Goal: Task Accomplishment & Management: Manage account settings

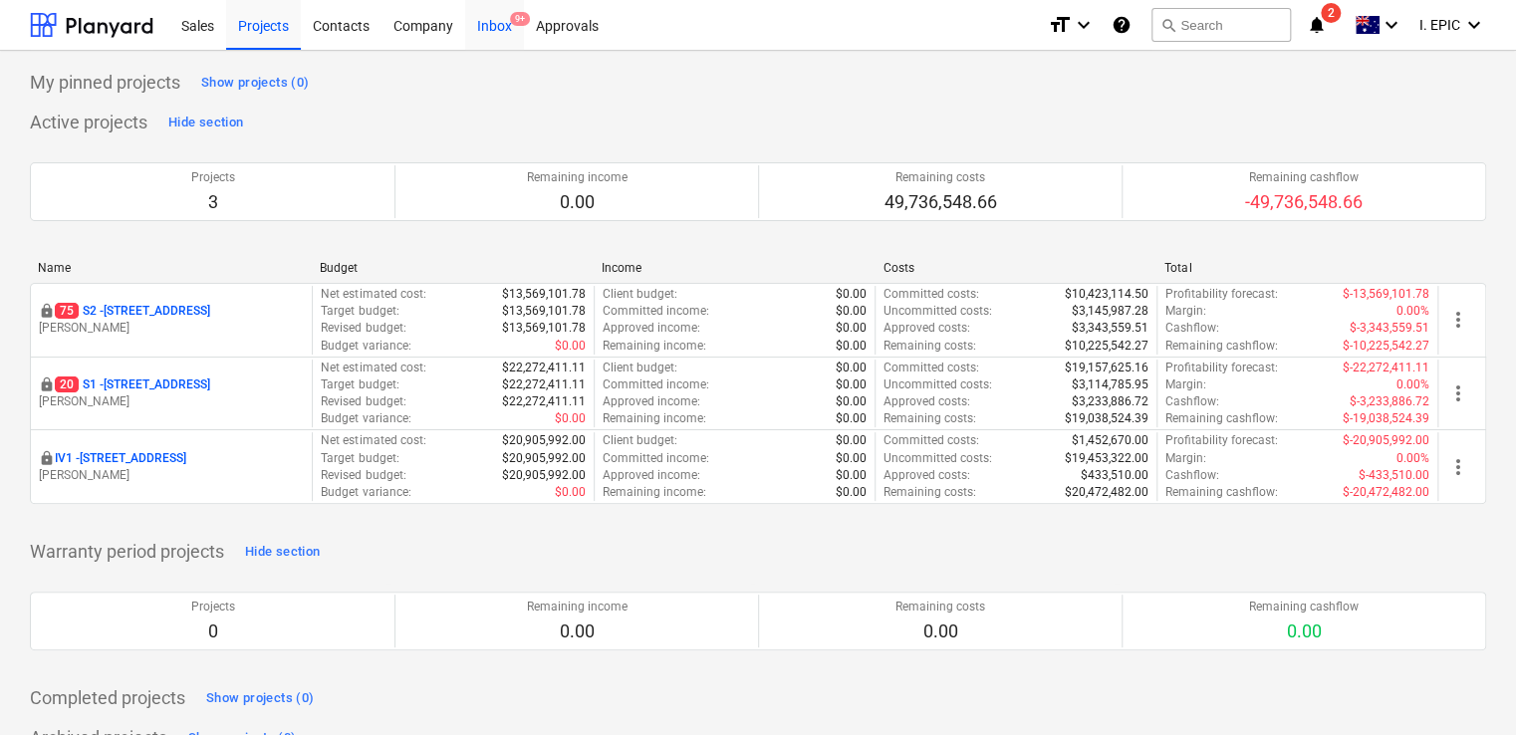
click at [488, 29] on div "Inbox 9+" at bounding box center [494, 24] width 59 height 51
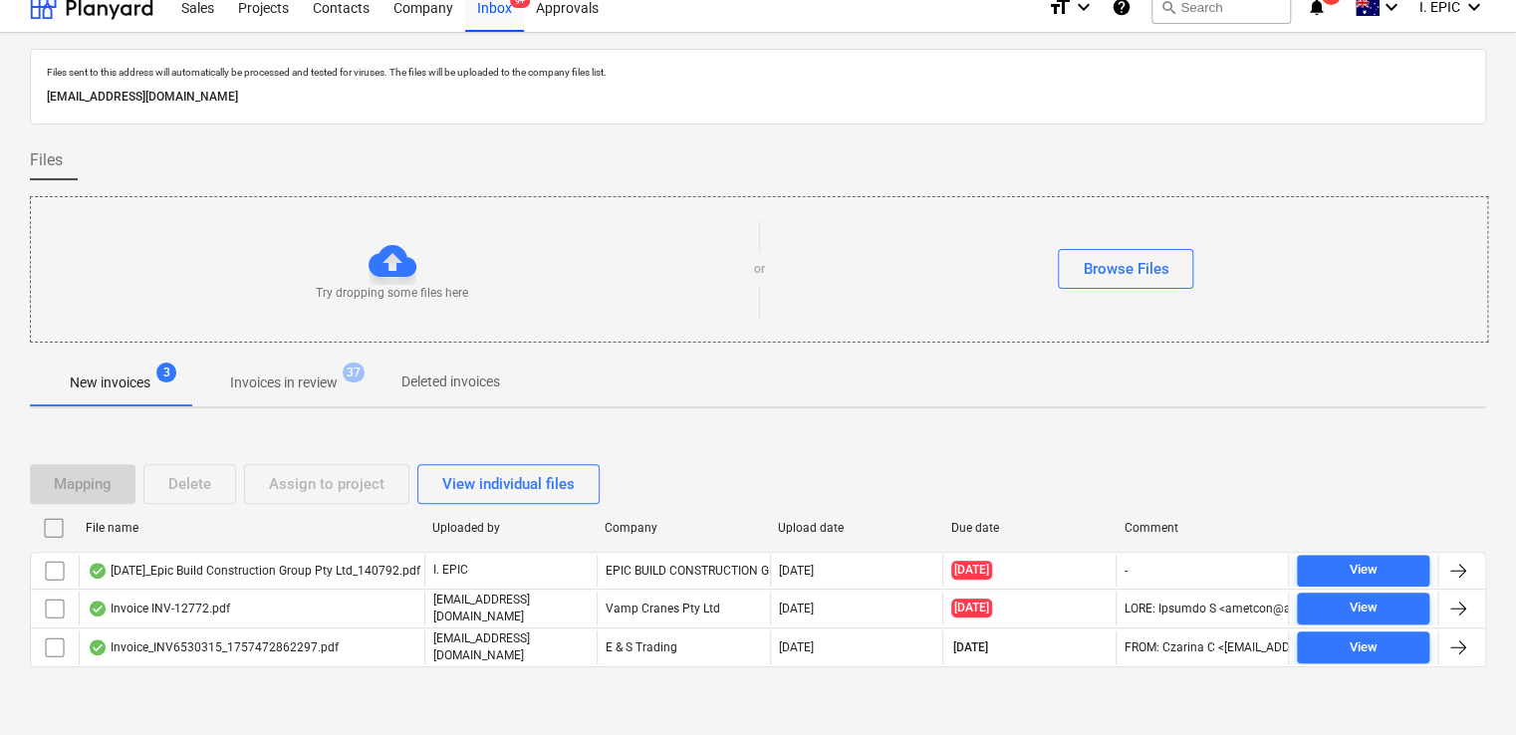
scroll to position [36, 0]
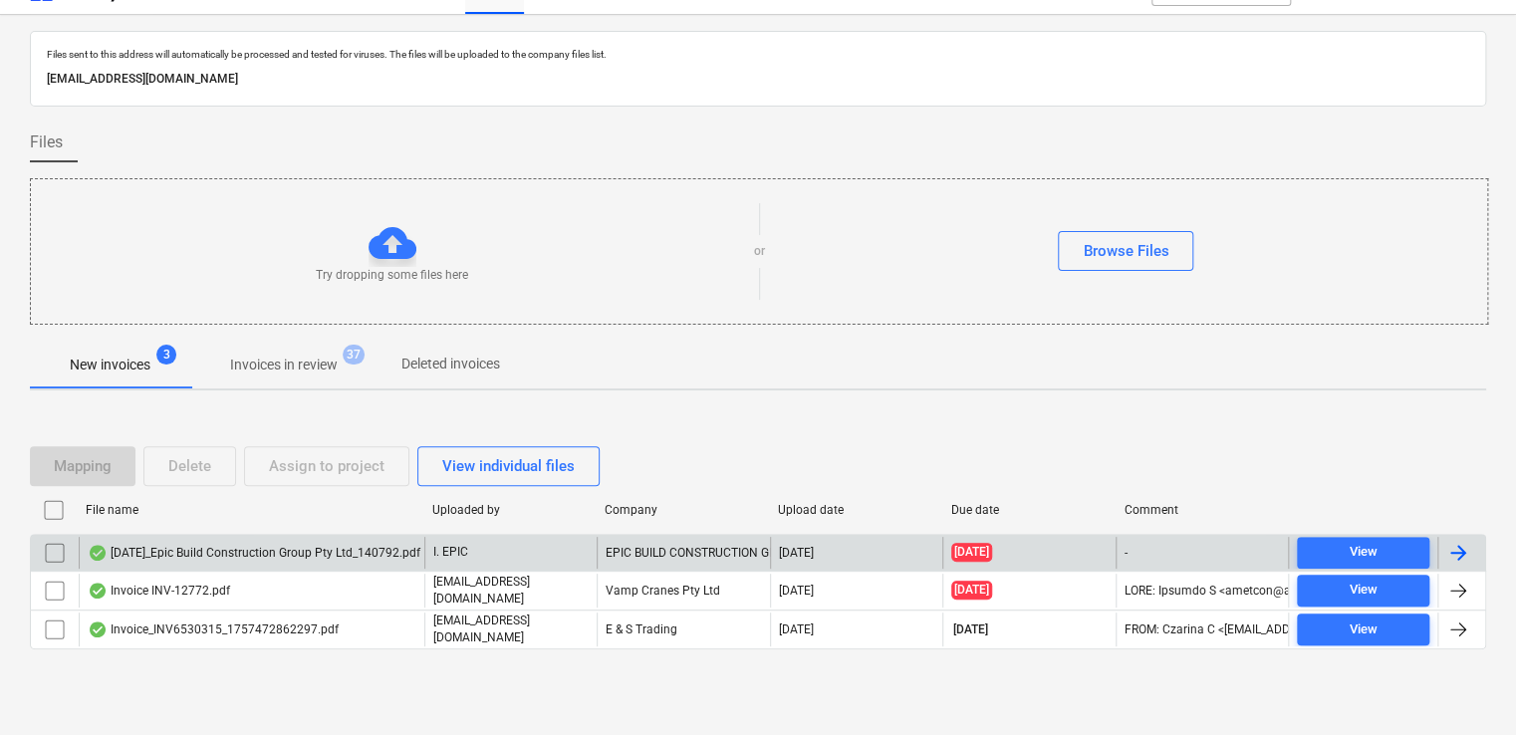
click at [364, 552] on div "[DATE]_Epic Build Construction Group Pty Ltd_140792.pdf" at bounding box center [254, 553] width 333 height 16
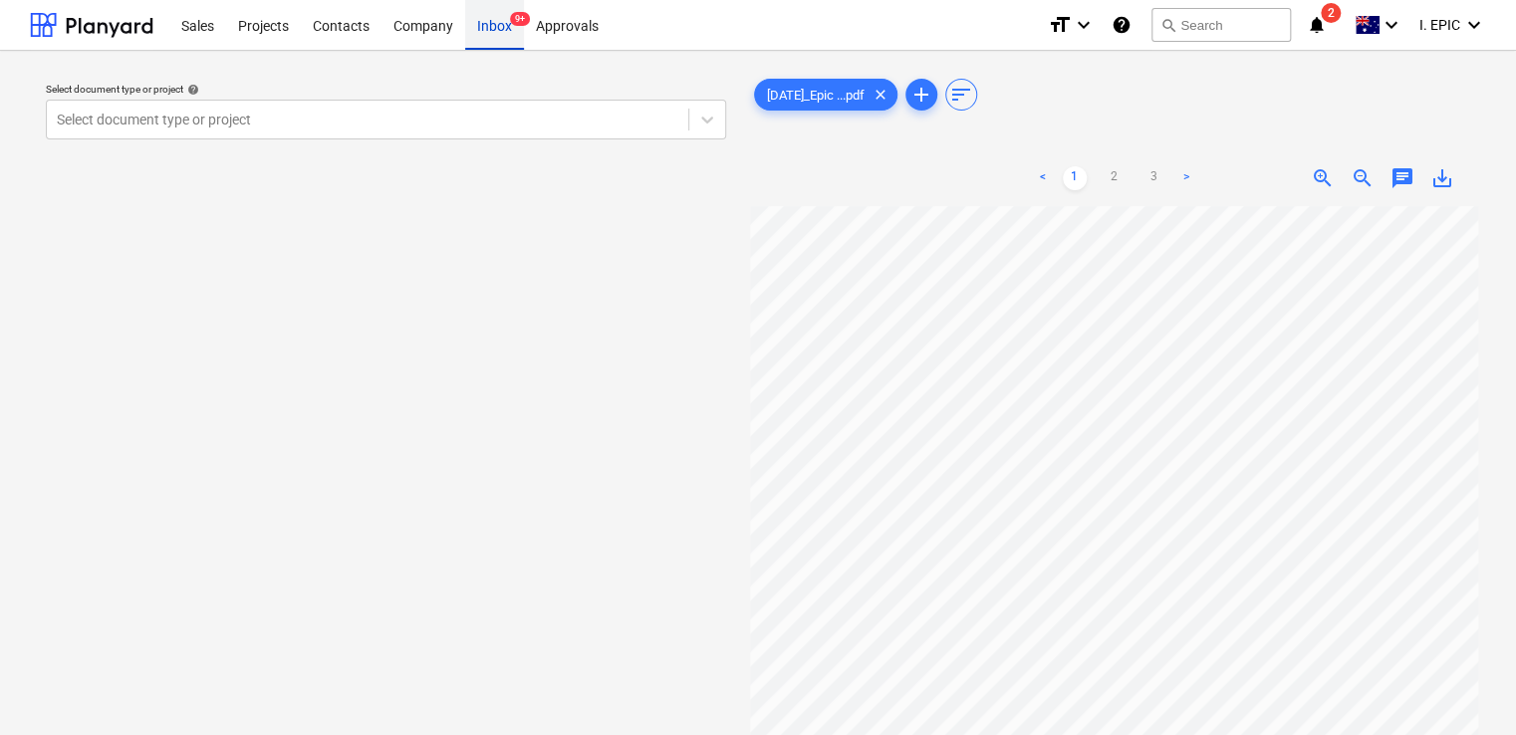
click at [498, 30] on div "Inbox 9+" at bounding box center [494, 24] width 59 height 51
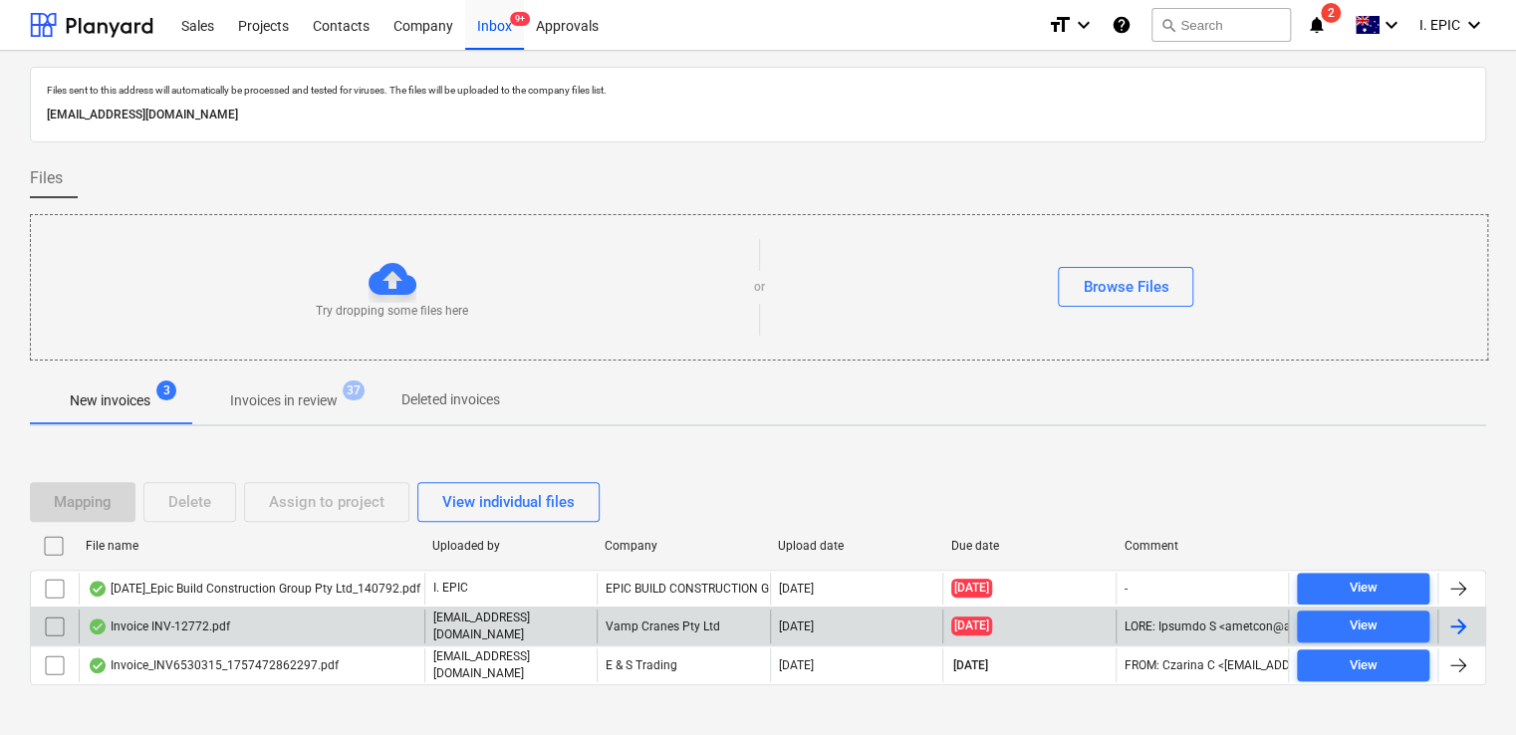
click at [378, 638] on div "Invoice INV-12772.pdf" at bounding box center [252, 626] width 346 height 34
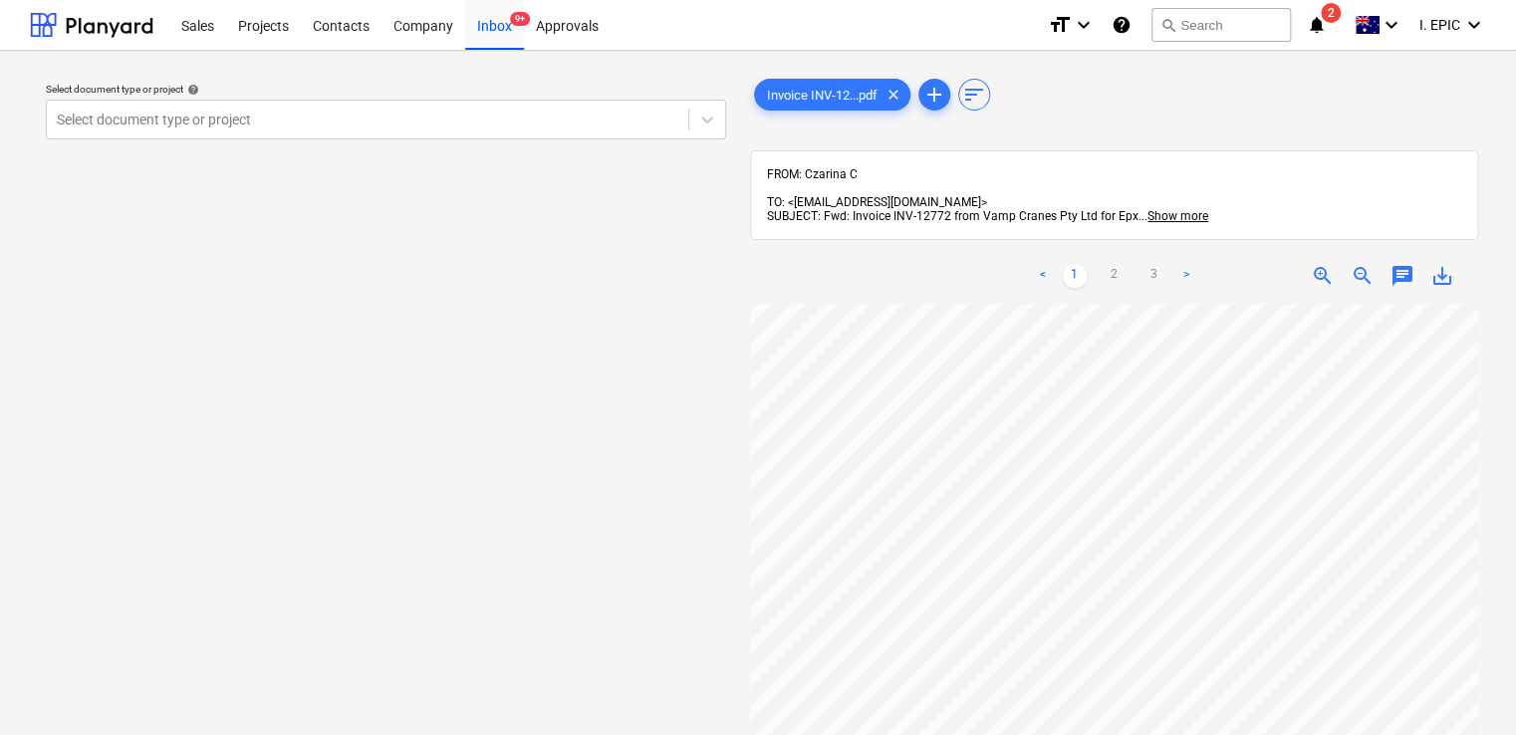
scroll to position [84, 0]
click at [1099, 264] on ul "< 1 2 3 >" at bounding box center [1114, 276] width 232 height 24
click at [1113, 264] on link "2" at bounding box center [1114, 276] width 24 height 24
click at [1396, 264] on span "chat" at bounding box center [1402, 276] width 24 height 24
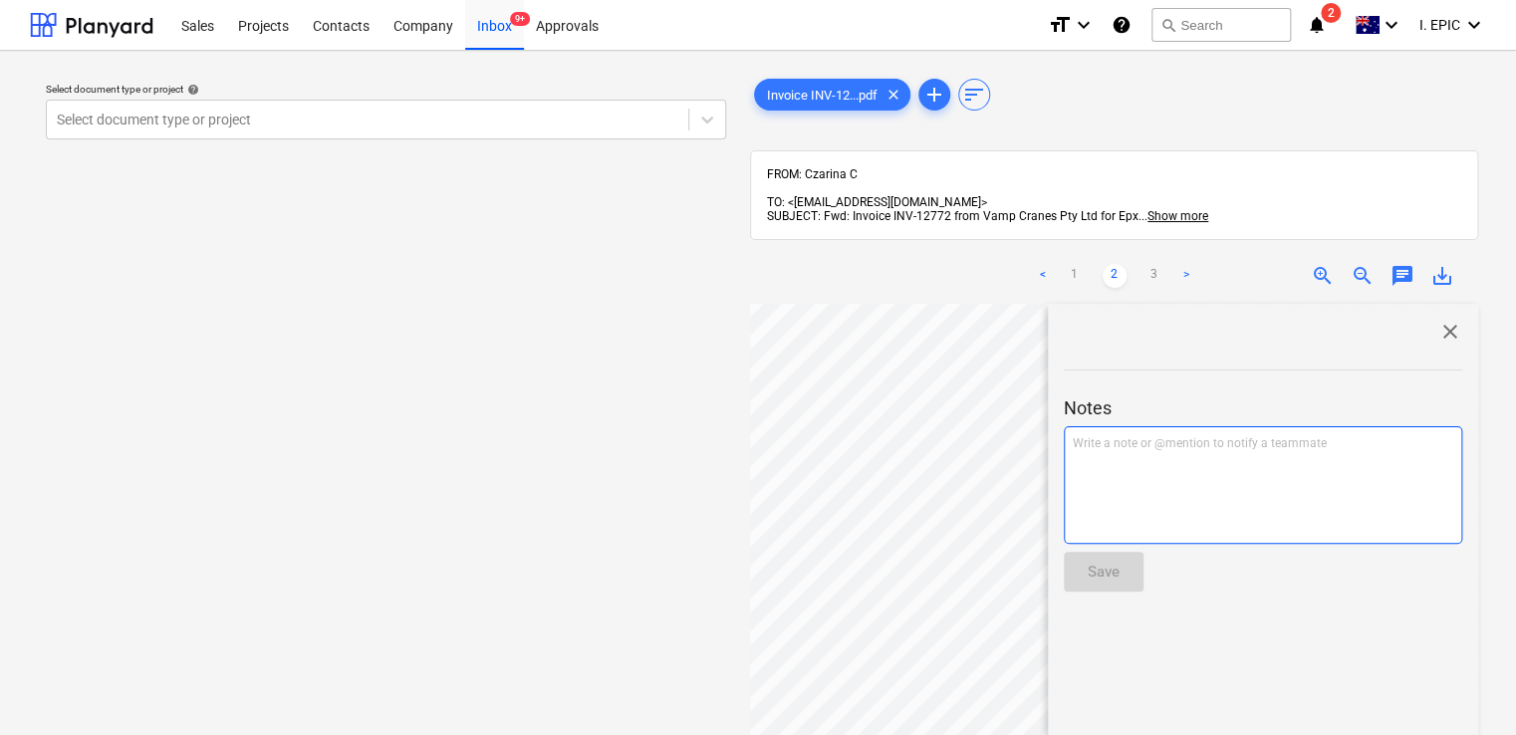
click at [1315, 435] on p "Write a note or @mention to notify a teammate ﻿" at bounding box center [1263, 443] width 380 height 17
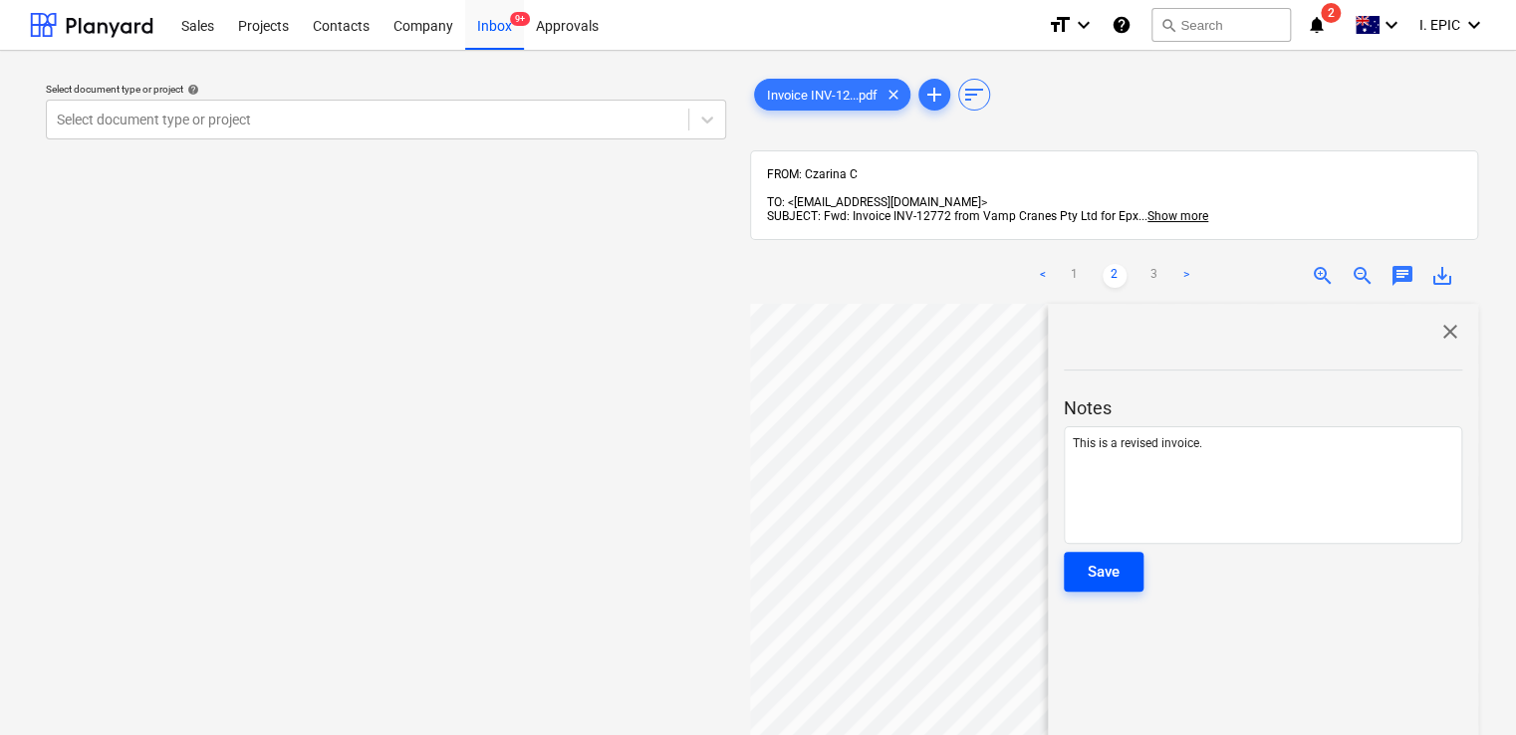
click at [1112, 559] on div "Save" at bounding box center [1104, 572] width 32 height 26
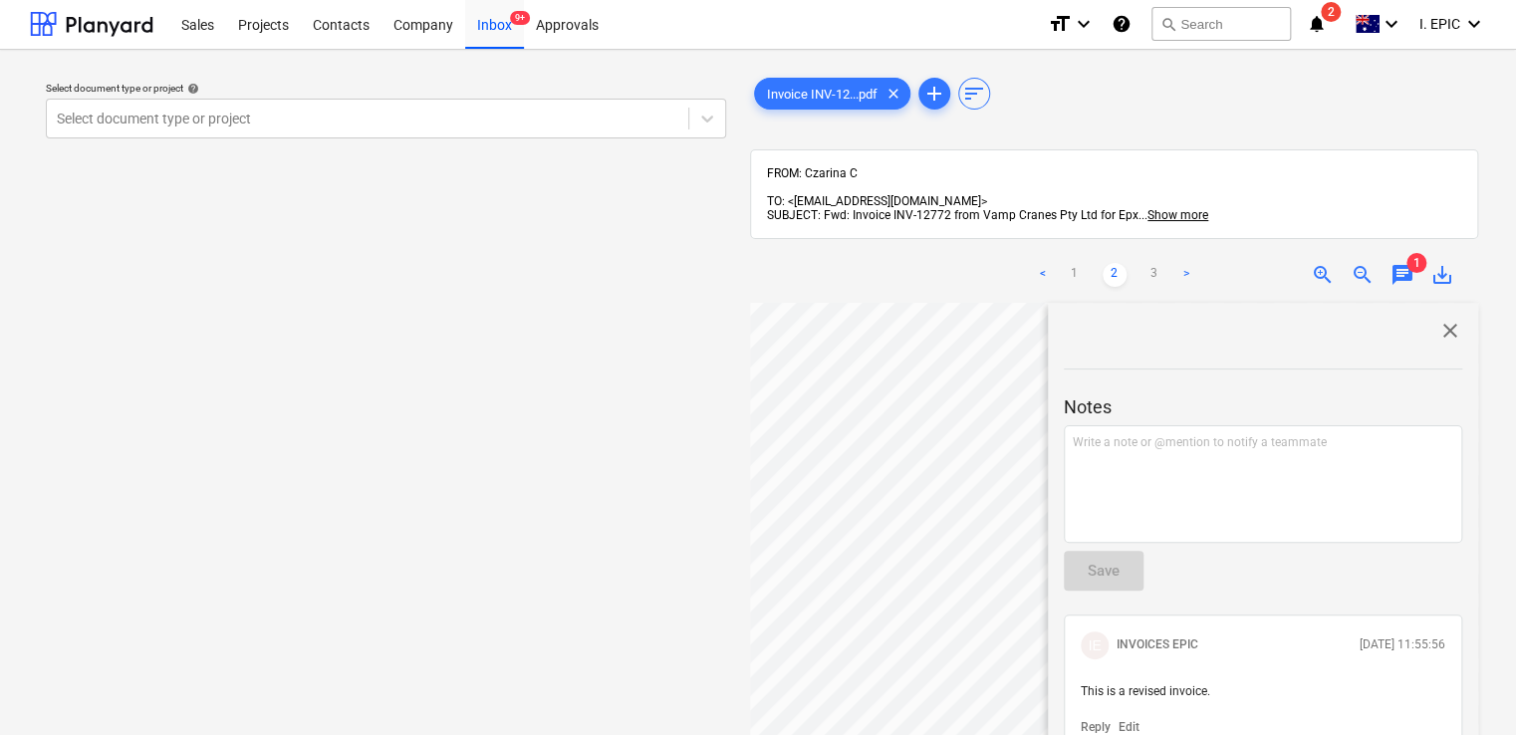
scroll to position [0, 0]
click at [1438, 320] on span "close" at bounding box center [1450, 332] width 24 height 24
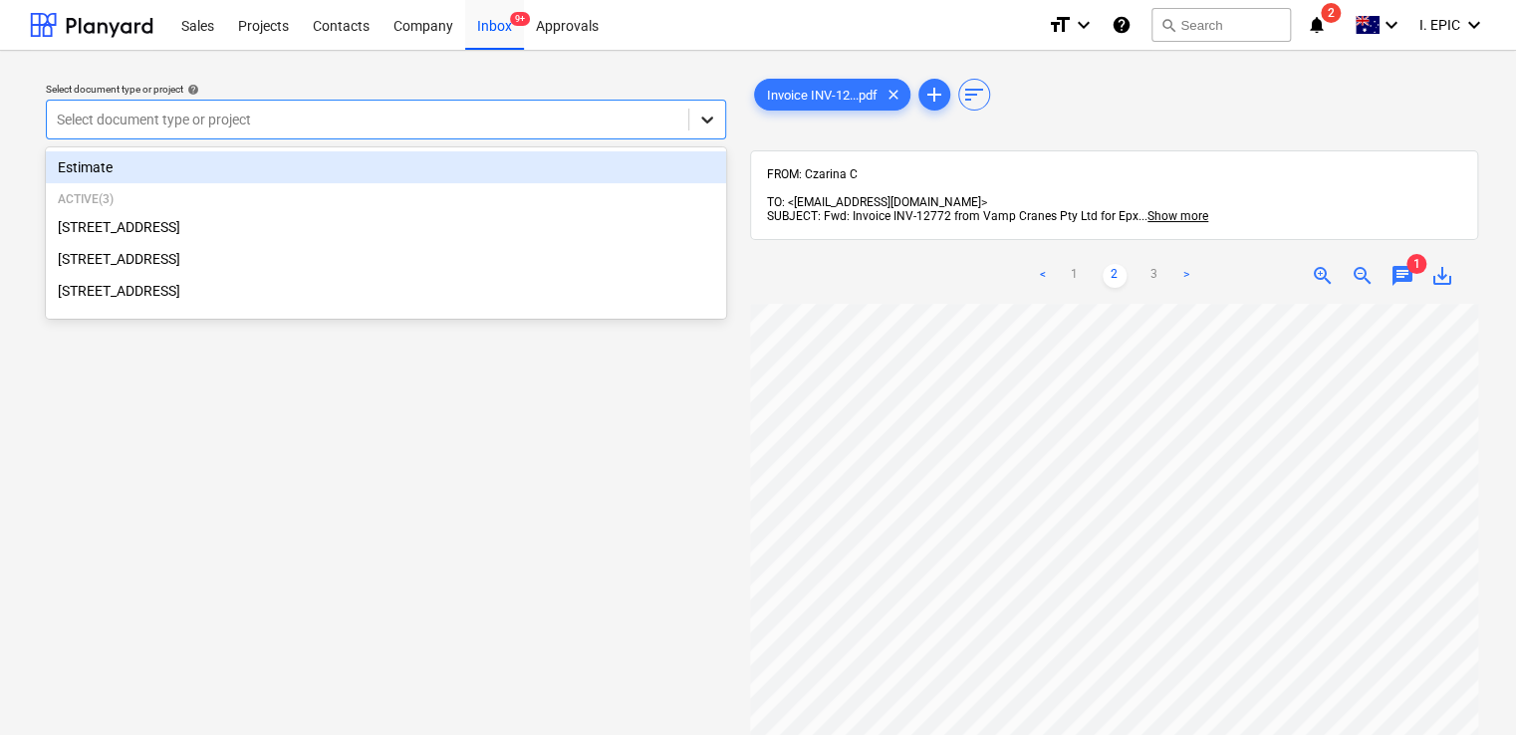
click at [721, 119] on div at bounding box center [707, 120] width 36 height 36
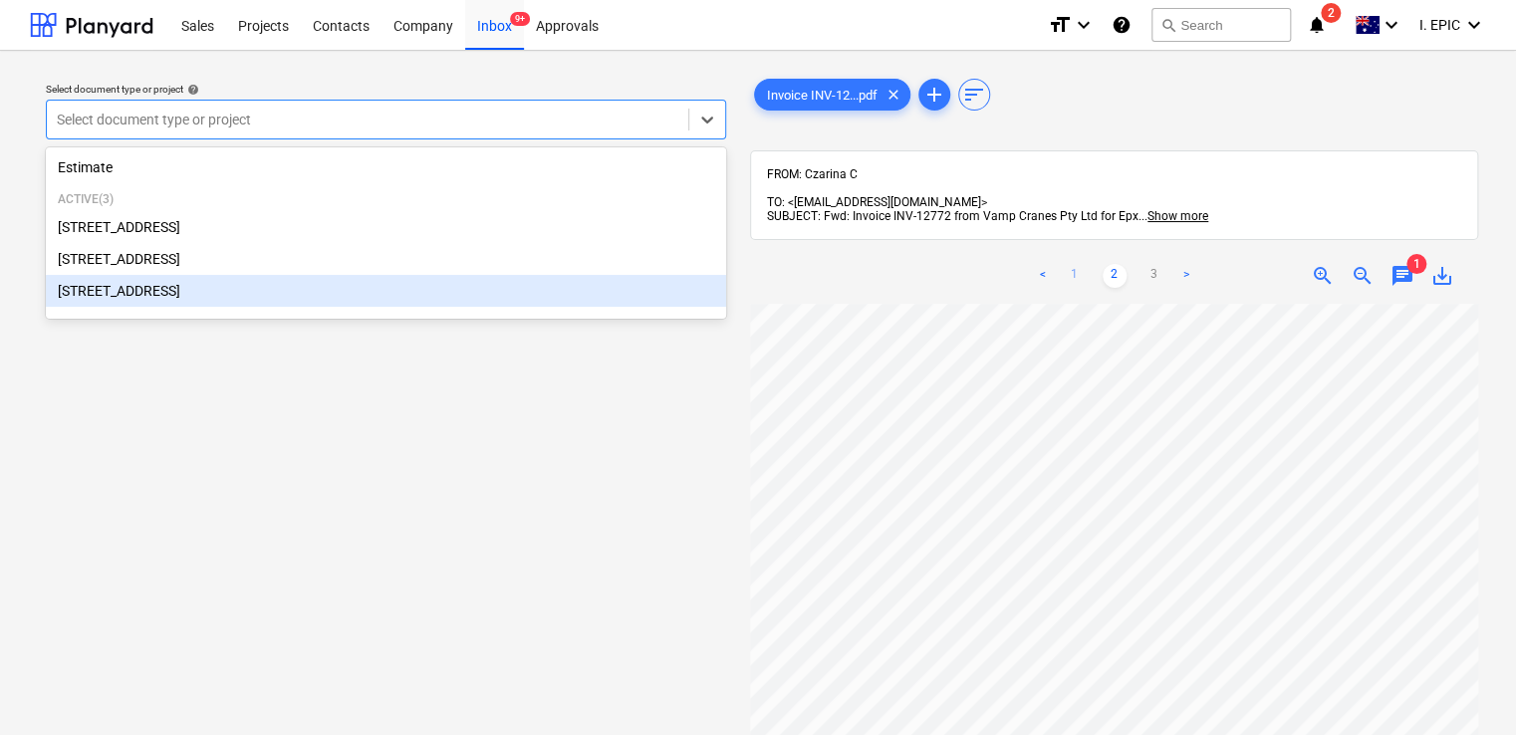
click at [1072, 264] on link "1" at bounding box center [1075, 276] width 24 height 24
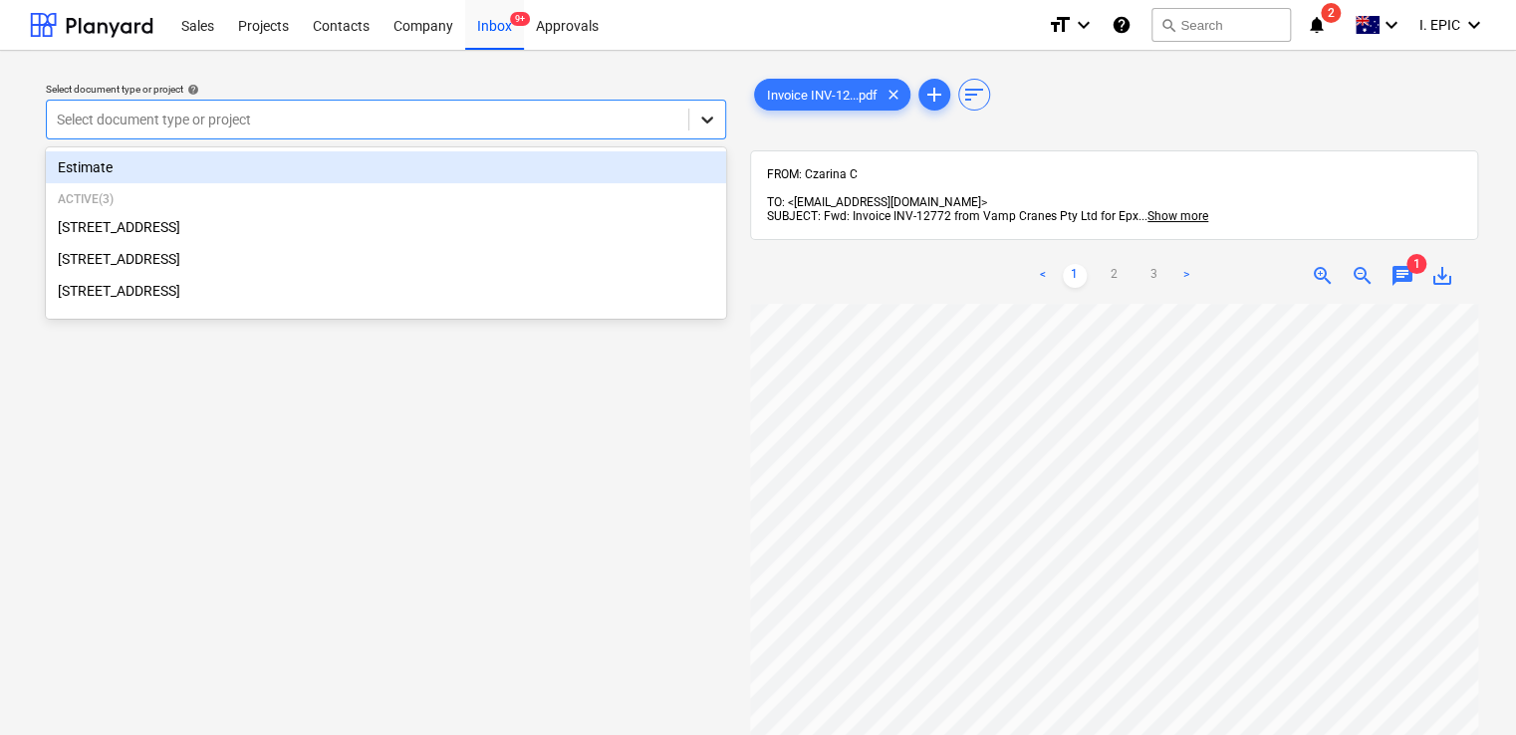
click at [705, 121] on icon at bounding box center [707, 120] width 20 height 20
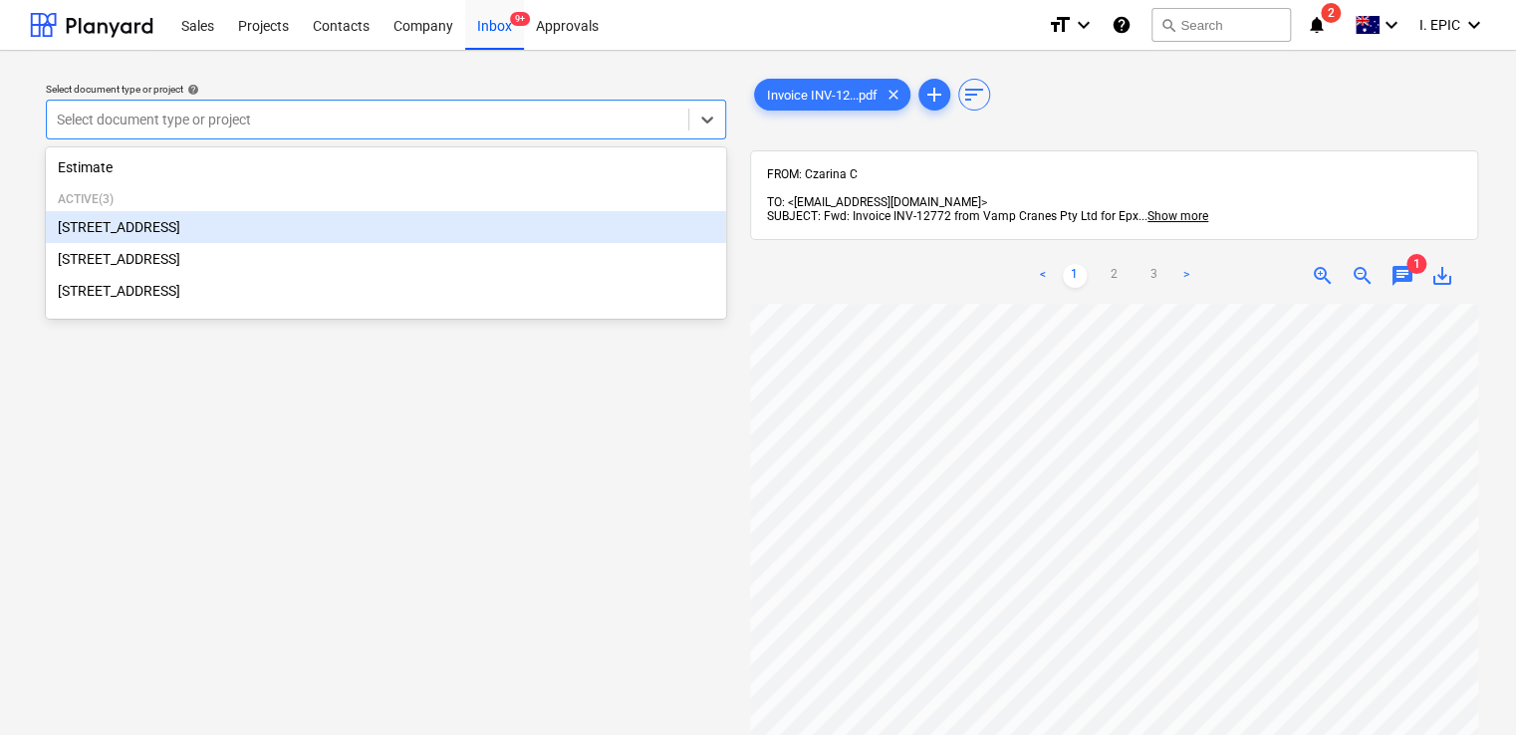
click at [283, 242] on div "[STREET_ADDRESS]" at bounding box center [386, 227] width 680 height 32
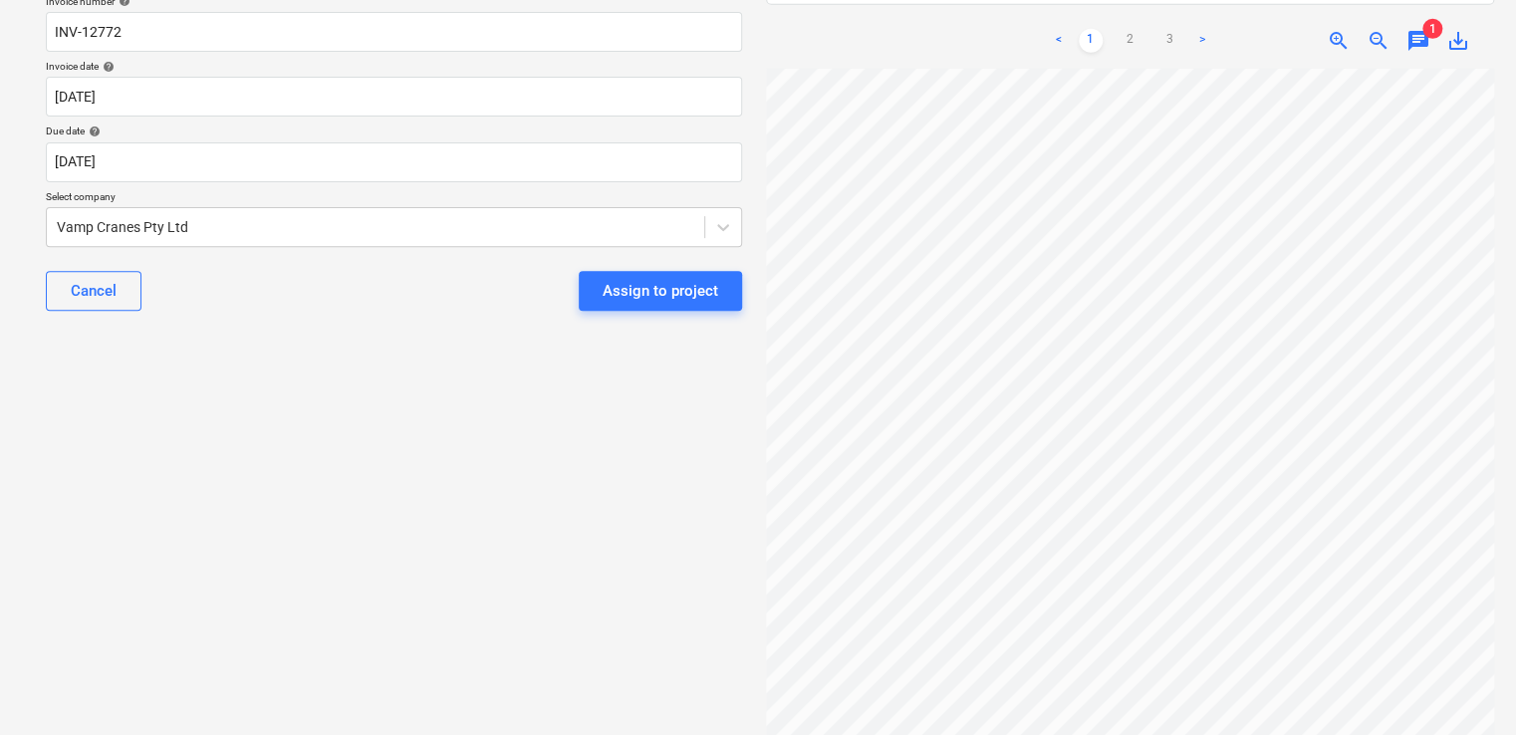
click at [1169, 39] on div "< 1 2 3 >" at bounding box center [1130, 41] width 232 height 56
click at [1167, 29] on link "3" at bounding box center [1169, 41] width 24 height 24
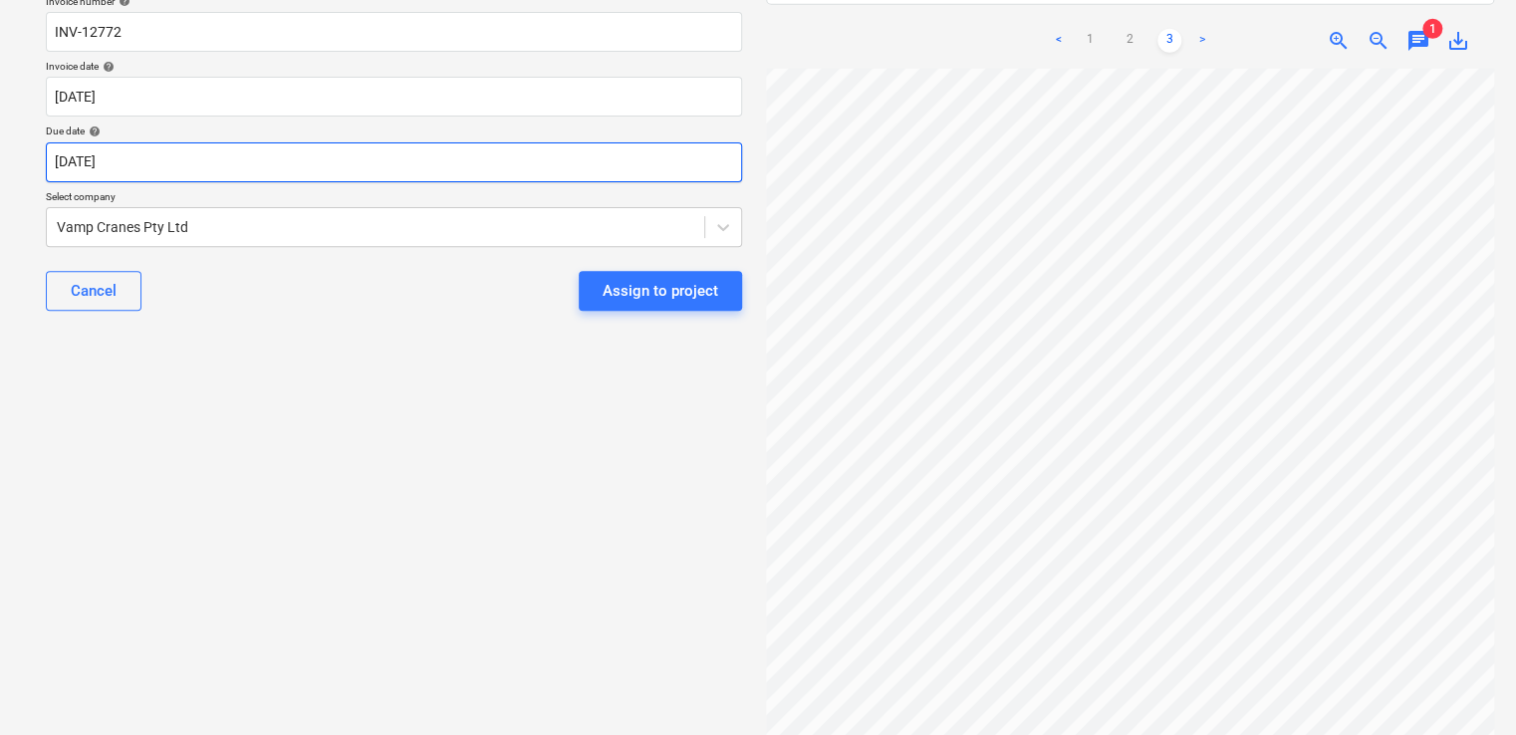
click at [161, 170] on body "Sales Projects Contacts Company Inbox 9+ Approvals format_size keyboard_arrow_d…" at bounding box center [758, 108] width 1516 height 735
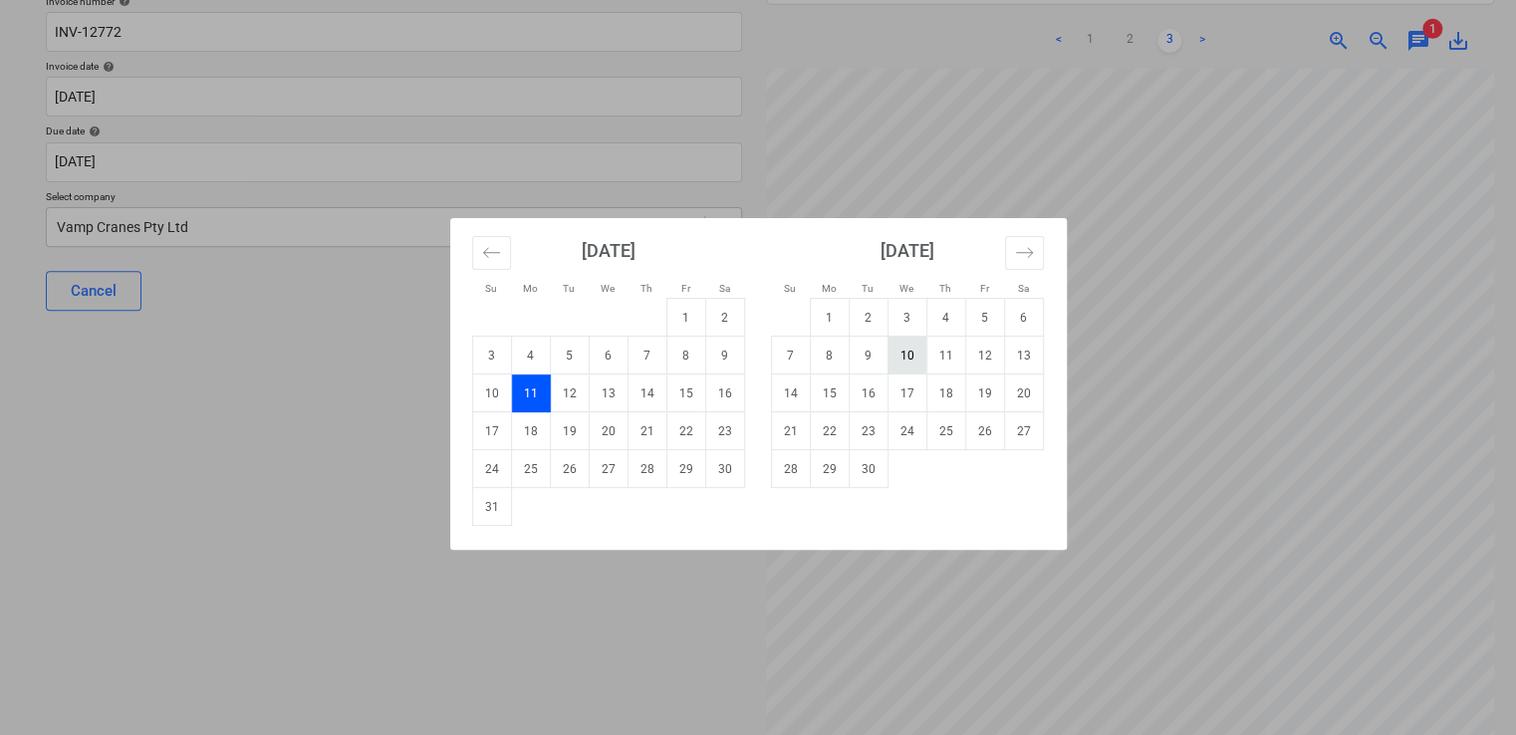
click at [916, 350] on td "10" at bounding box center [906, 356] width 39 height 38
type input "10 Sep 2025"
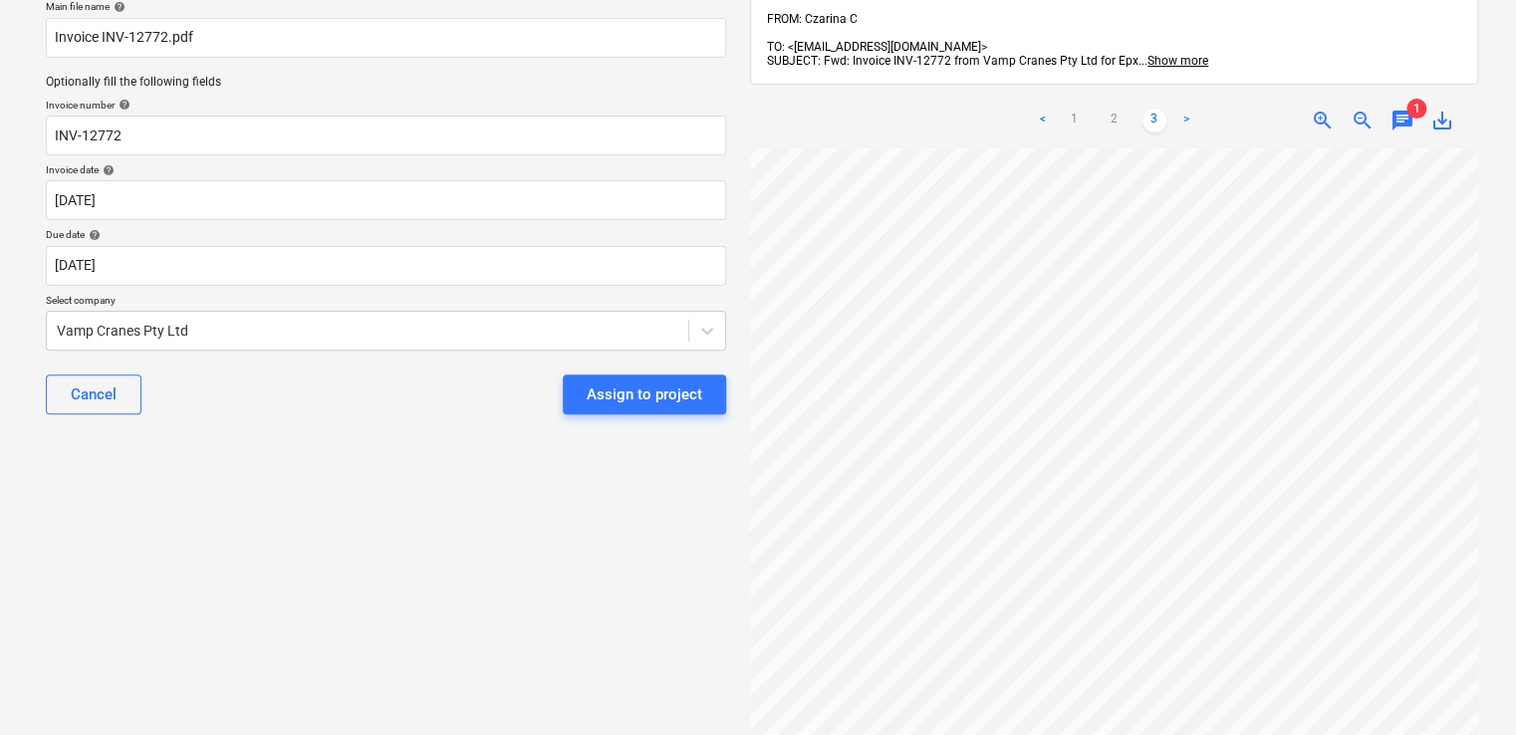
scroll to position [0, 0]
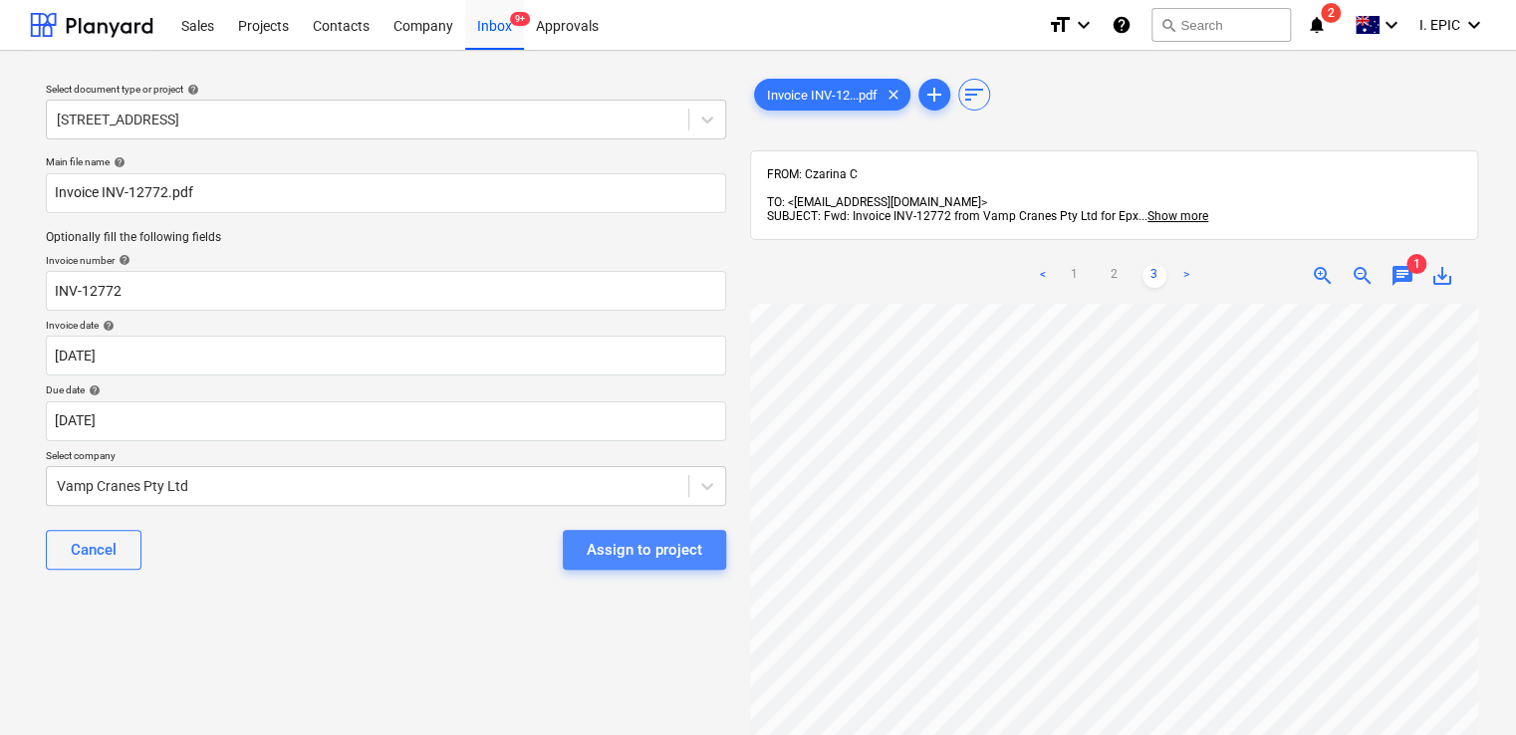
click at [652, 555] on div "Assign to project" at bounding box center [645, 550] width 116 height 26
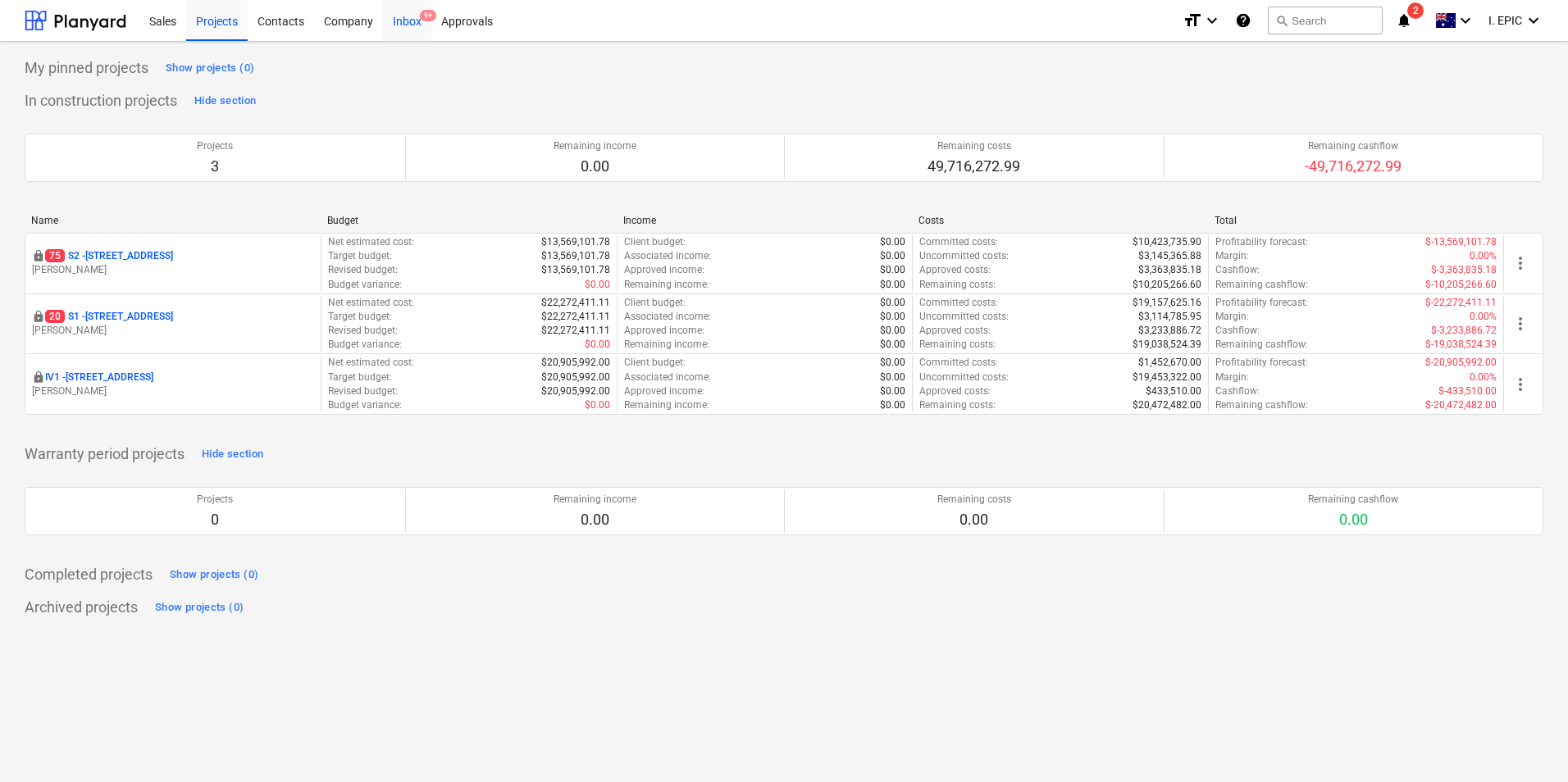
click at [403, 18] on div "Inbox 9+" at bounding box center [407, 20] width 49 height 42
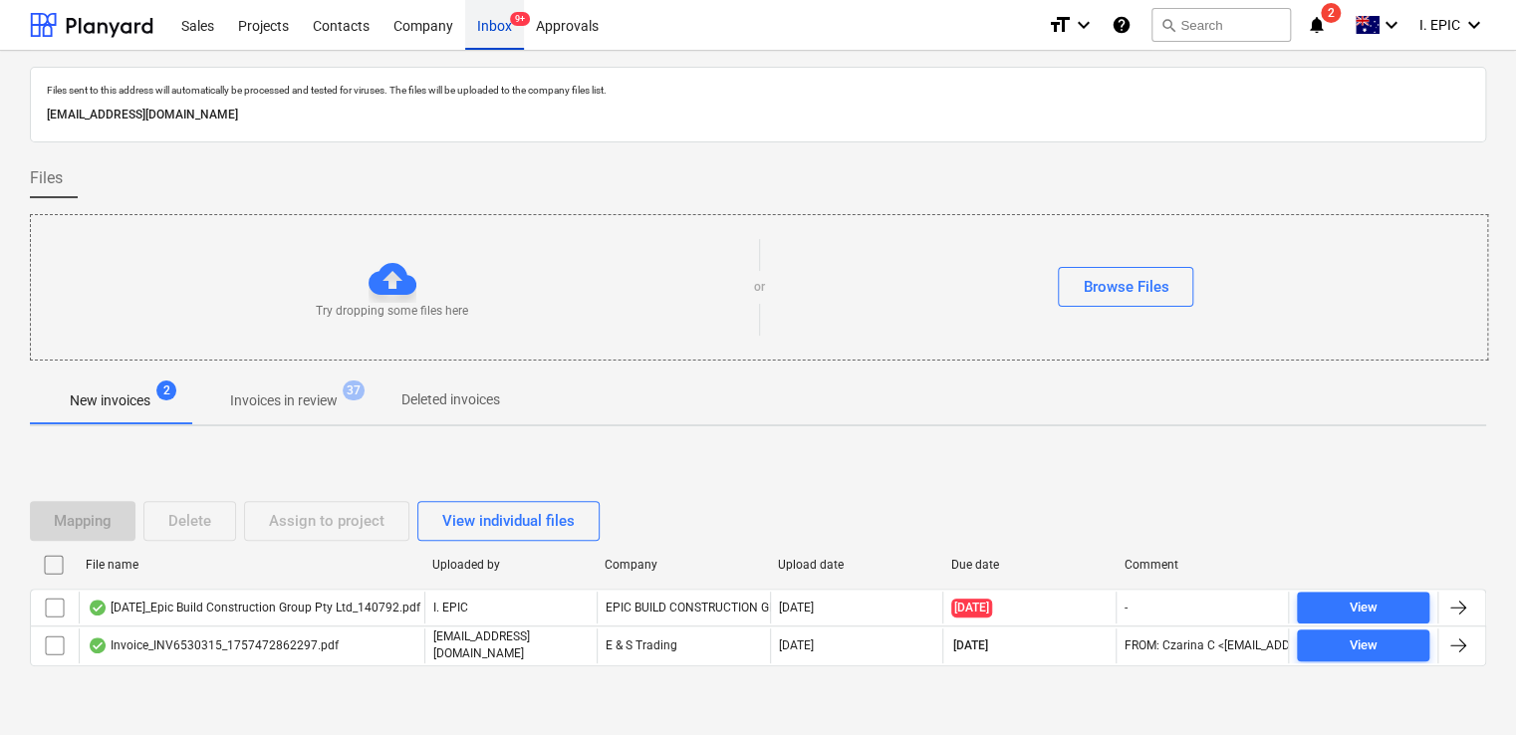
click at [492, 40] on div "Inbox 9+" at bounding box center [494, 24] width 59 height 51
click at [1231, 18] on button "search Search" at bounding box center [1220, 25] width 139 height 34
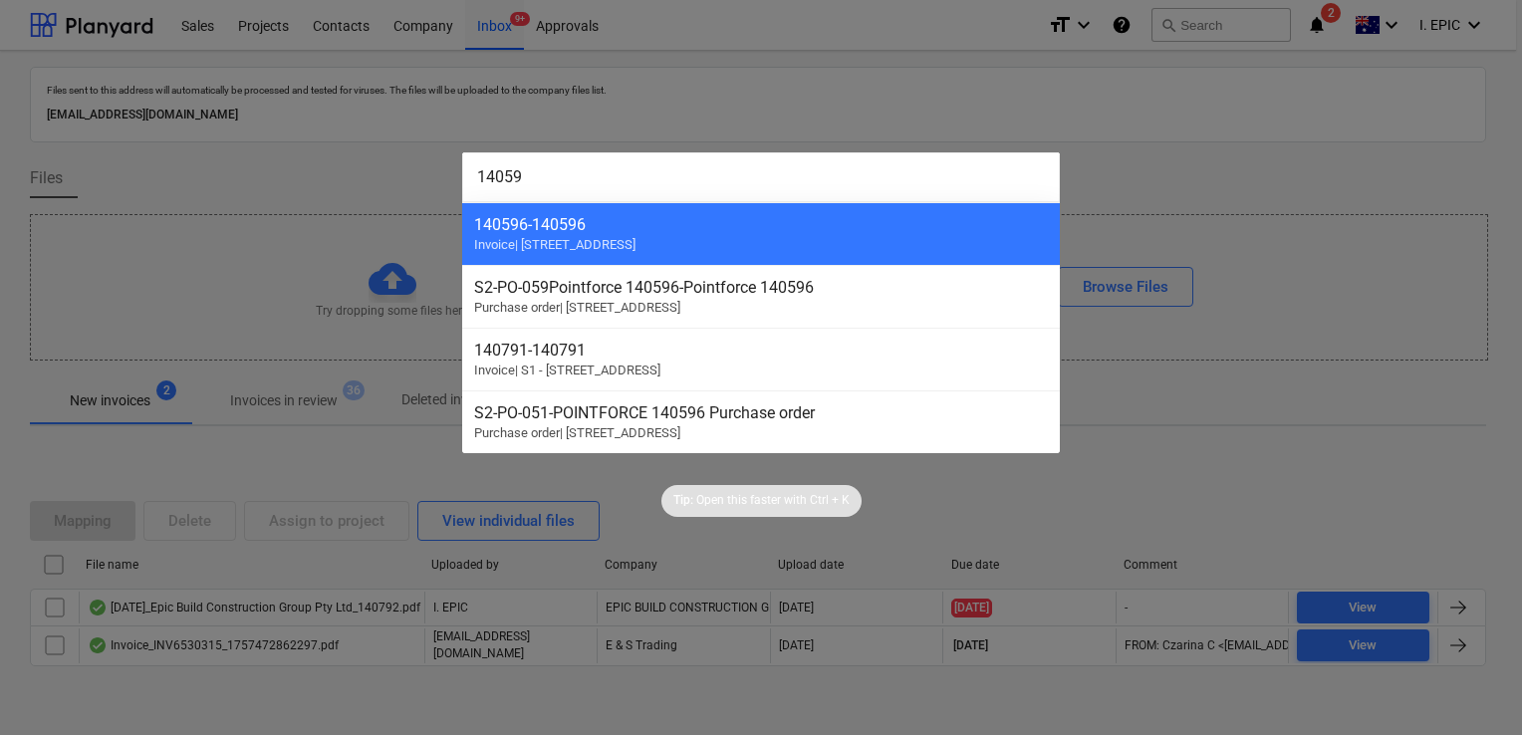
type input "140596"
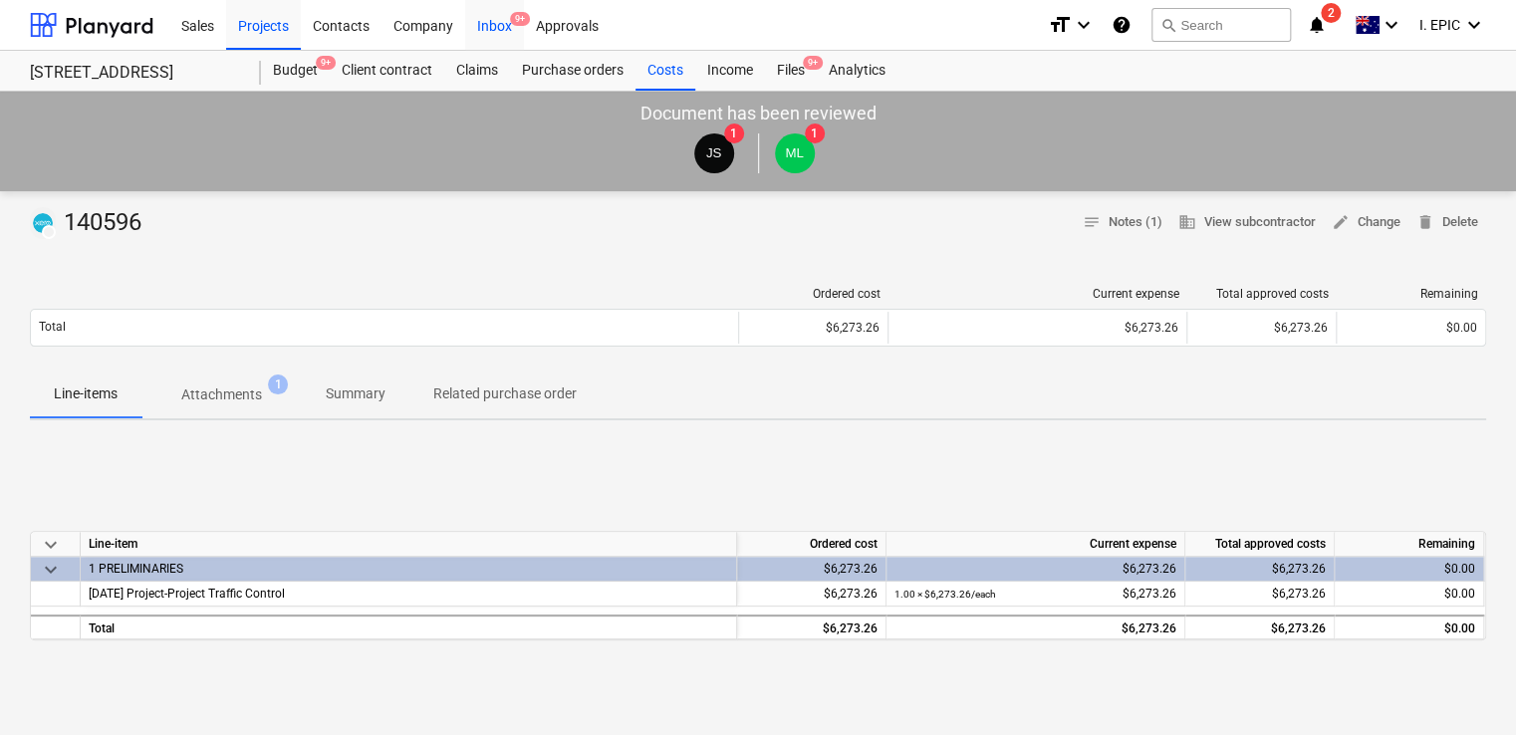
click at [485, 34] on div "Inbox 9+" at bounding box center [494, 24] width 59 height 51
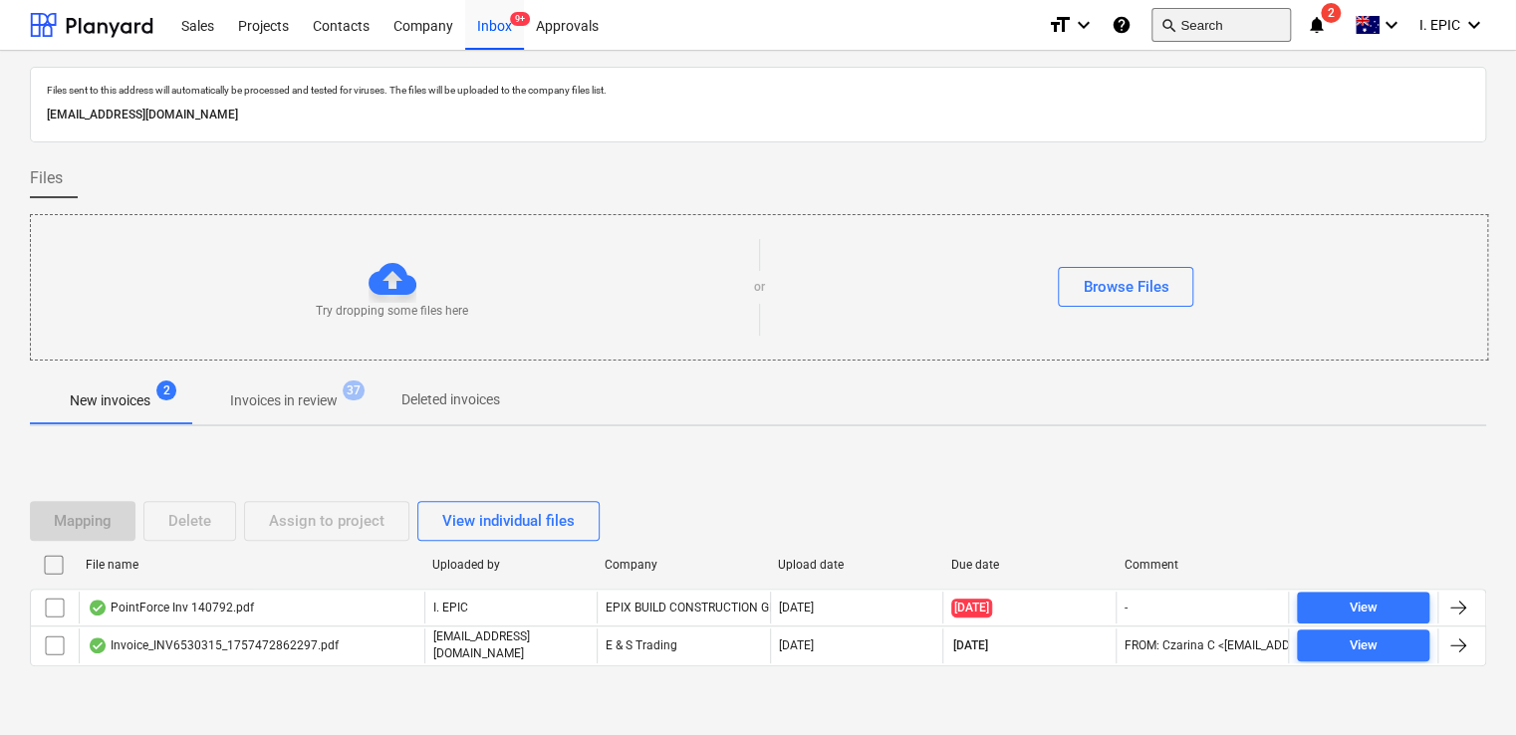
click at [1218, 22] on button "search Search" at bounding box center [1220, 25] width 139 height 34
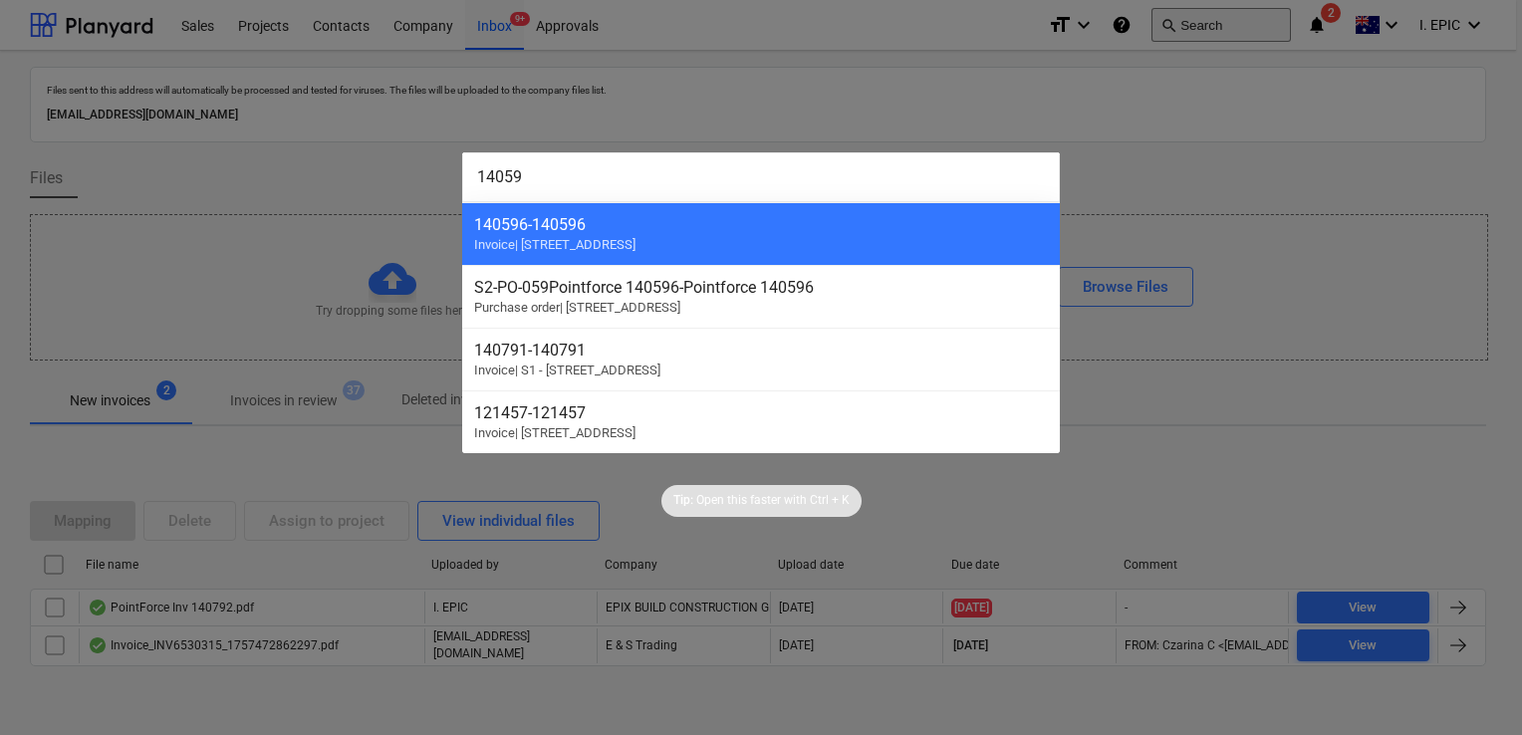
type input "140596"
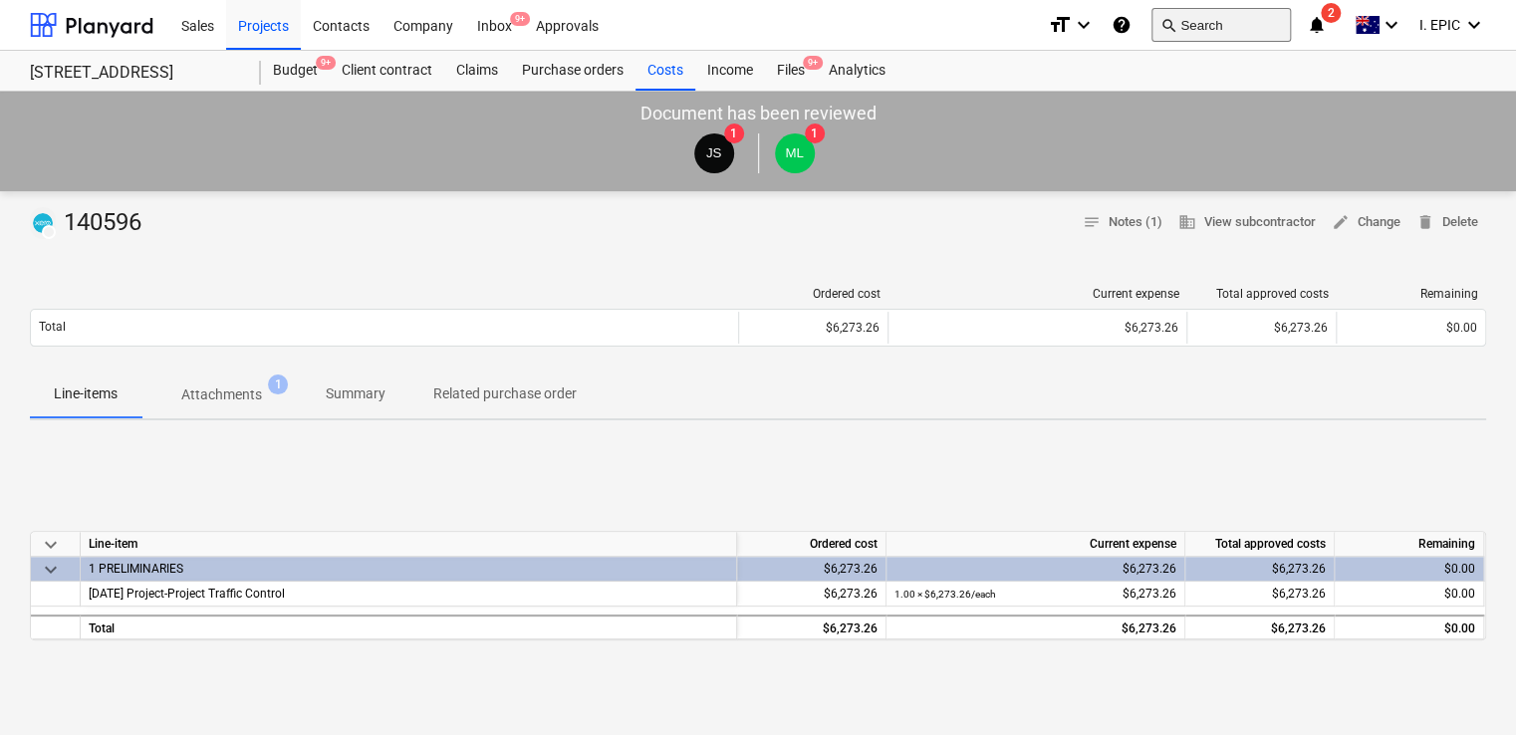
click at [1246, 13] on button "search Search" at bounding box center [1220, 25] width 139 height 34
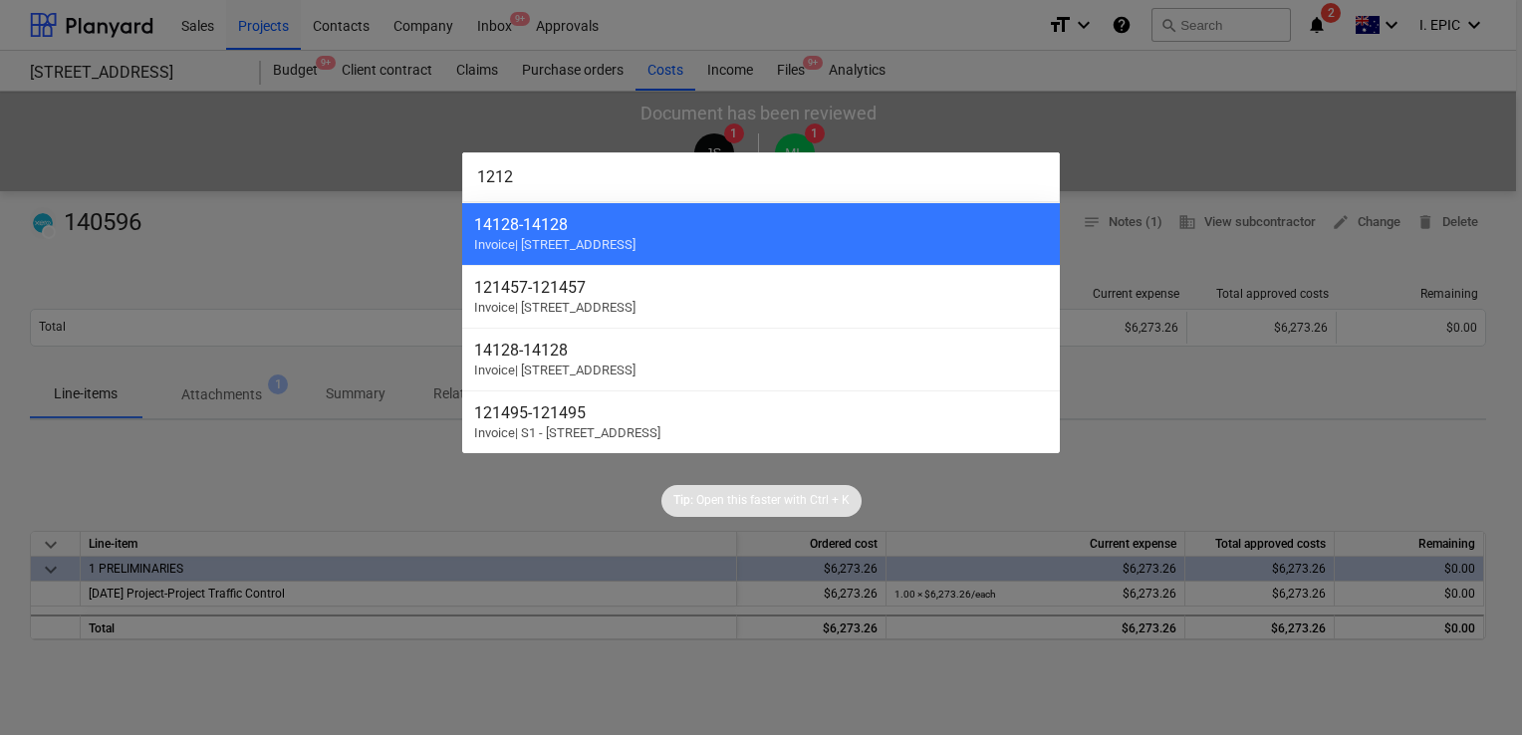
type input "12124"
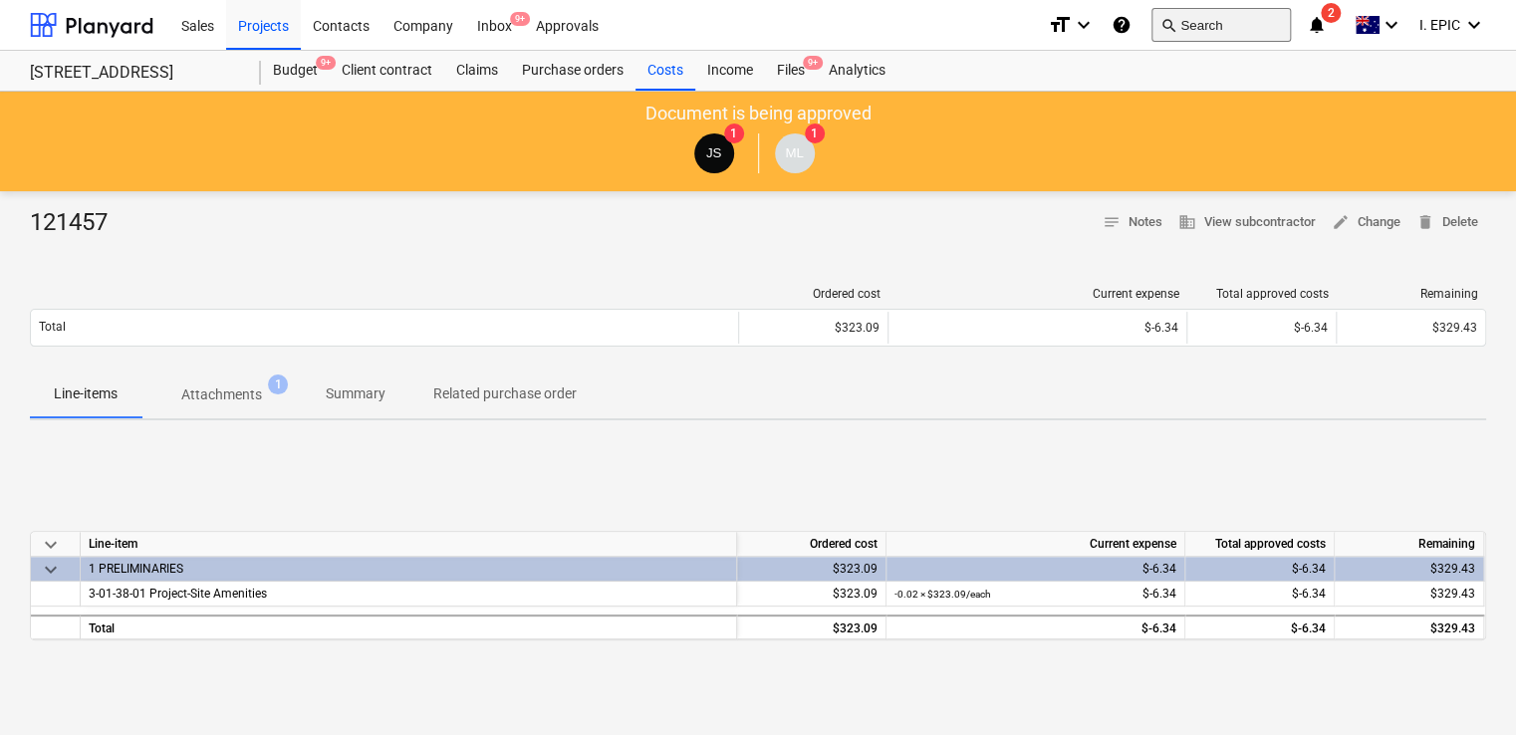
click at [1227, 25] on button "search Search" at bounding box center [1220, 25] width 139 height 34
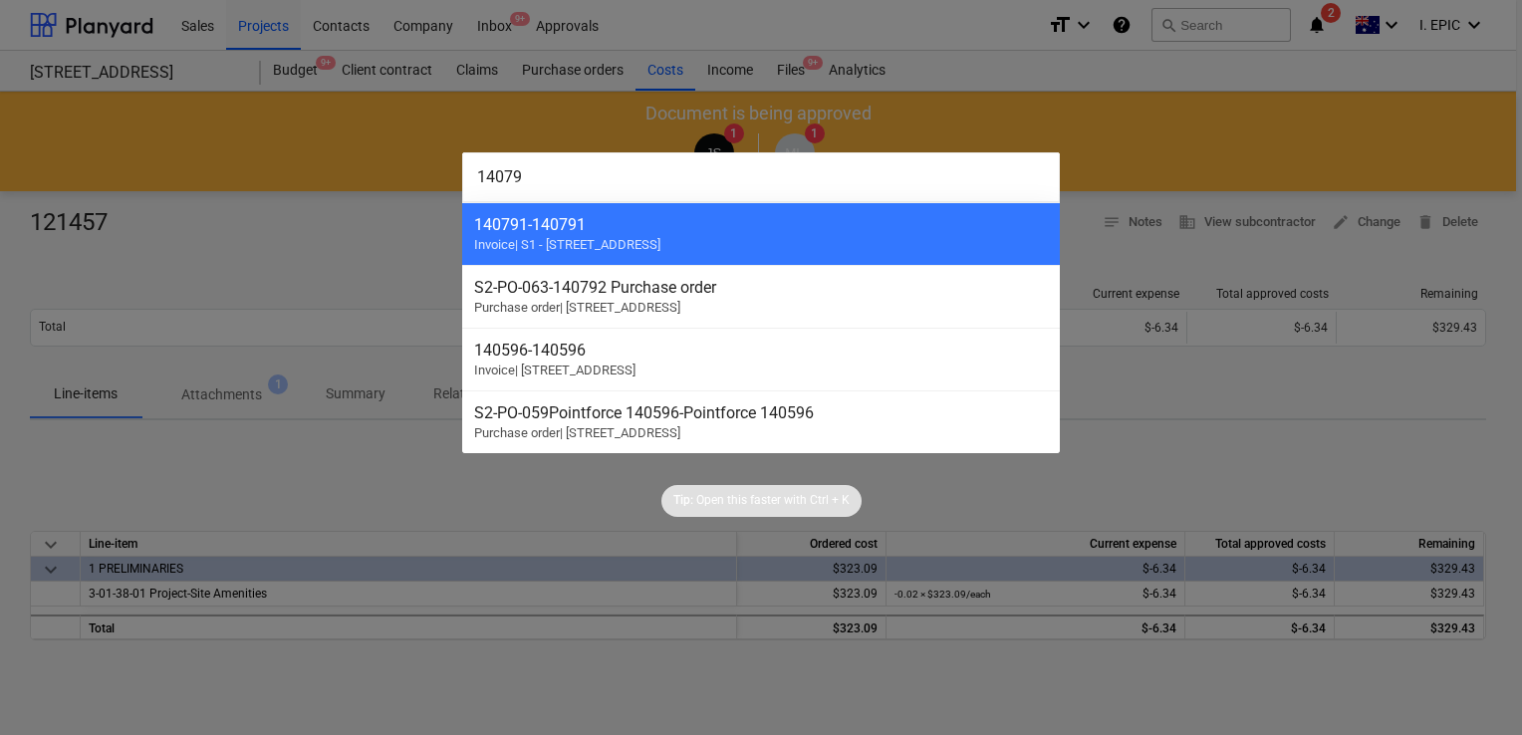
type input "140792"
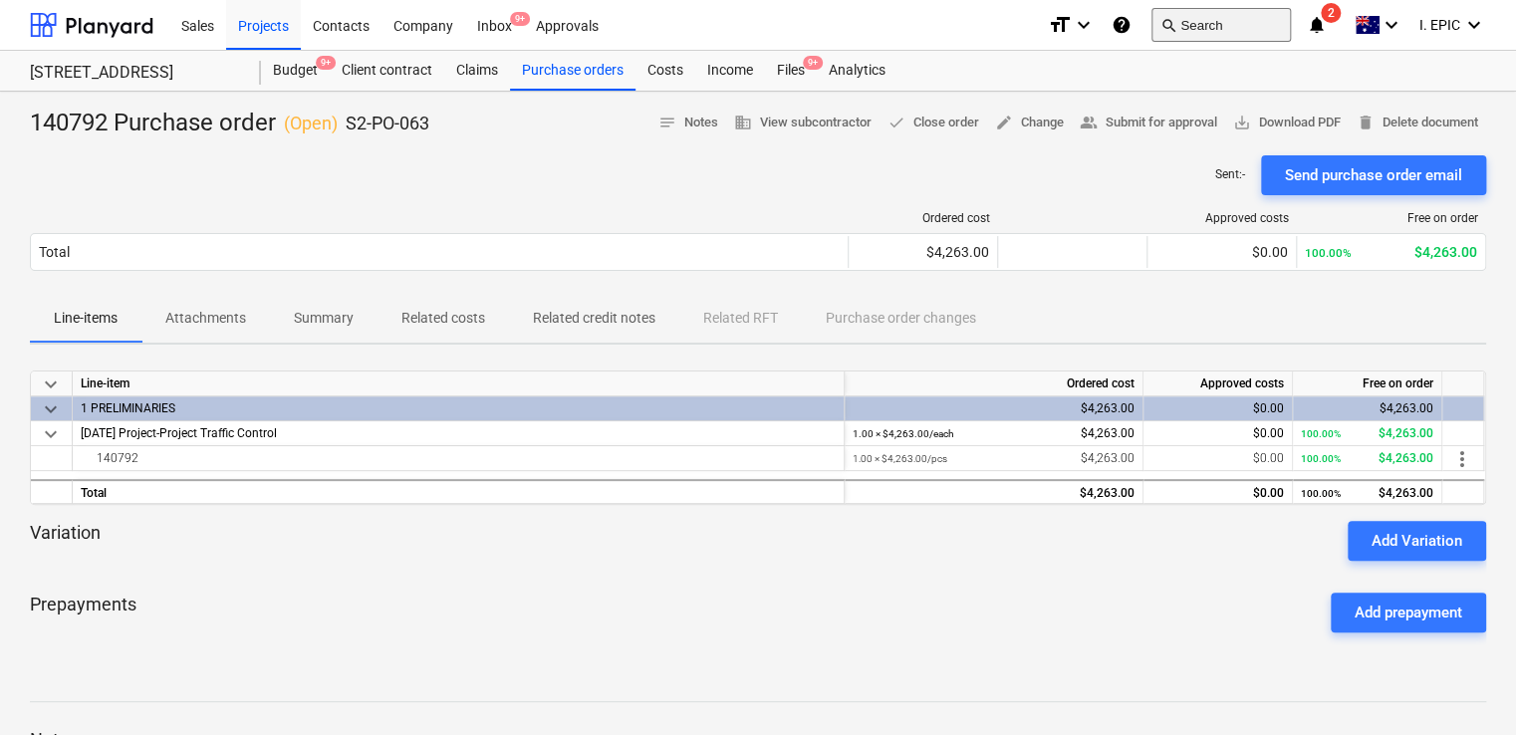
click at [1191, 22] on button "search Search" at bounding box center [1220, 25] width 139 height 34
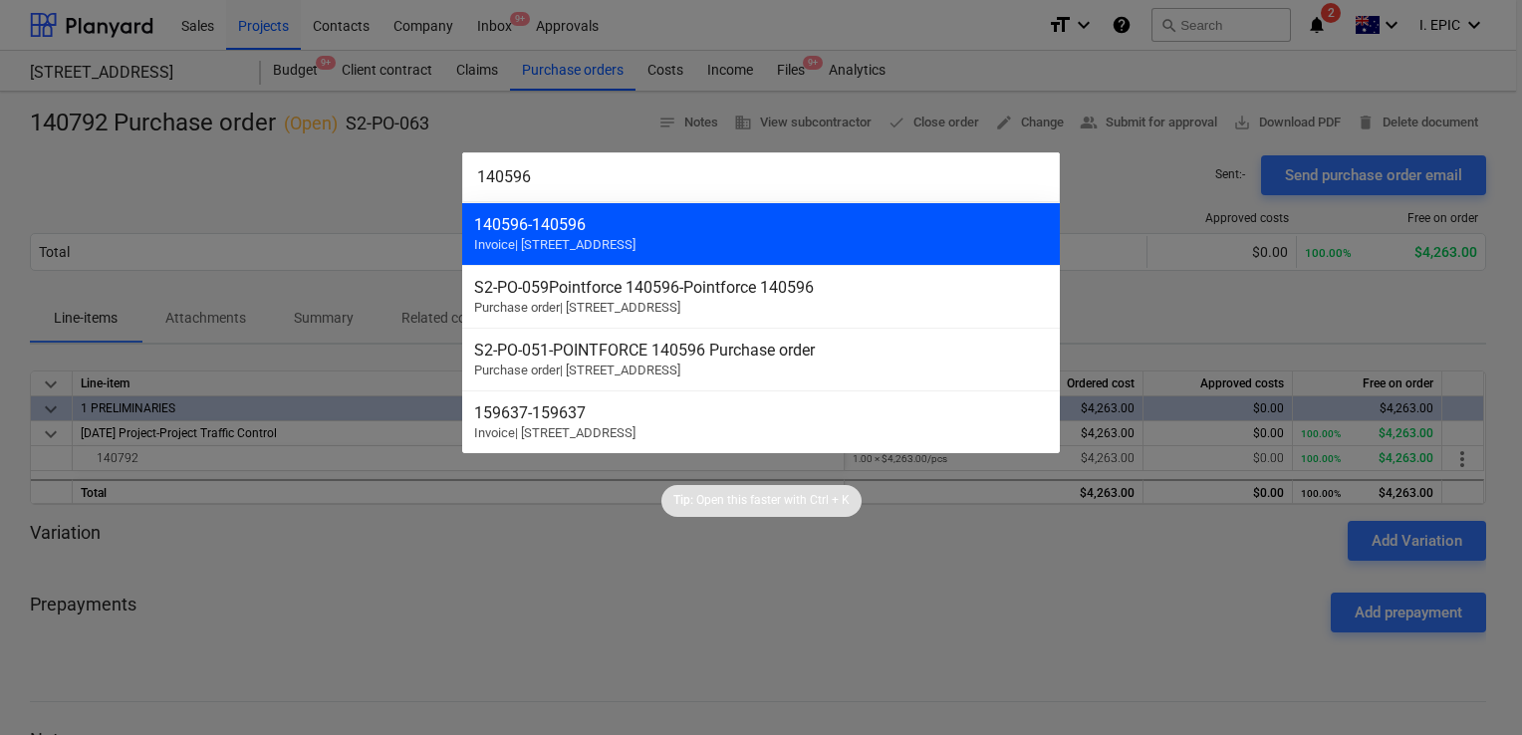
type input "140596"
click at [747, 239] on div "140596 - 140596 Invoice | S2 - 76 Beach Rd, Sandringham" at bounding box center [761, 233] width 598 height 63
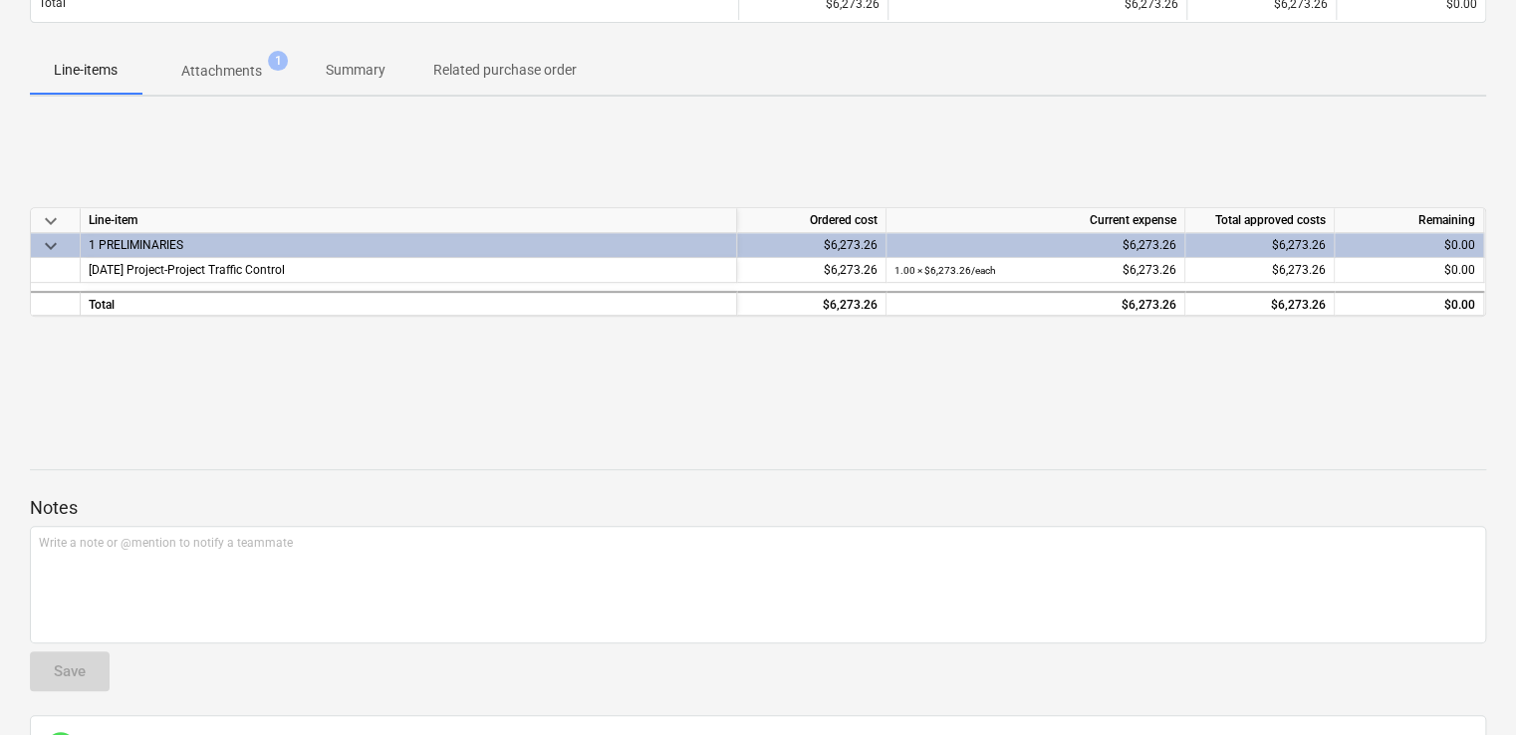
scroll to position [199, 0]
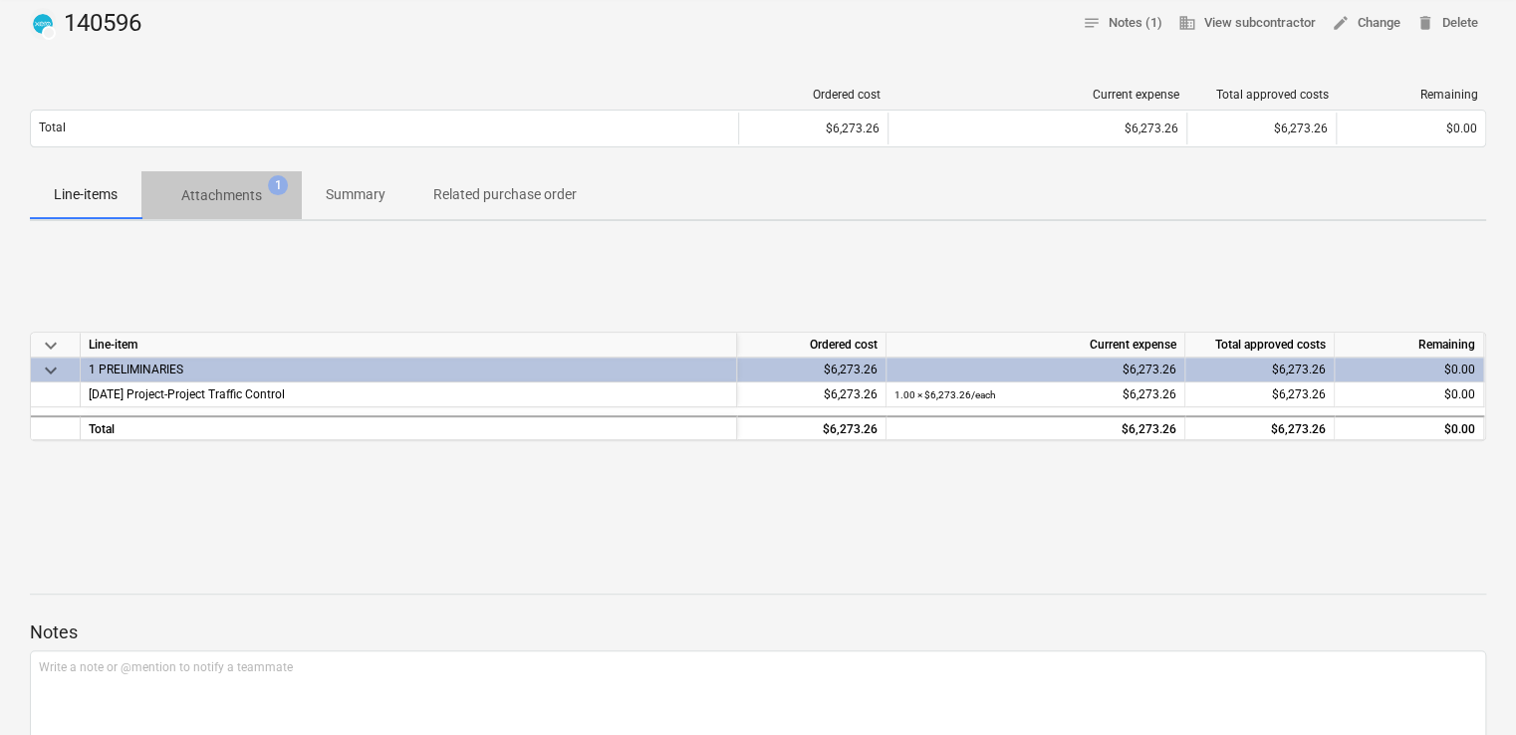
click at [227, 205] on p "Attachments" at bounding box center [221, 195] width 81 height 21
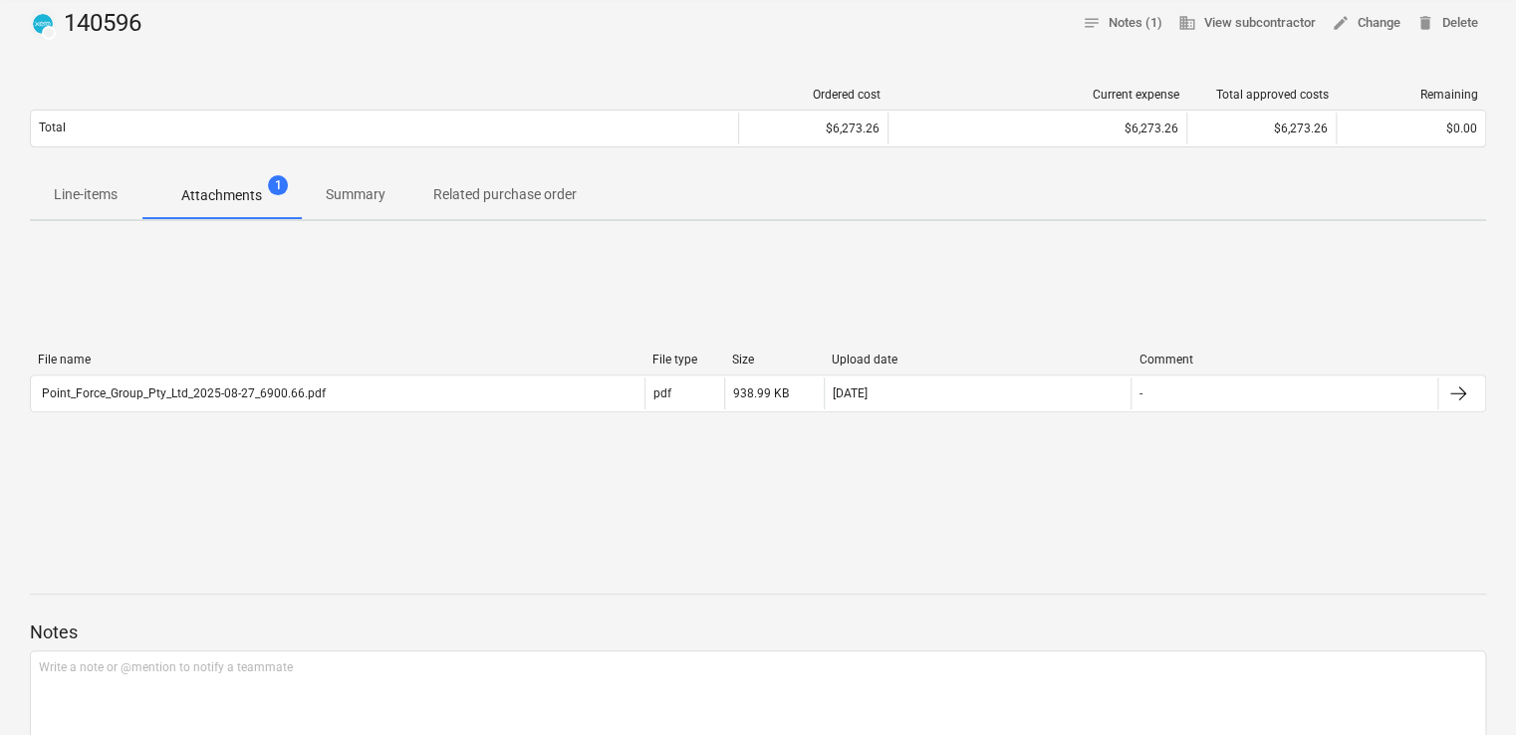
click at [346, 209] on span "Summary" at bounding box center [356, 194] width 108 height 33
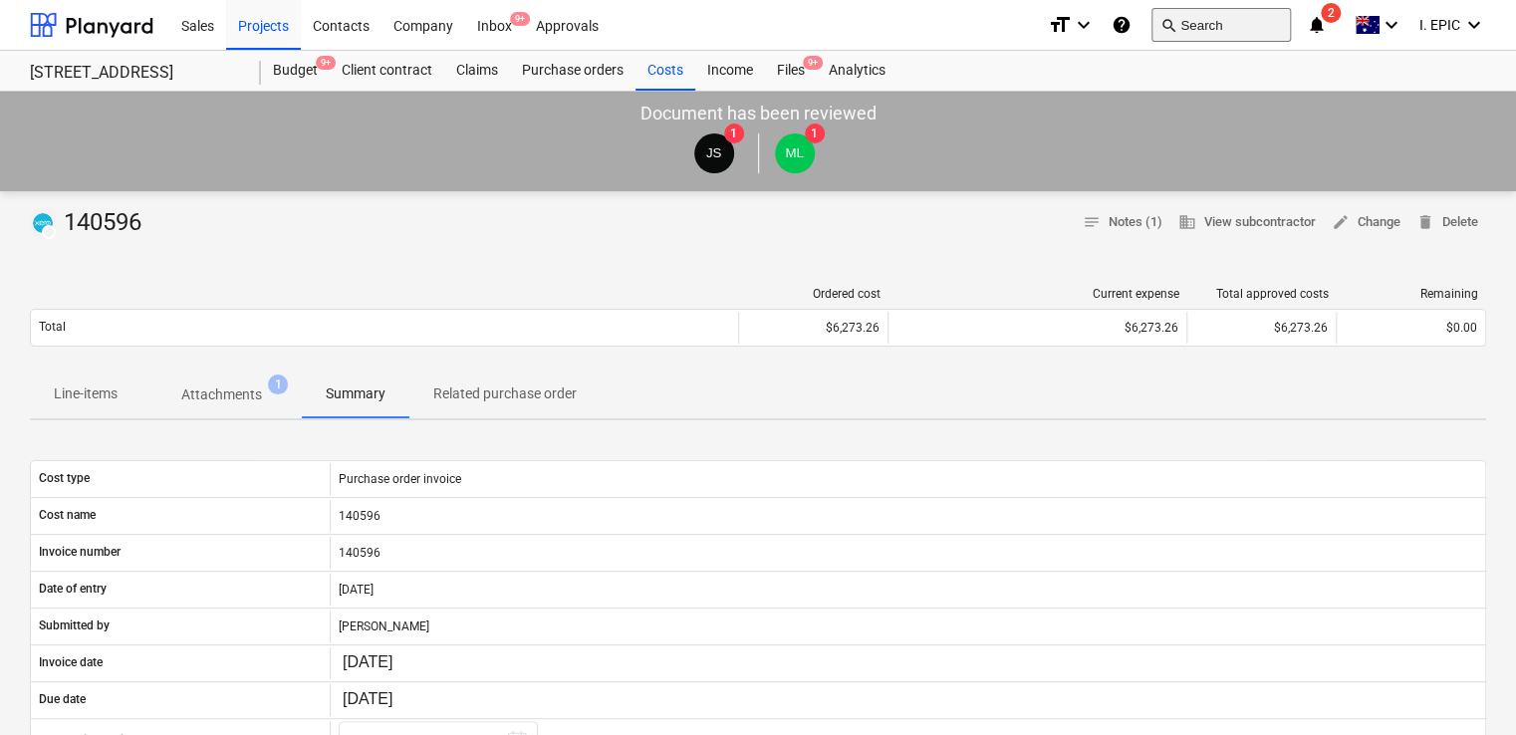
click at [1210, 34] on button "search Search" at bounding box center [1220, 25] width 139 height 34
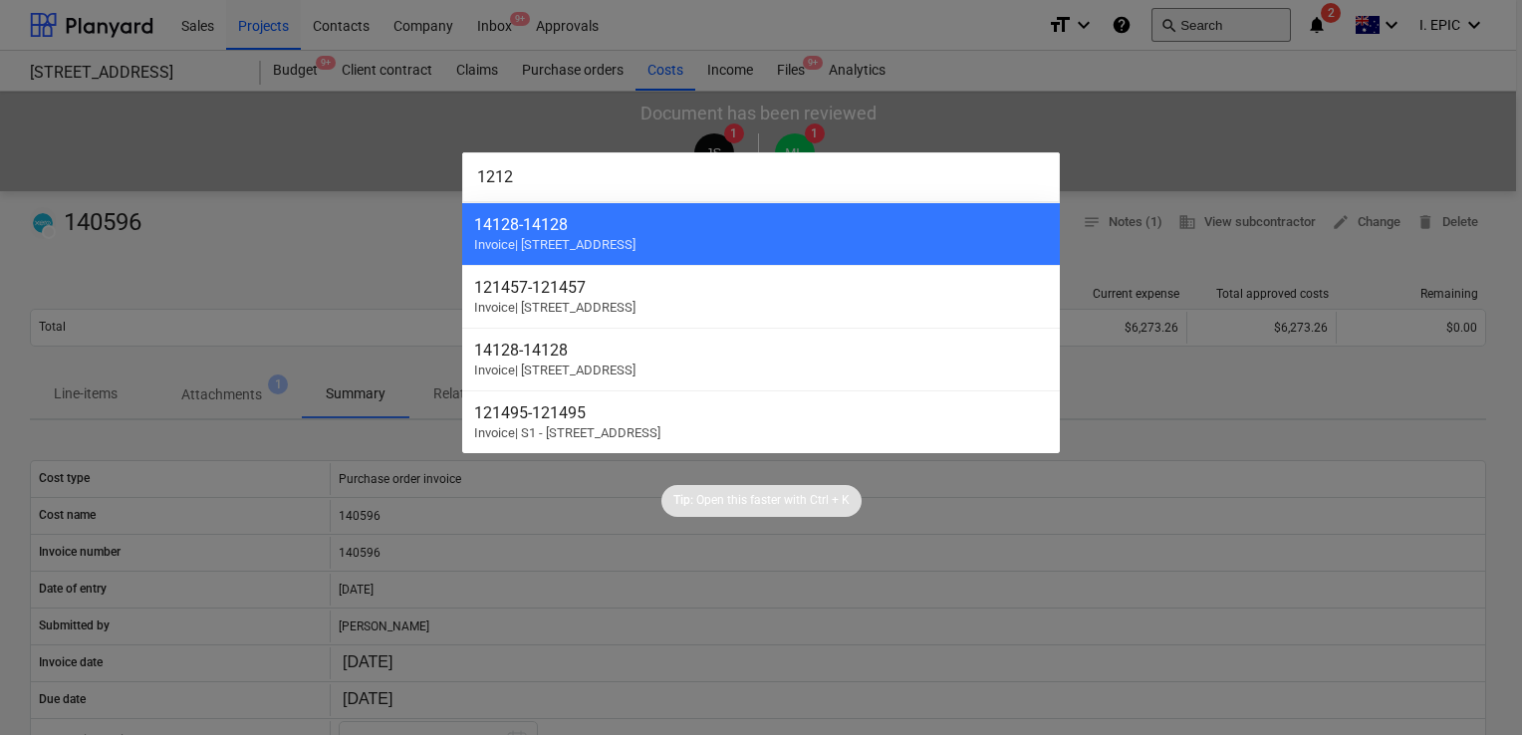
type input "12124"
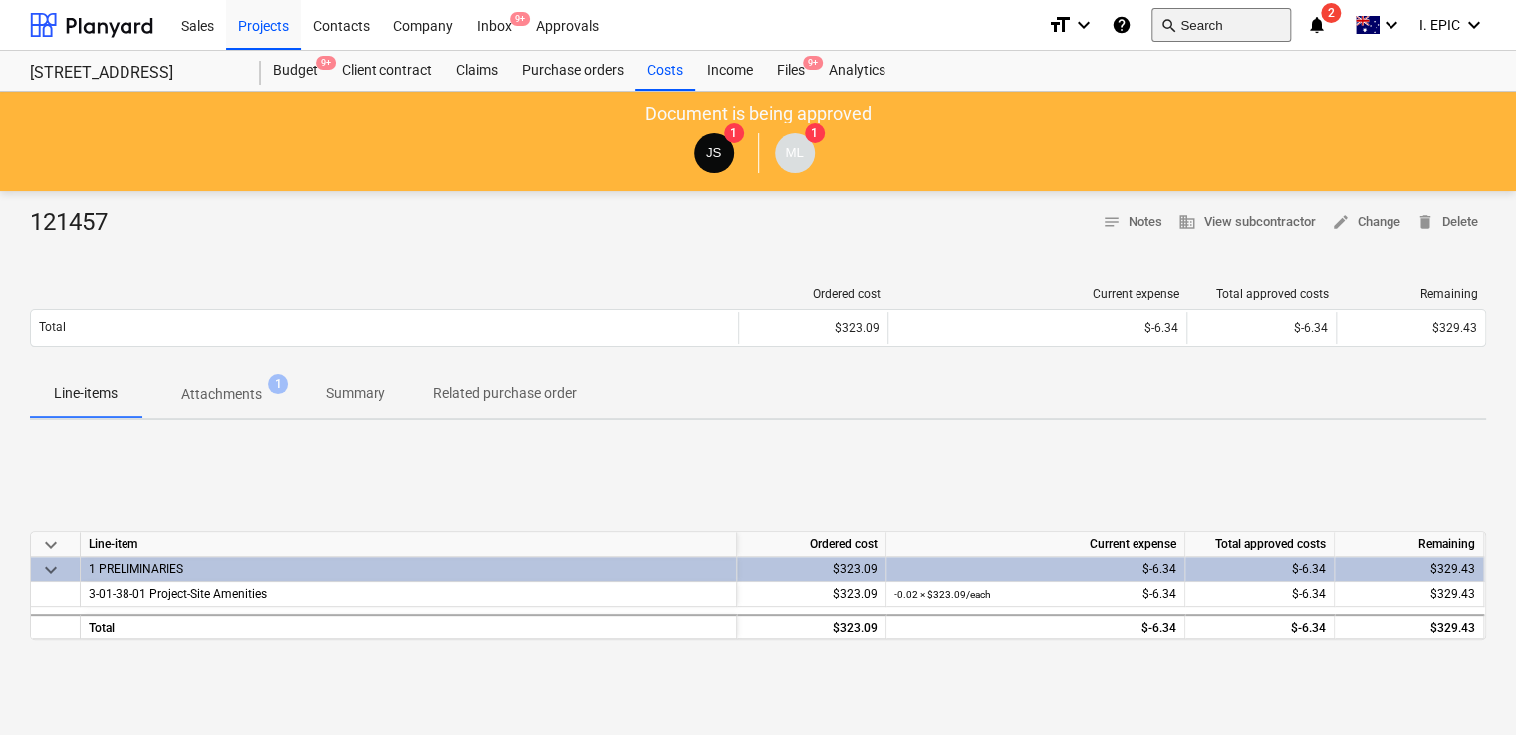
click at [1196, 28] on button "search Search" at bounding box center [1220, 25] width 139 height 34
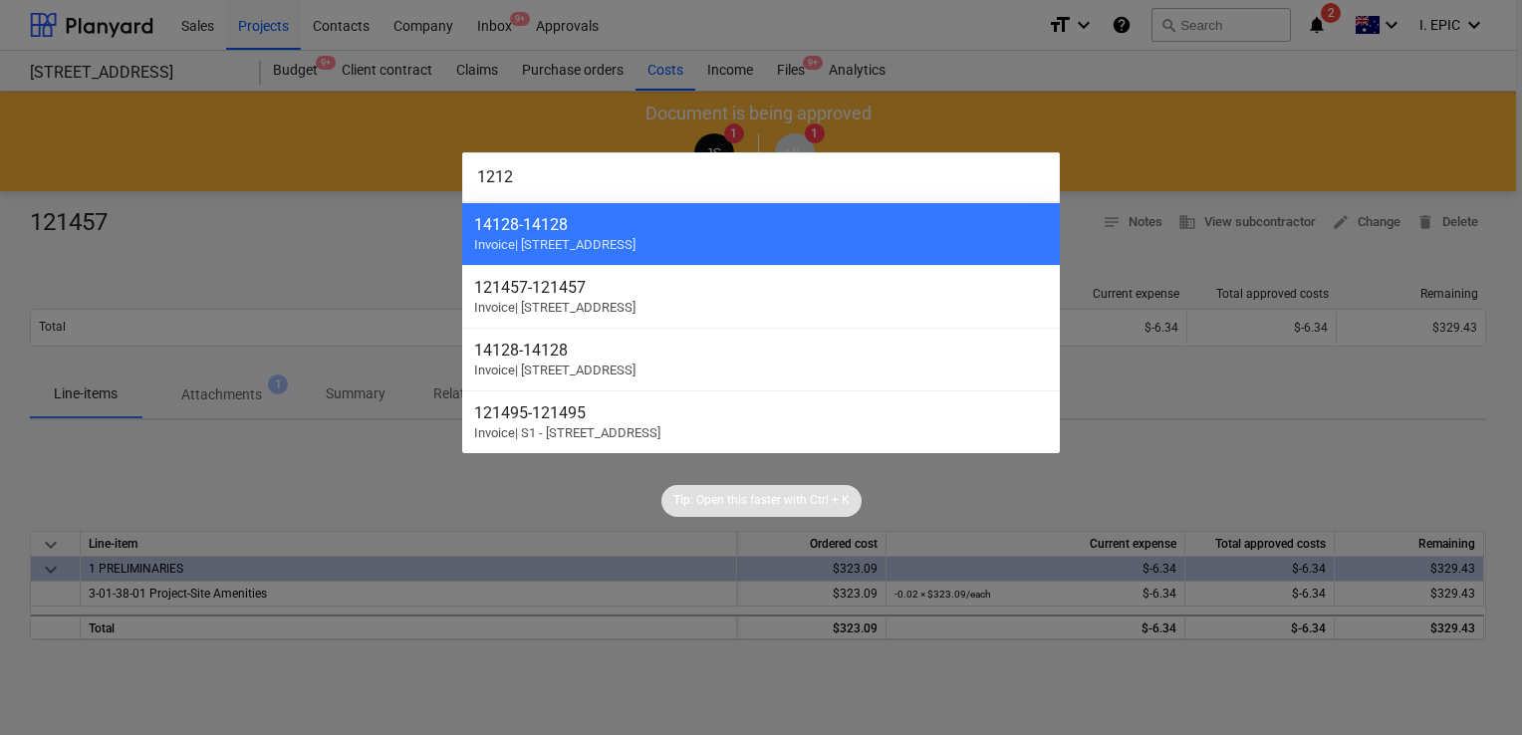
type input "12124"
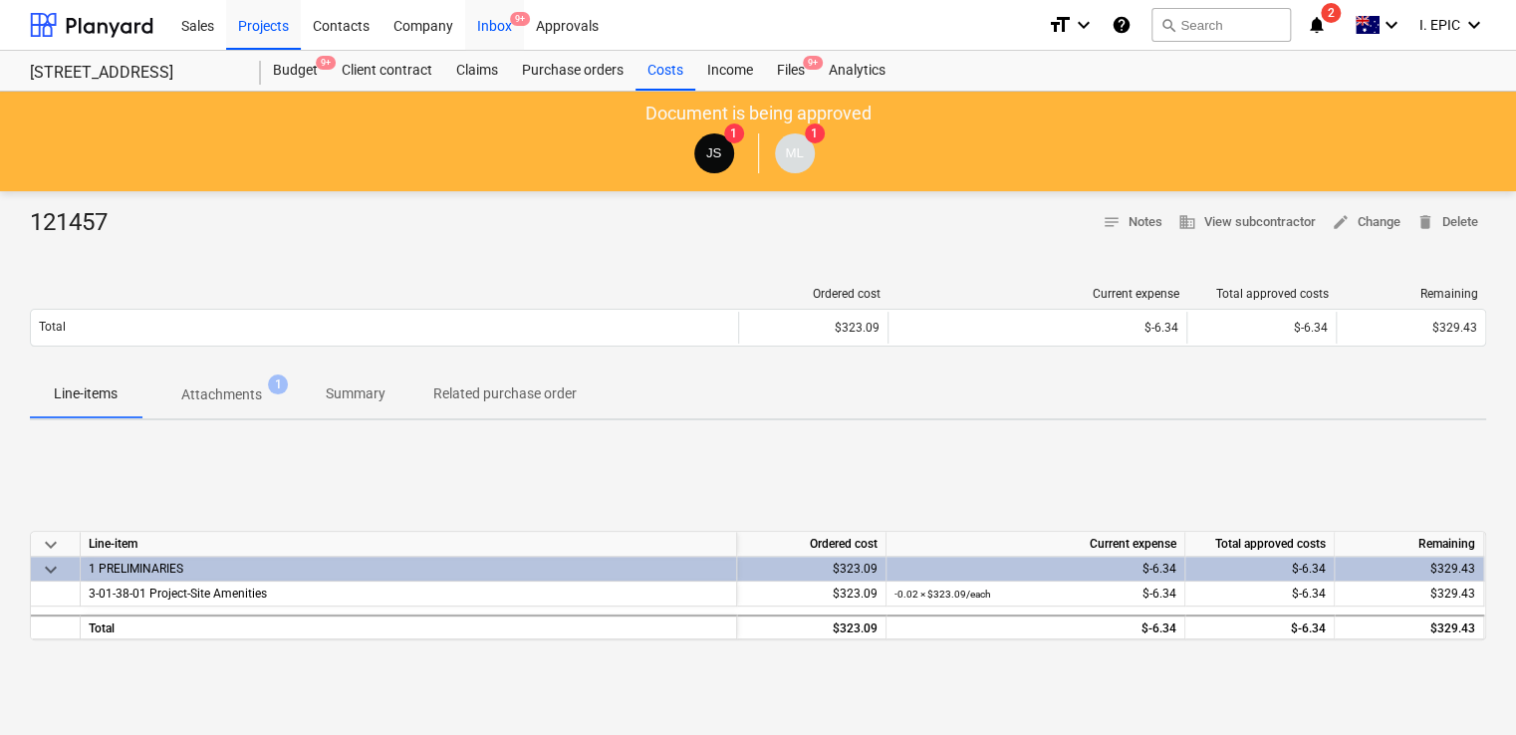
click at [514, 26] on span "9+" at bounding box center [520, 19] width 20 height 14
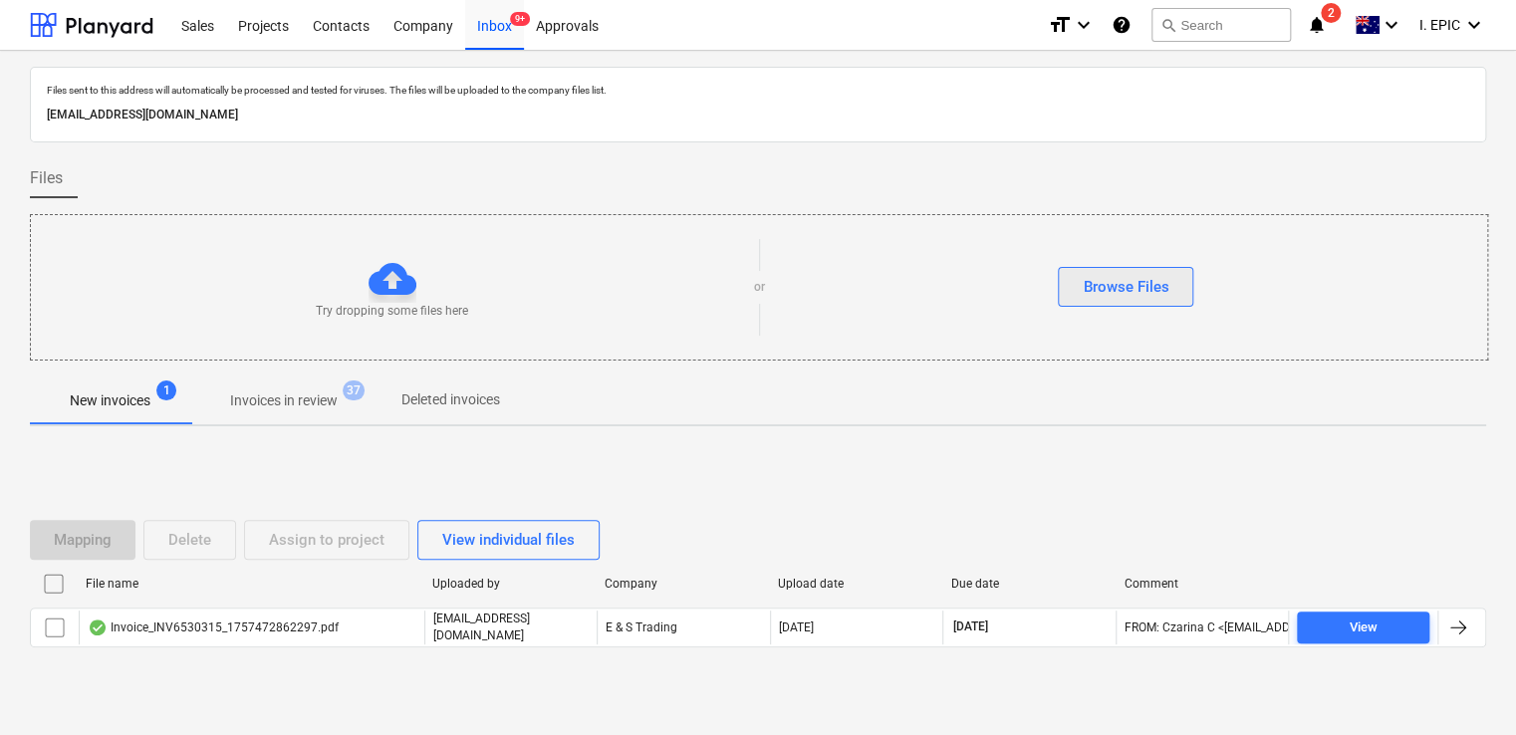
click at [1113, 290] on div "Browse Files" at bounding box center [1126, 287] width 86 height 26
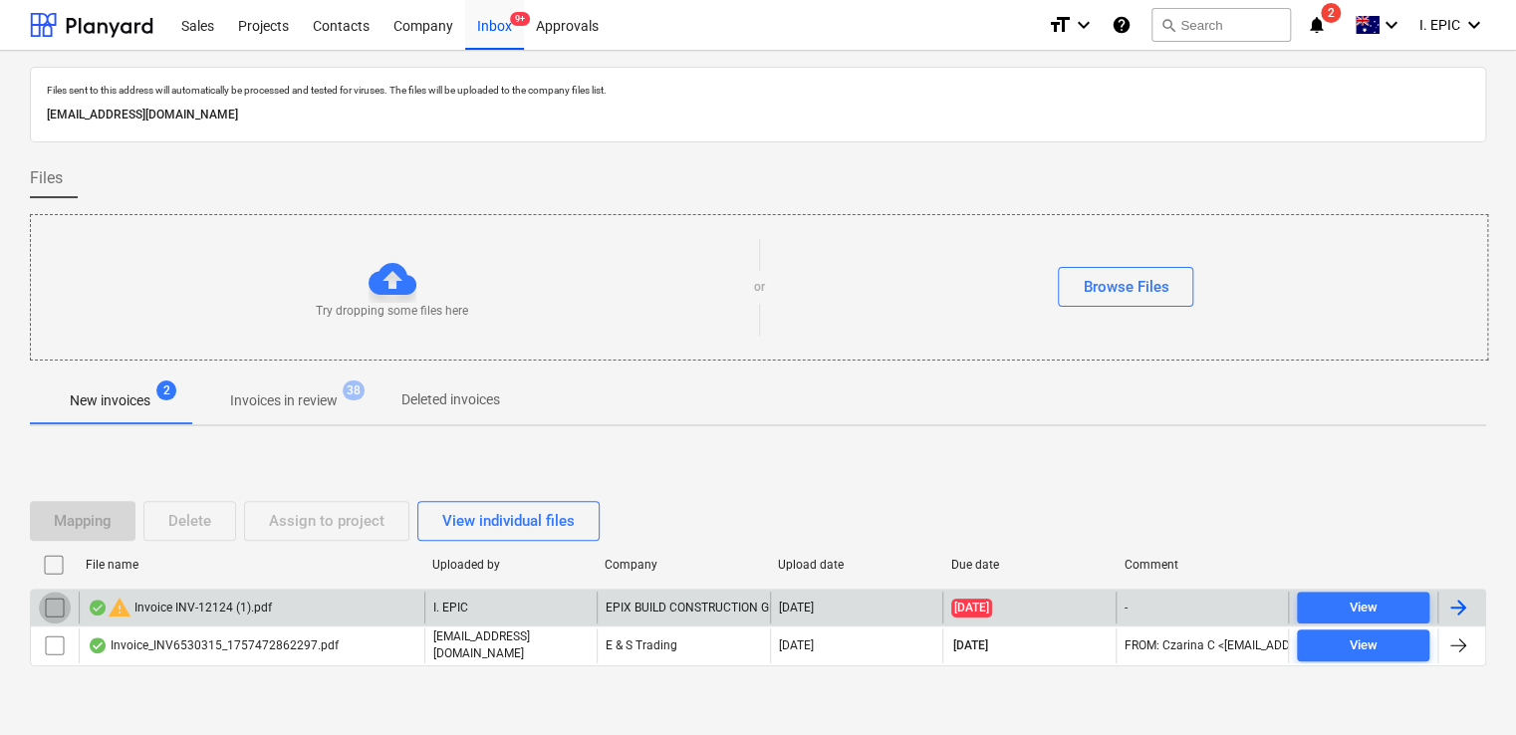
click at [57, 607] on input "checkbox" at bounding box center [55, 608] width 32 height 32
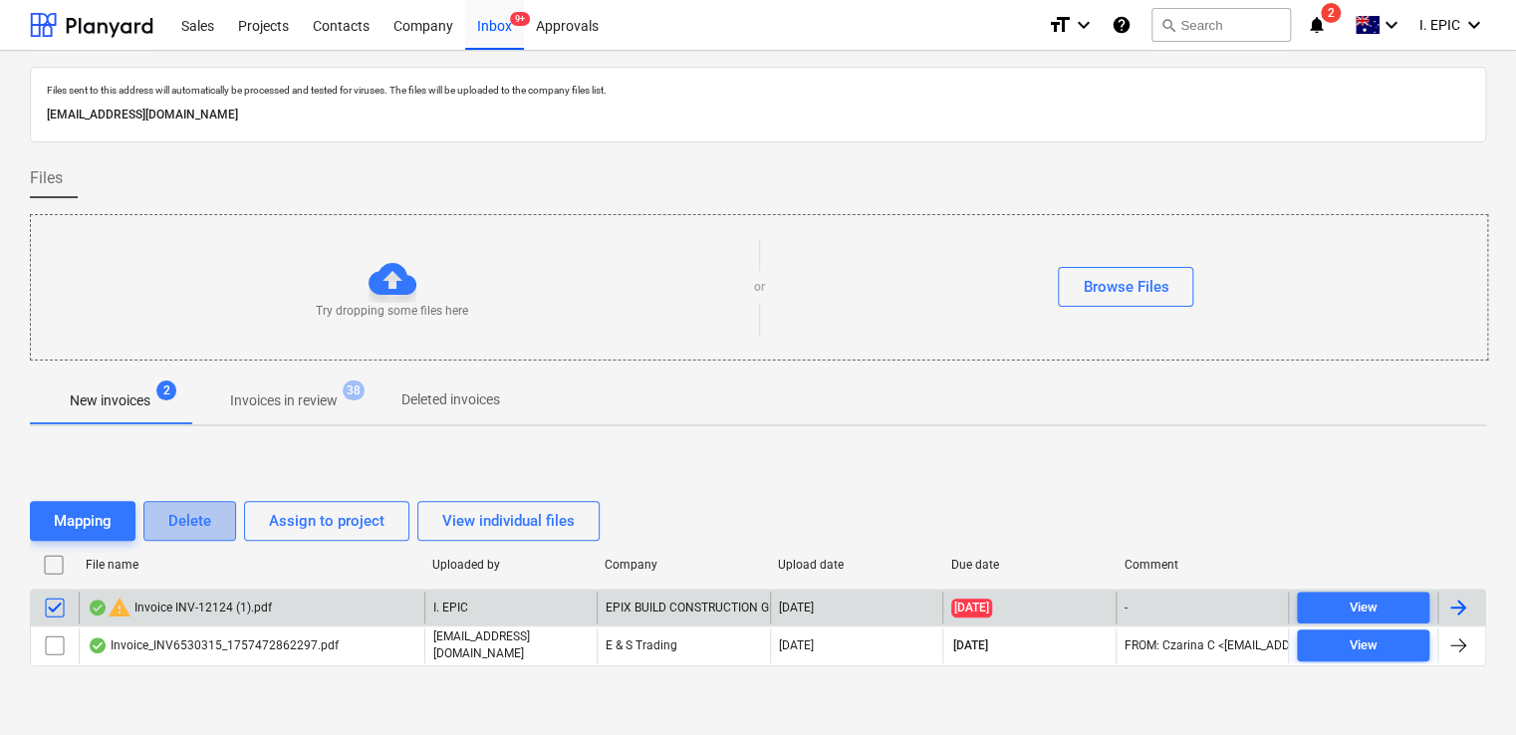
click at [193, 514] on div "Delete" at bounding box center [189, 521] width 43 height 26
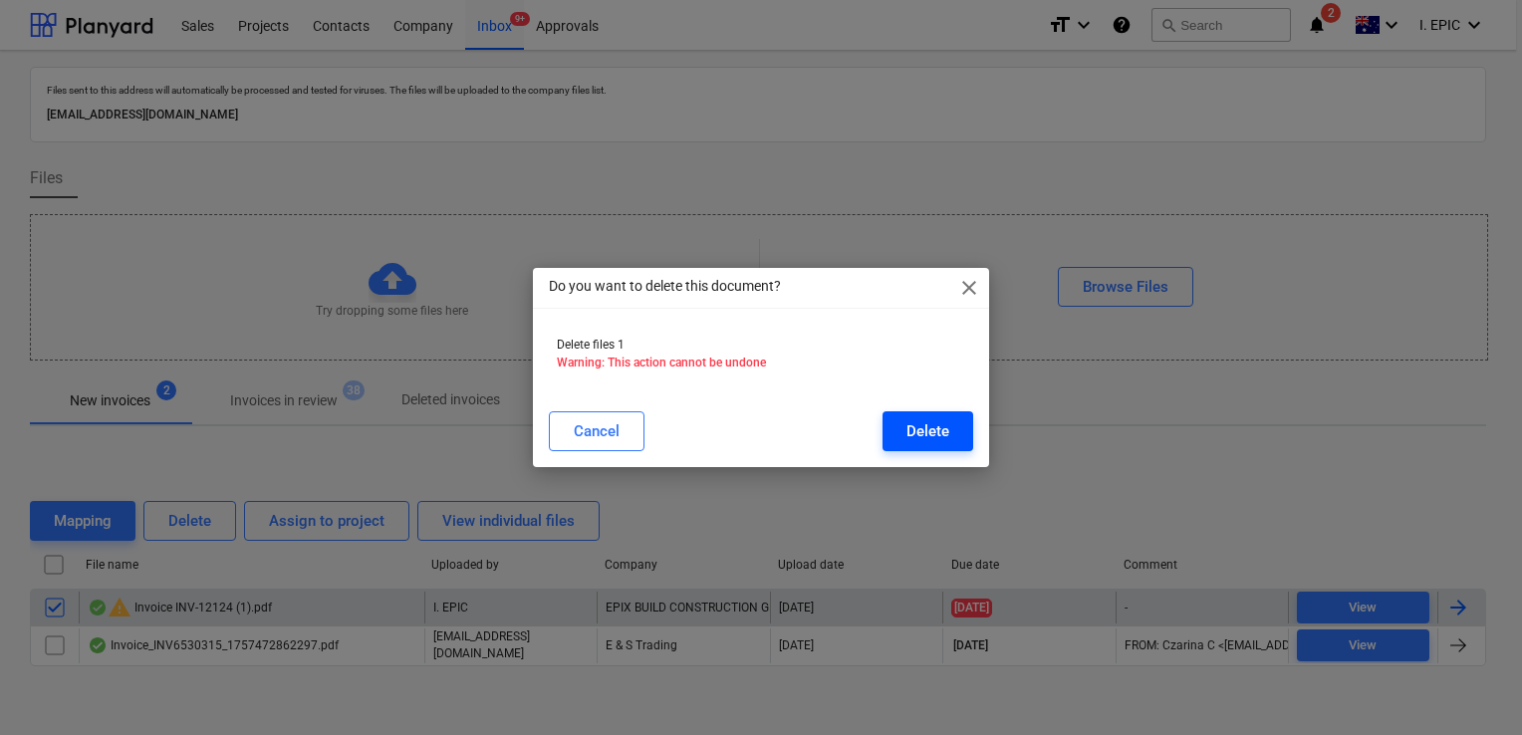
click at [896, 435] on button "Delete" at bounding box center [927, 431] width 91 height 40
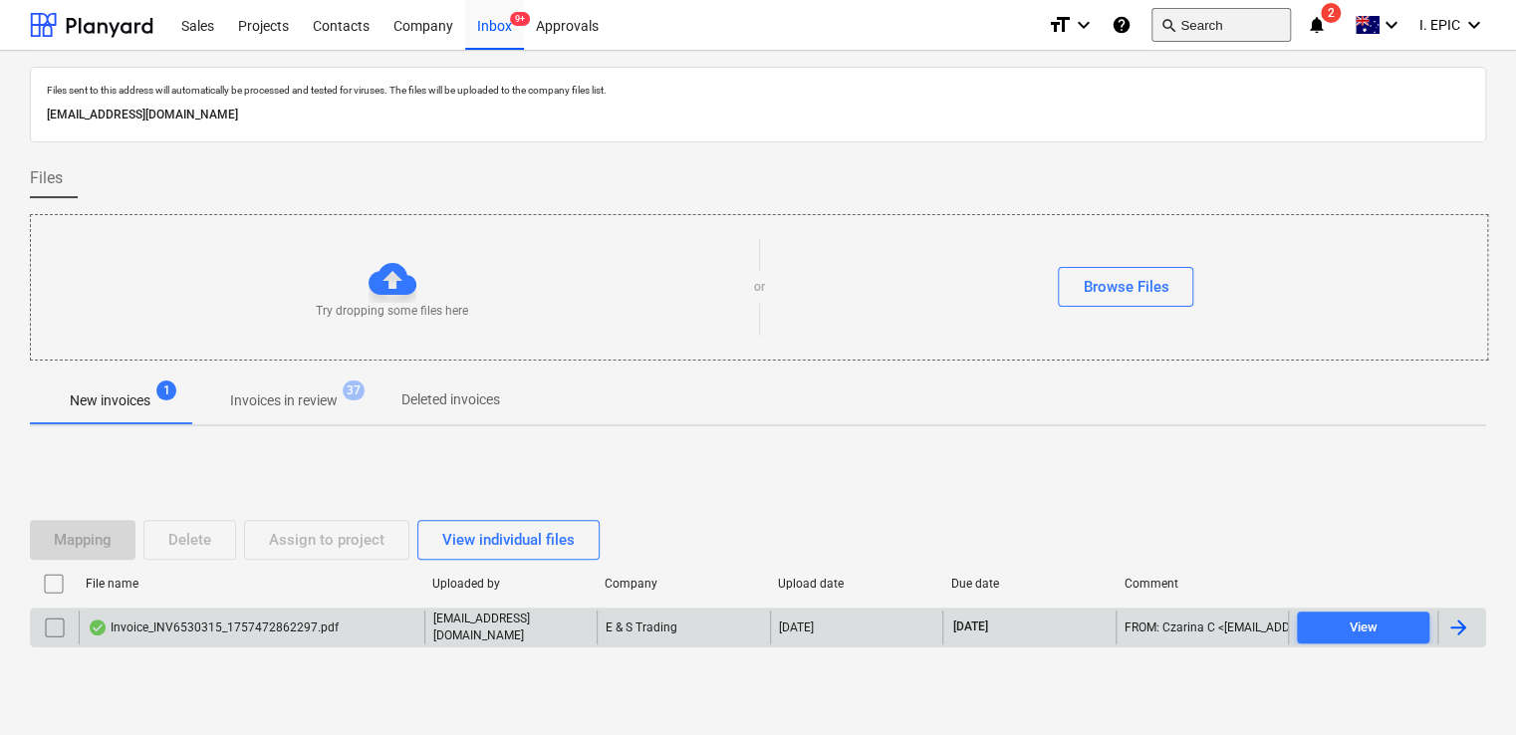
click at [1196, 26] on button "search Search" at bounding box center [1220, 25] width 139 height 34
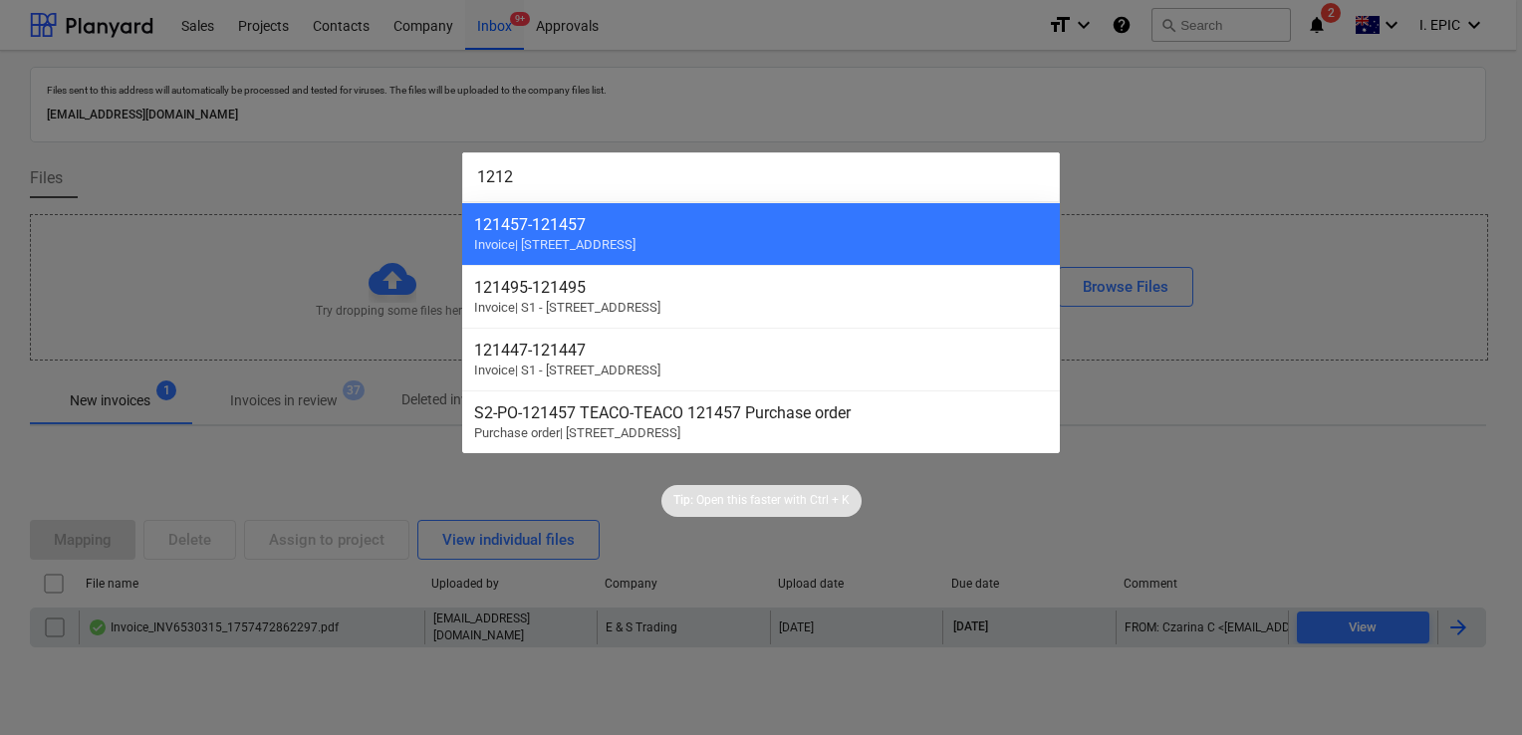
type input "12124"
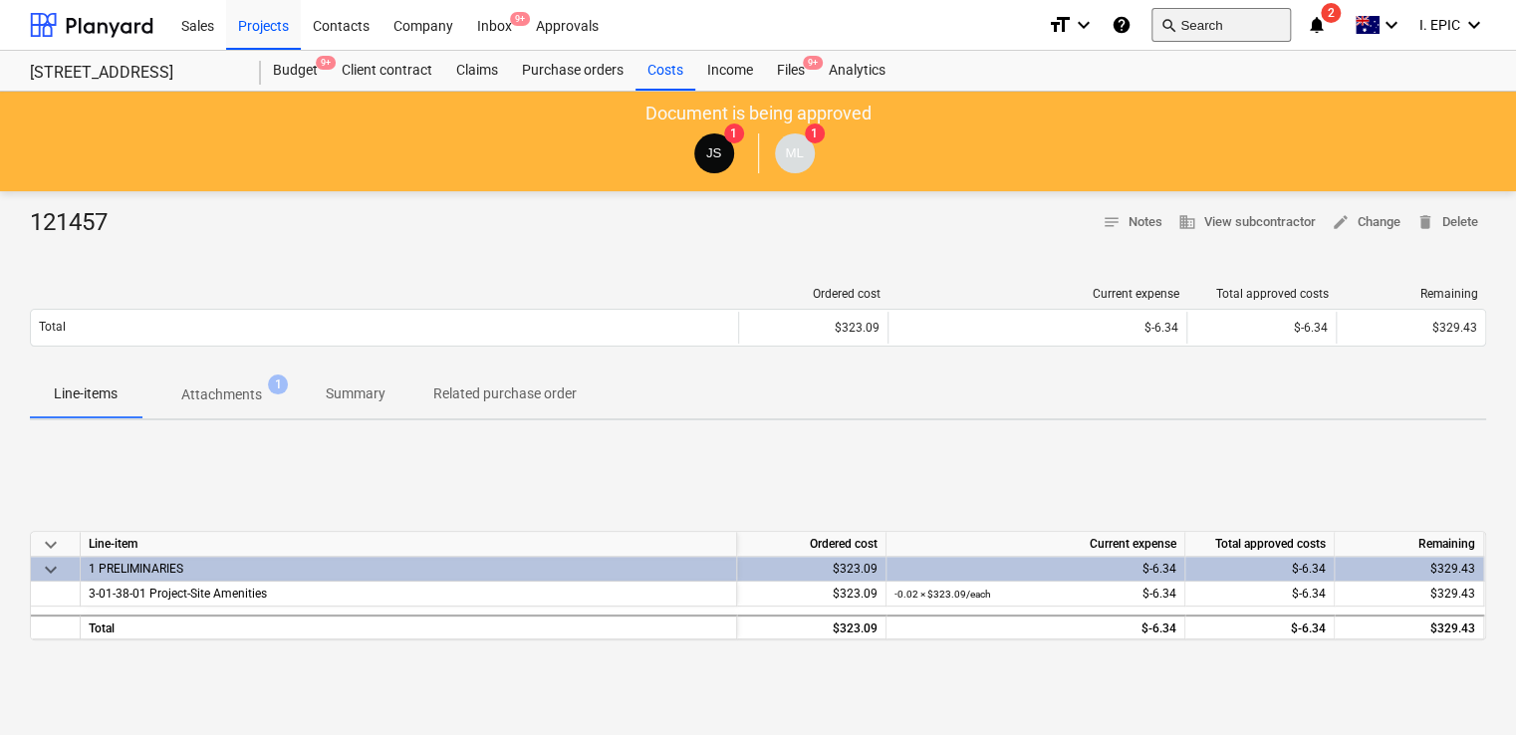
click at [1195, 23] on button "search Search" at bounding box center [1220, 25] width 139 height 34
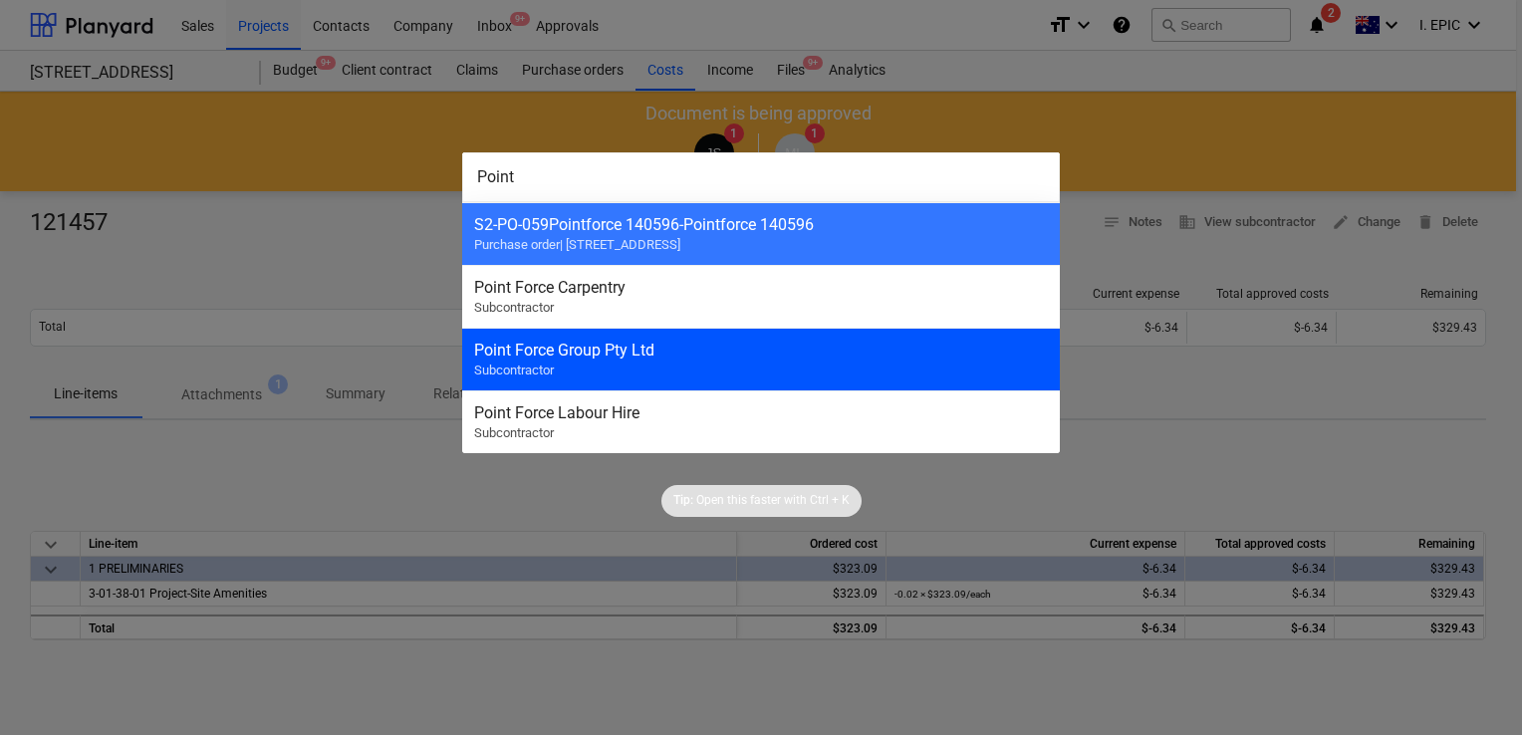
type input "Point"
click at [741, 349] on div "Point Force Group Pty Ltd" at bounding box center [761, 350] width 574 height 19
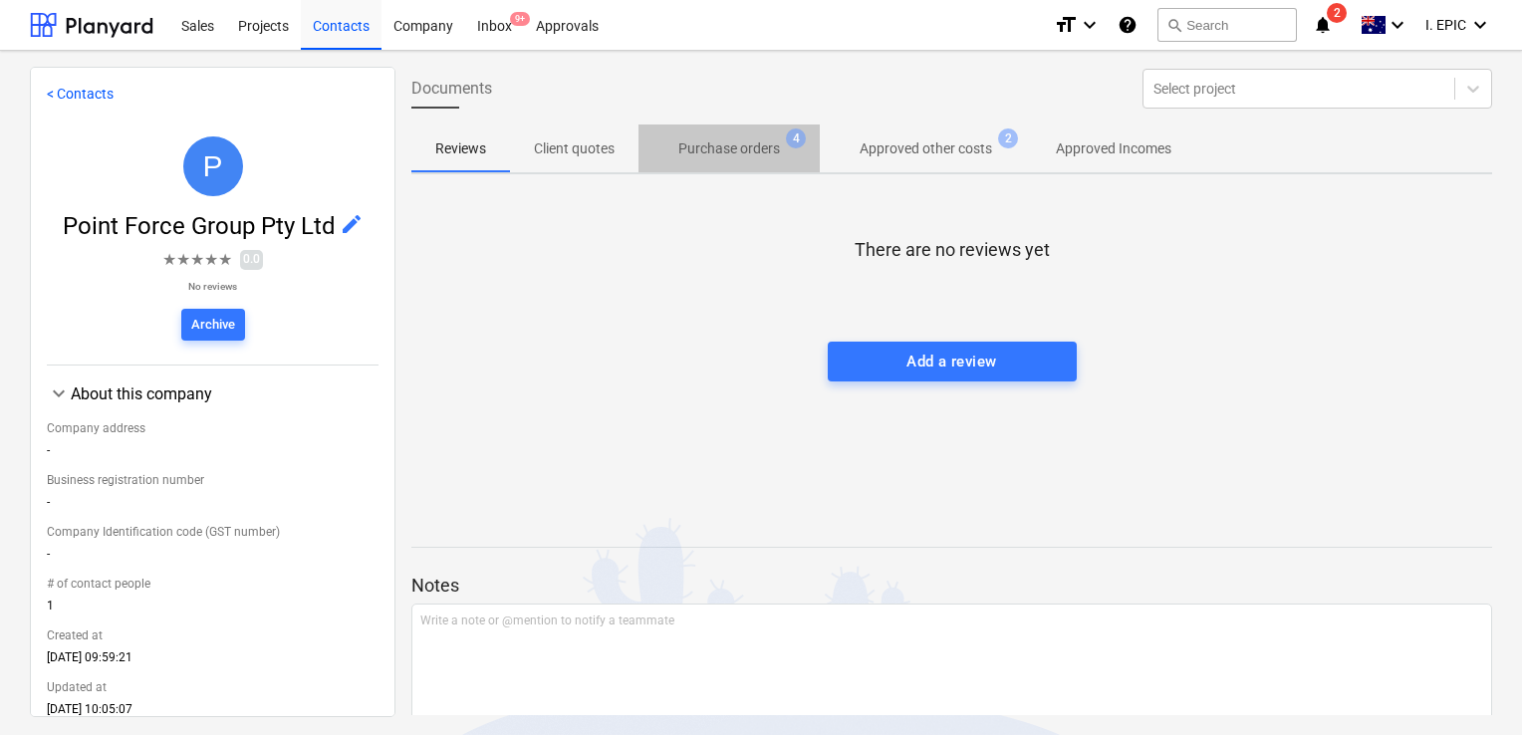
click at [732, 150] on p "Purchase orders" at bounding box center [729, 148] width 102 height 21
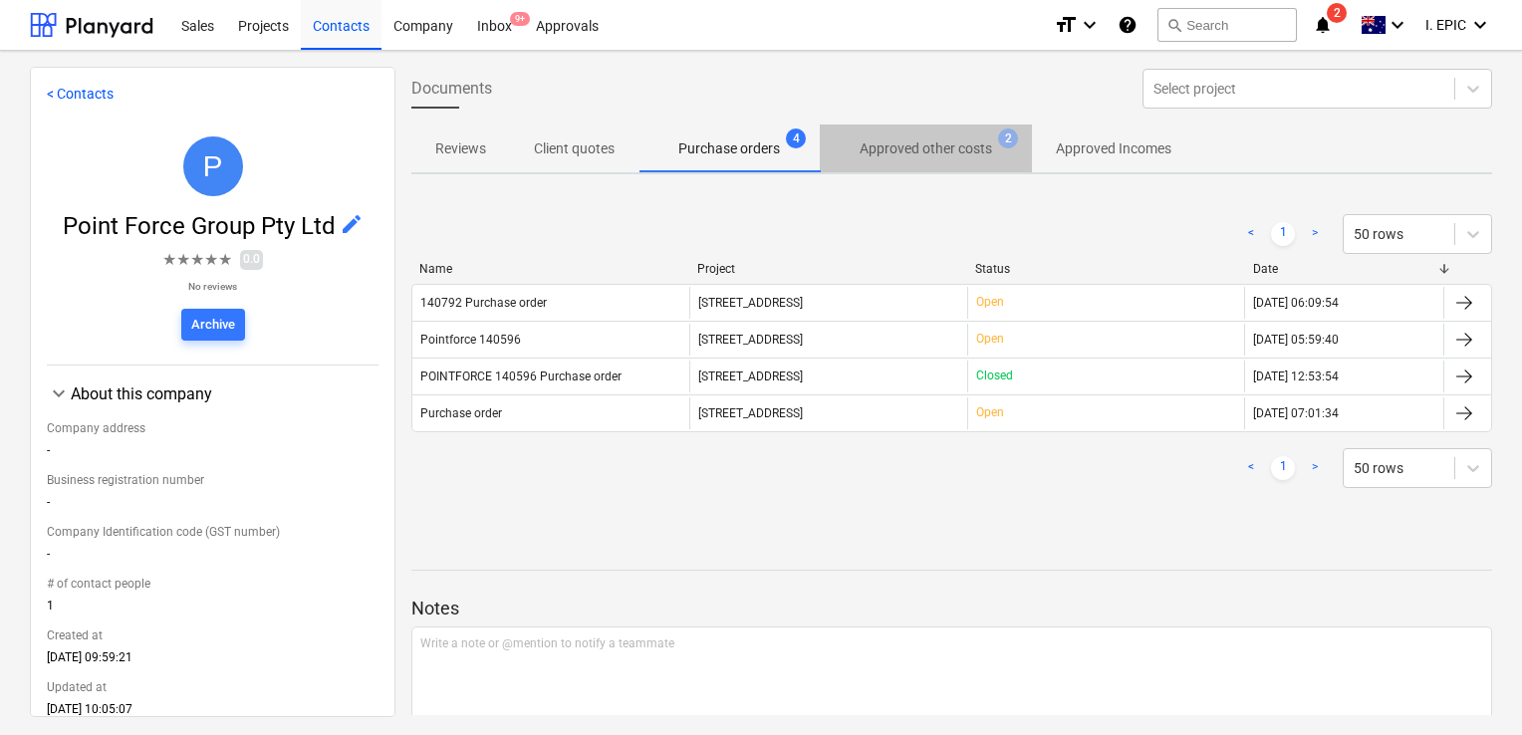
click at [911, 162] on span "Approved other costs 2" at bounding box center [926, 148] width 212 height 36
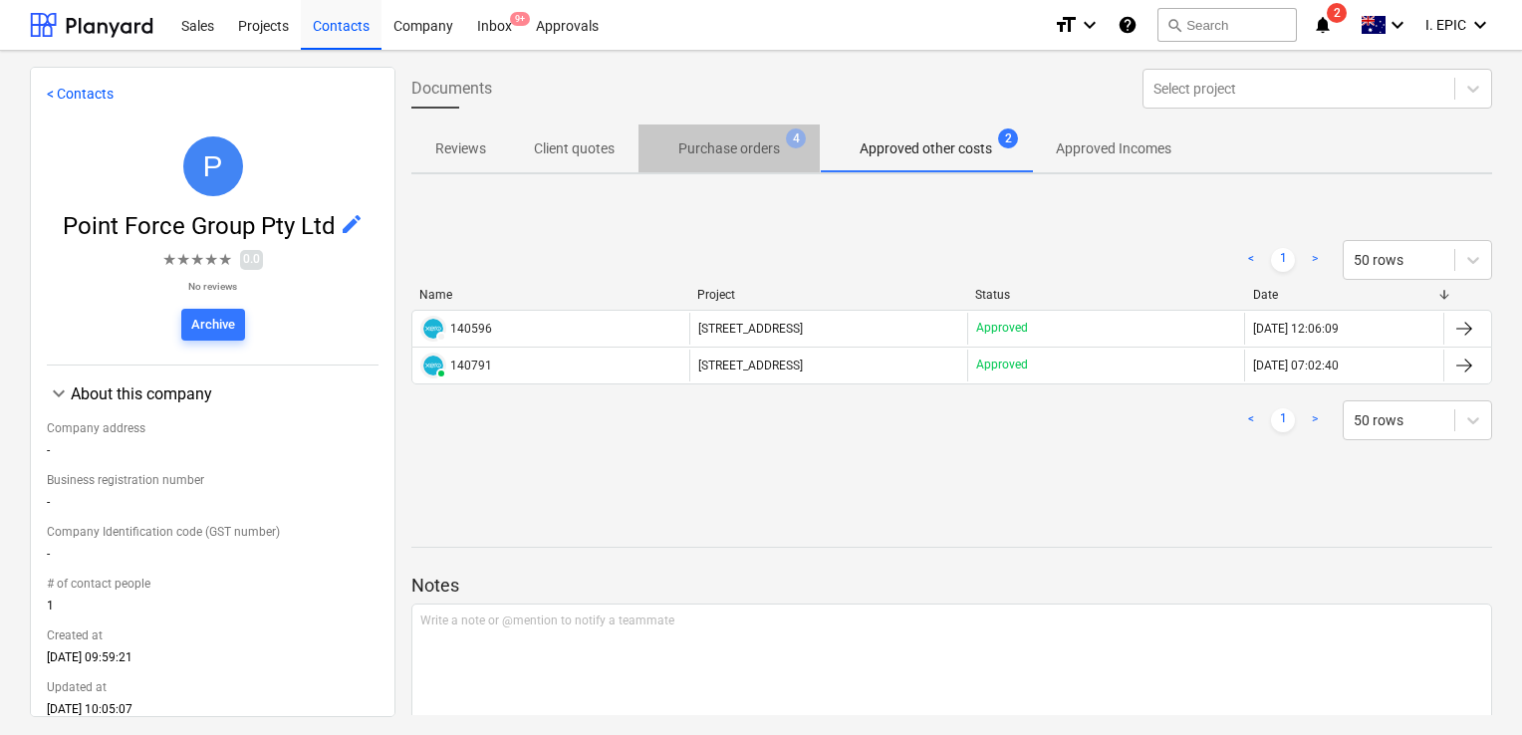
click at [781, 156] on span "Purchase orders 4" at bounding box center [728, 148] width 133 height 21
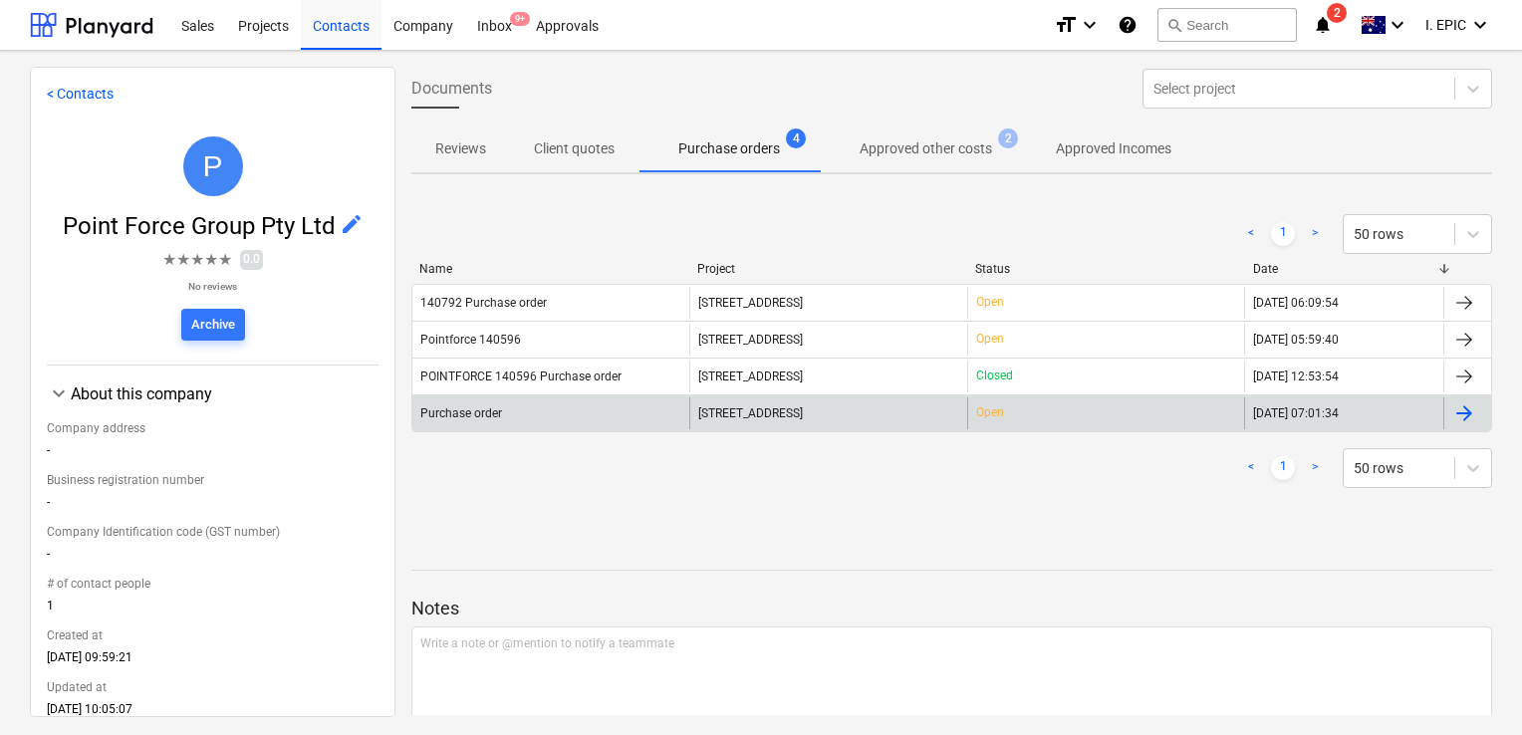
click at [564, 400] on div "Purchase order" at bounding box center [550, 413] width 277 height 32
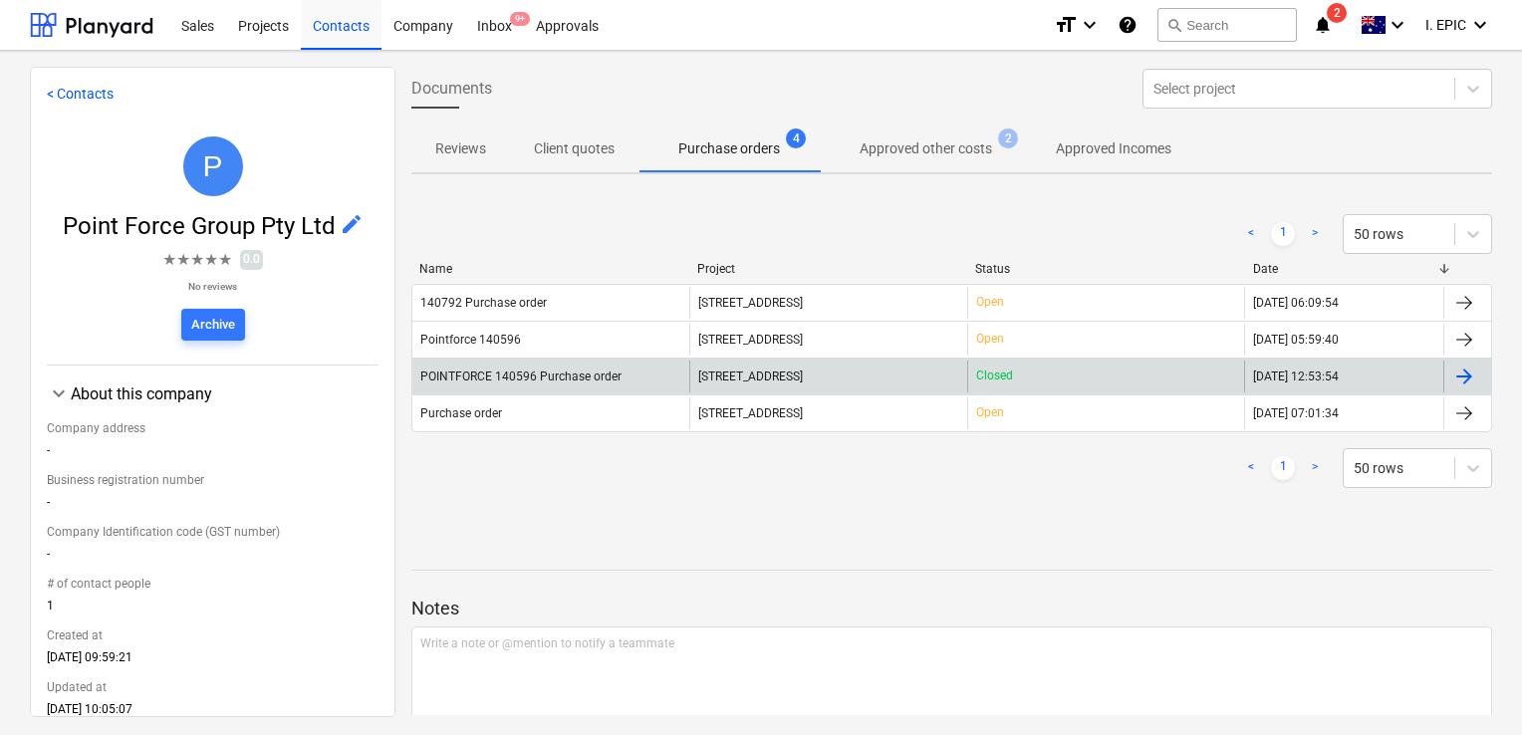
click at [641, 374] on div "POINTFORCE 140596 Purchase order" at bounding box center [550, 377] width 277 height 32
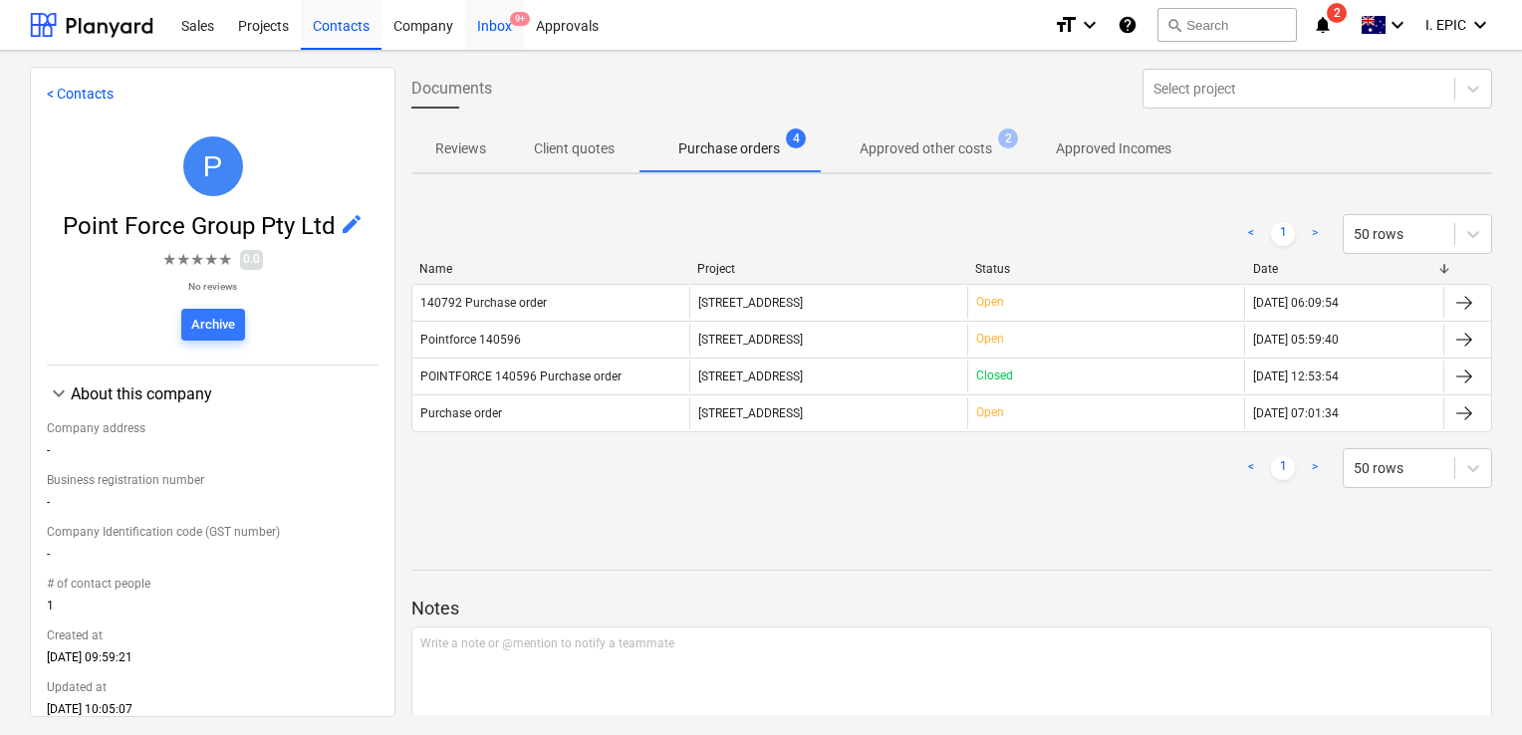
click at [478, 30] on div "Inbox 9+" at bounding box center [494, 24] width 59 height 51
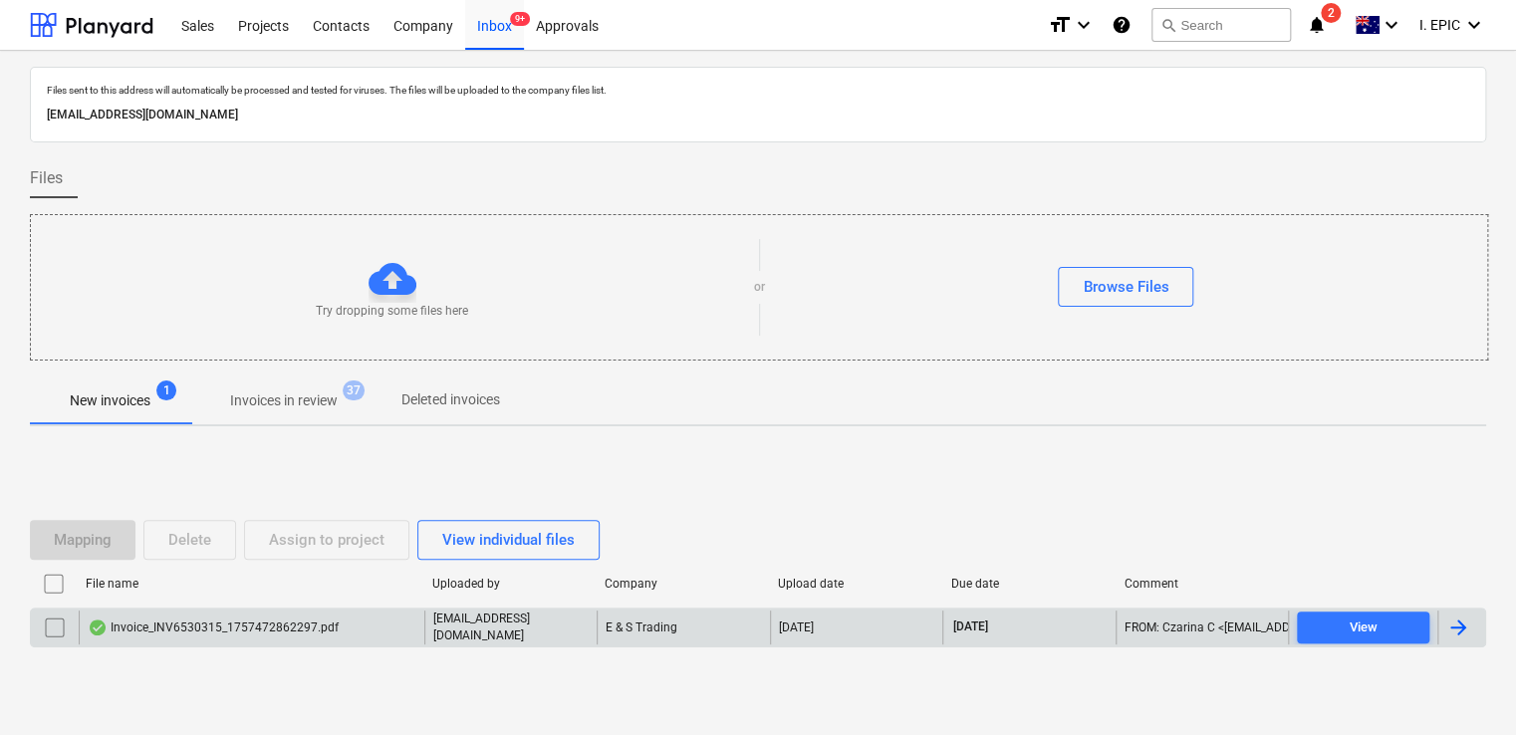
click at [262, 629] on div "Invoice_INV6530315_1757472862297.pdf" at bounding box center [213, 627] width 251 height 16
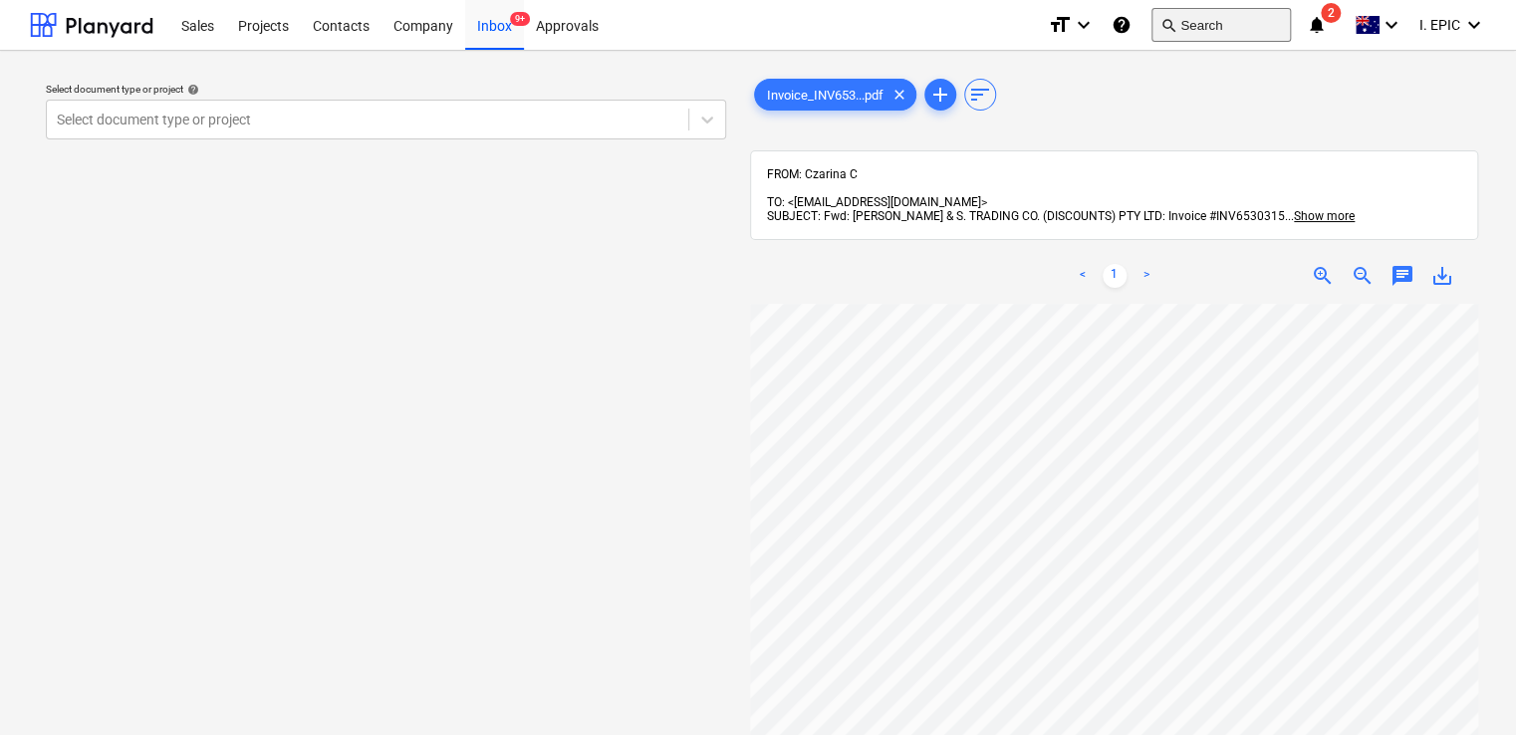
click at [1179, 26] on button "search Search" at bounding box center [1220, 25] width 139 height 34
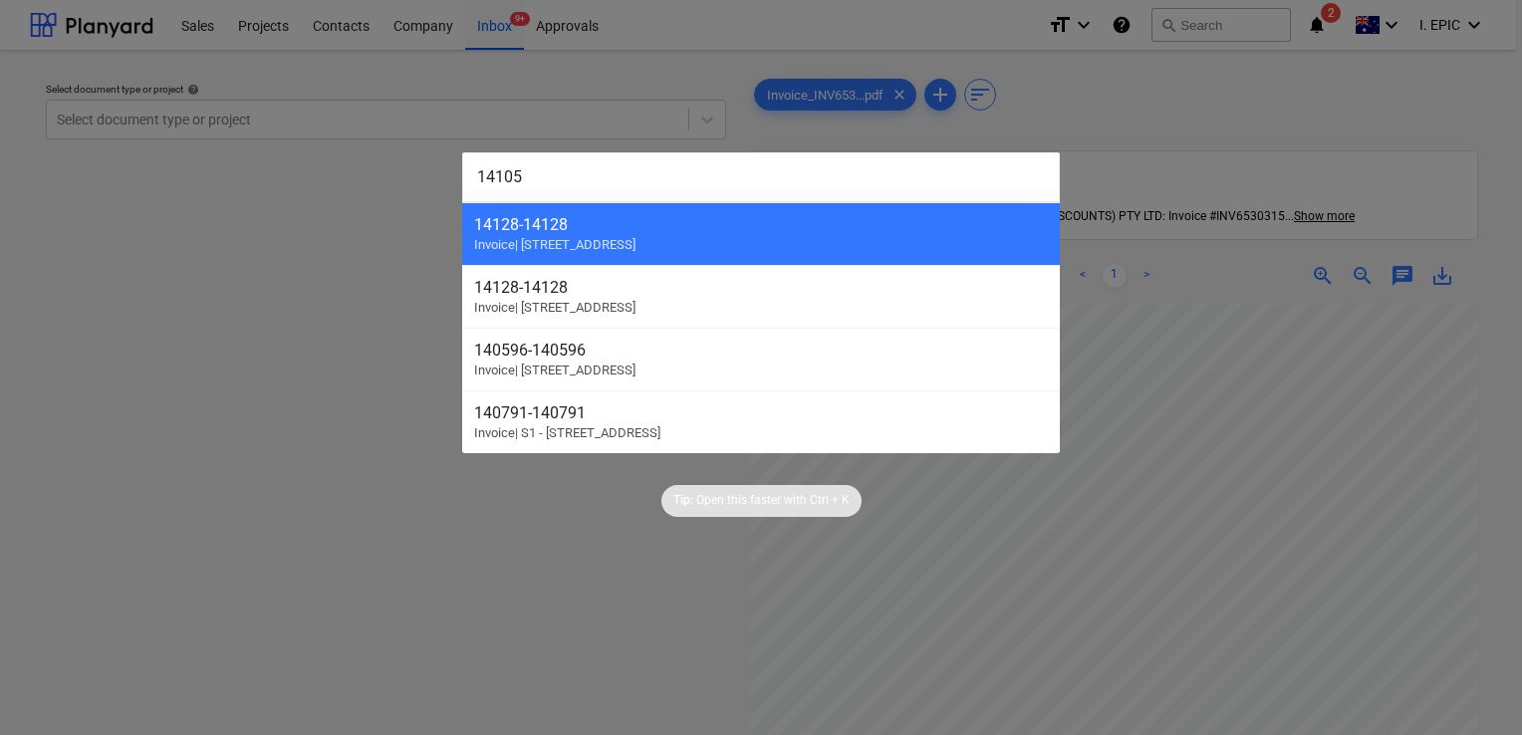
type input "141056"
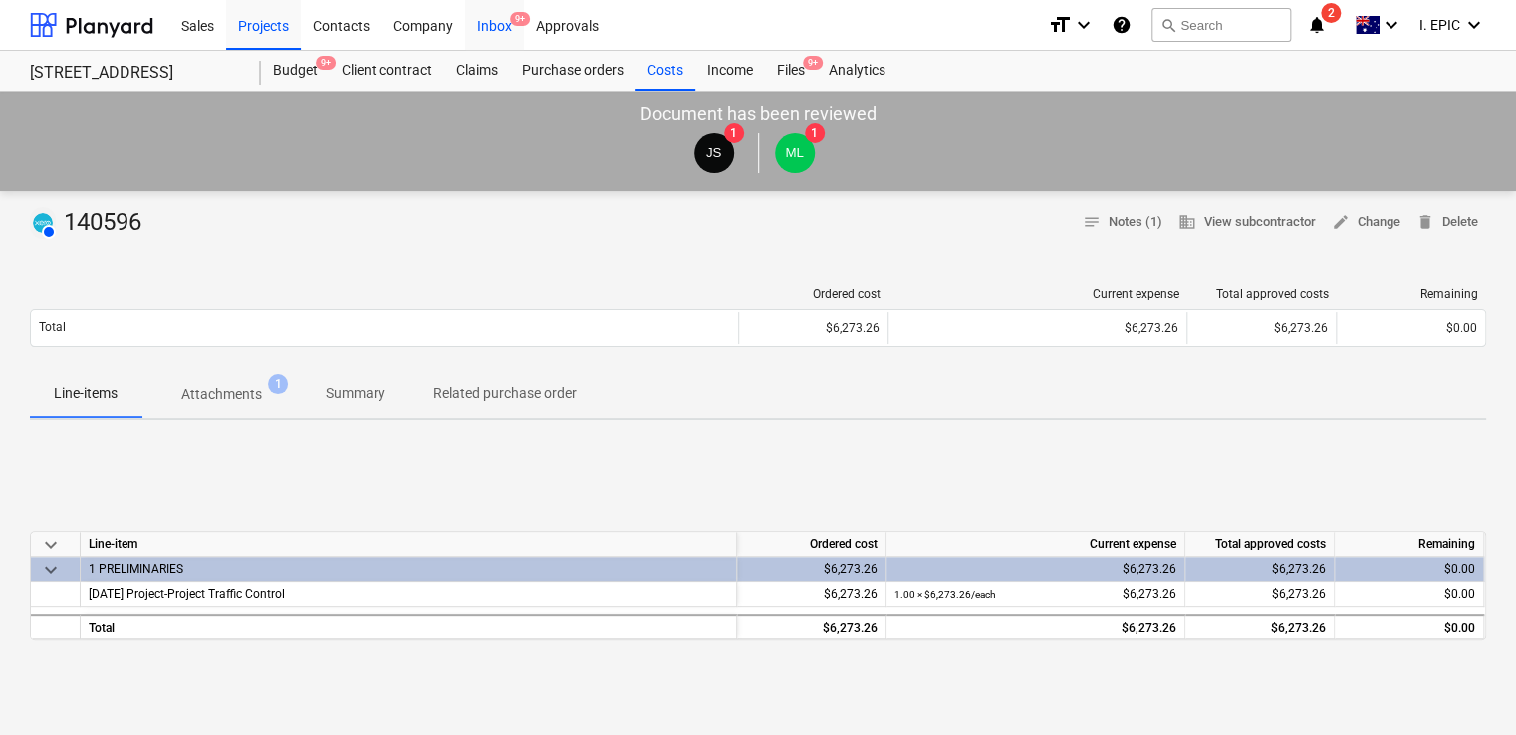
click at [498, 25] on div "Inbox 9+" at bounding box center [494, 24] width 59 height 51
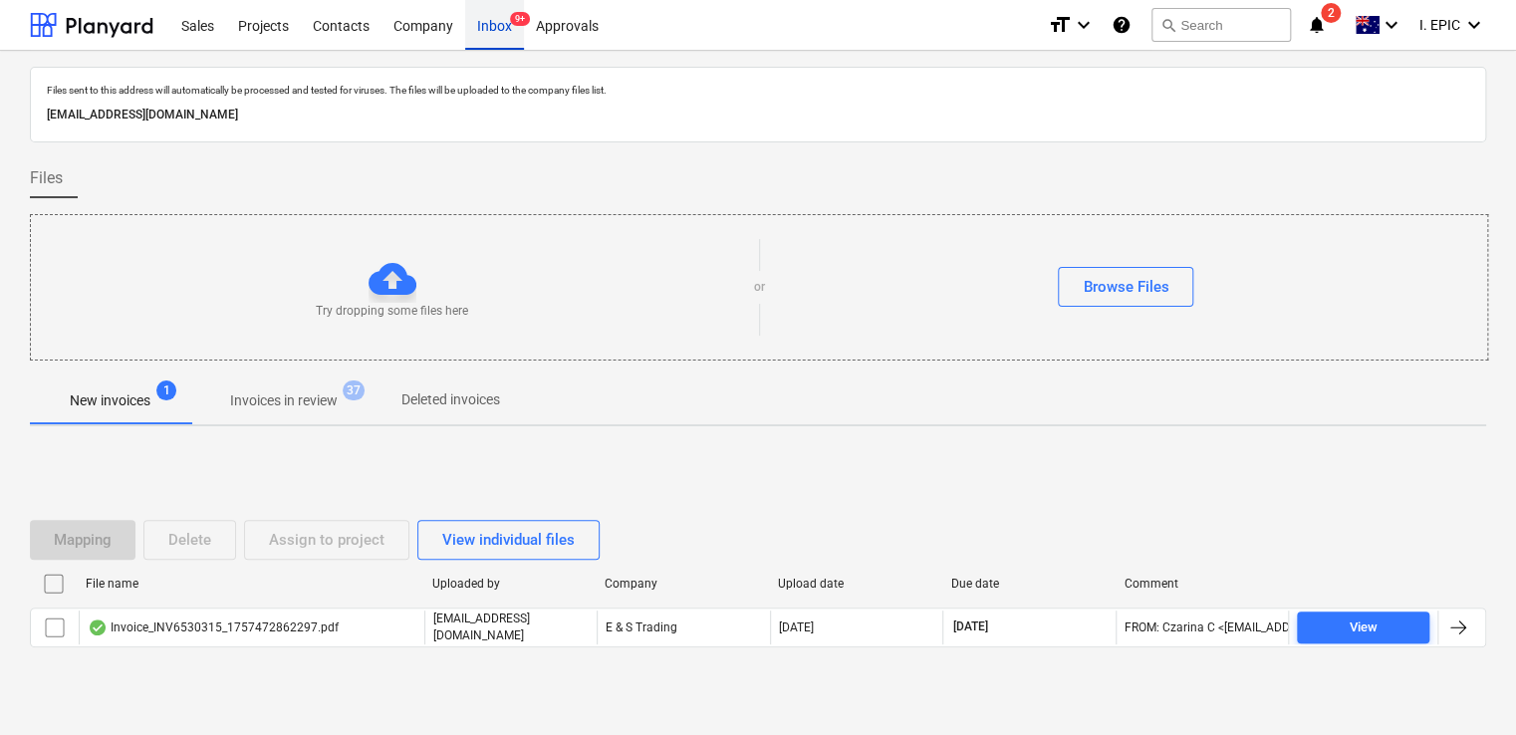
click at [499, 28] on div "Inbox 9+" at bounding box center [494, 24] width 59 height 51
click at [494, 34] on div "Inbox 9+" at bounding box center [494, 24] width 59 height 51
click at [478, 26] on div "Inbox 9+" at bounding box center [494, 24] width 59 height 51
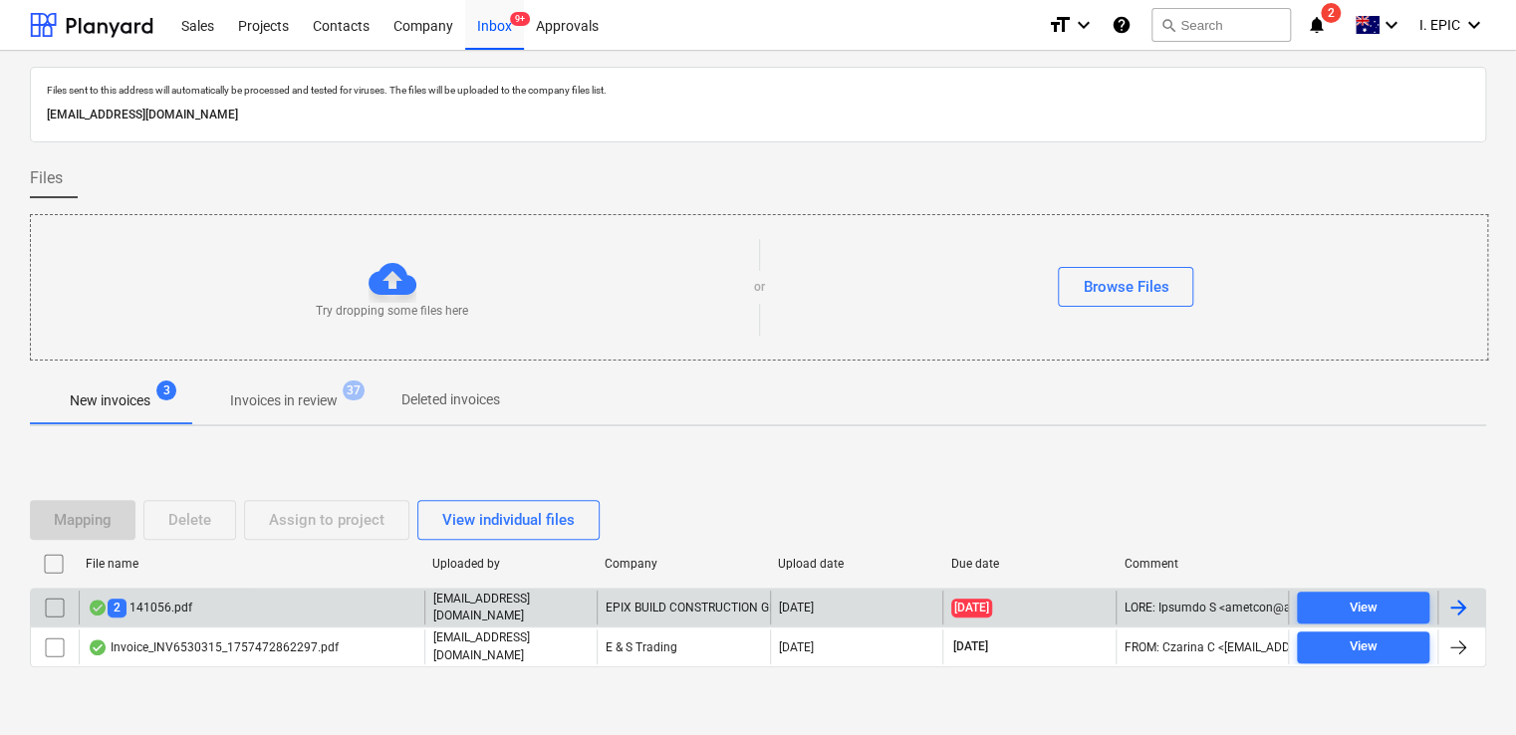
click at [354, 611] on div "2 141056.pdf" at bounding box center [252, 608] width 346 height 34
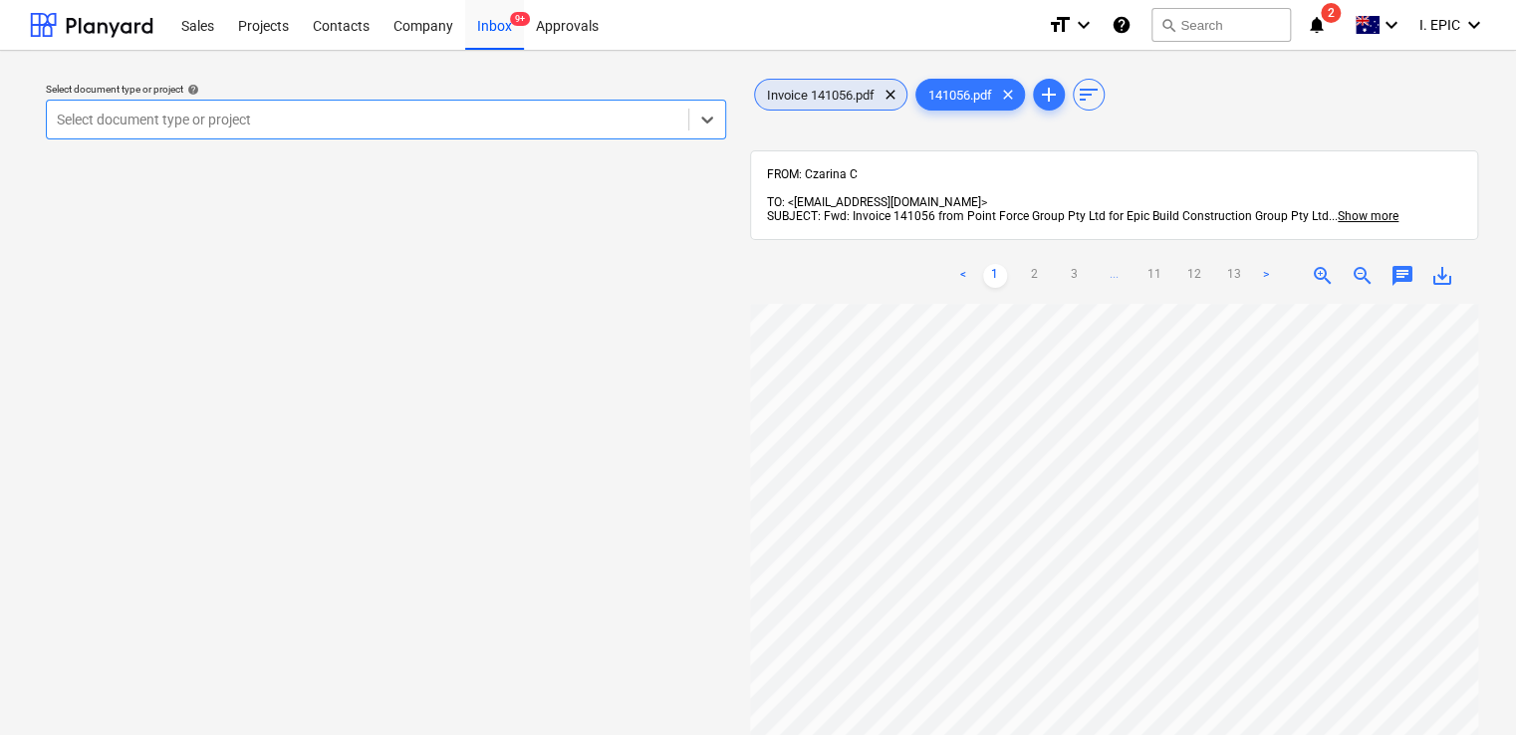
click at [828, 101] on span "Invoice 141056.pdf" at bounding box center [820, 95] width 131 height 15
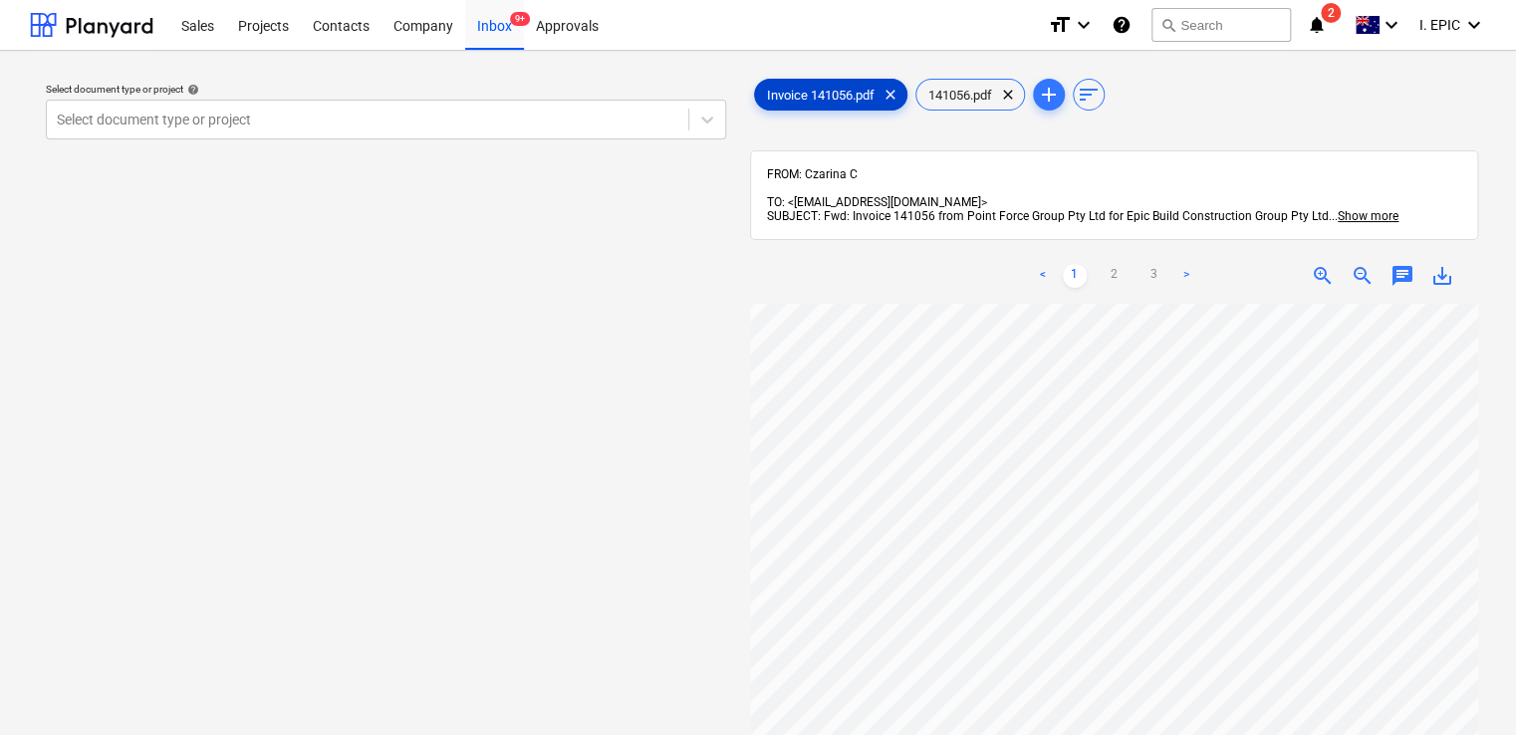
scroll to position [100, 0]
click at [482, 27] on div "Inbox 9+" at bounding box center [494, 24] width 59 height 51
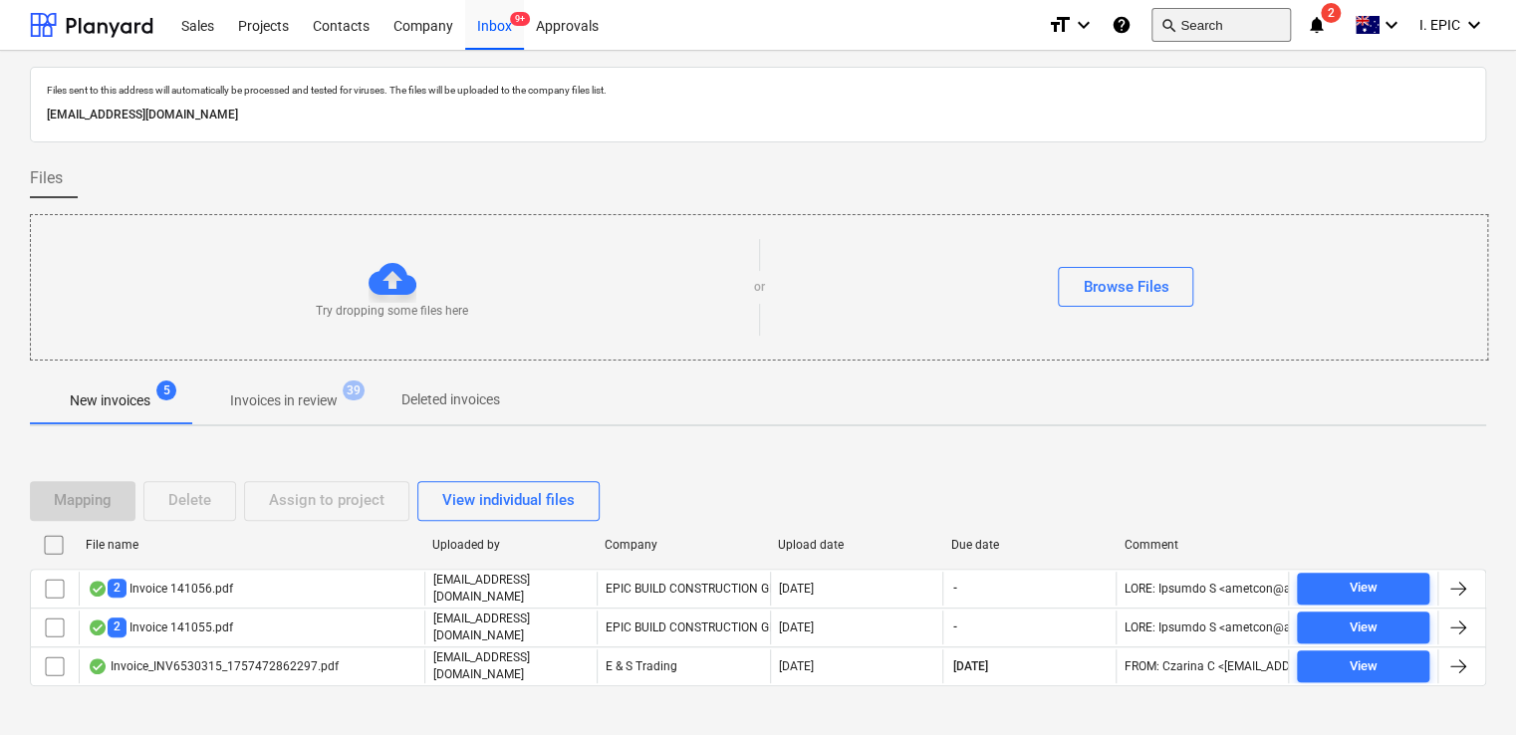
click at [1183, 26] on button "search Search" at bounding box center [1220, 25] width 139 height 34
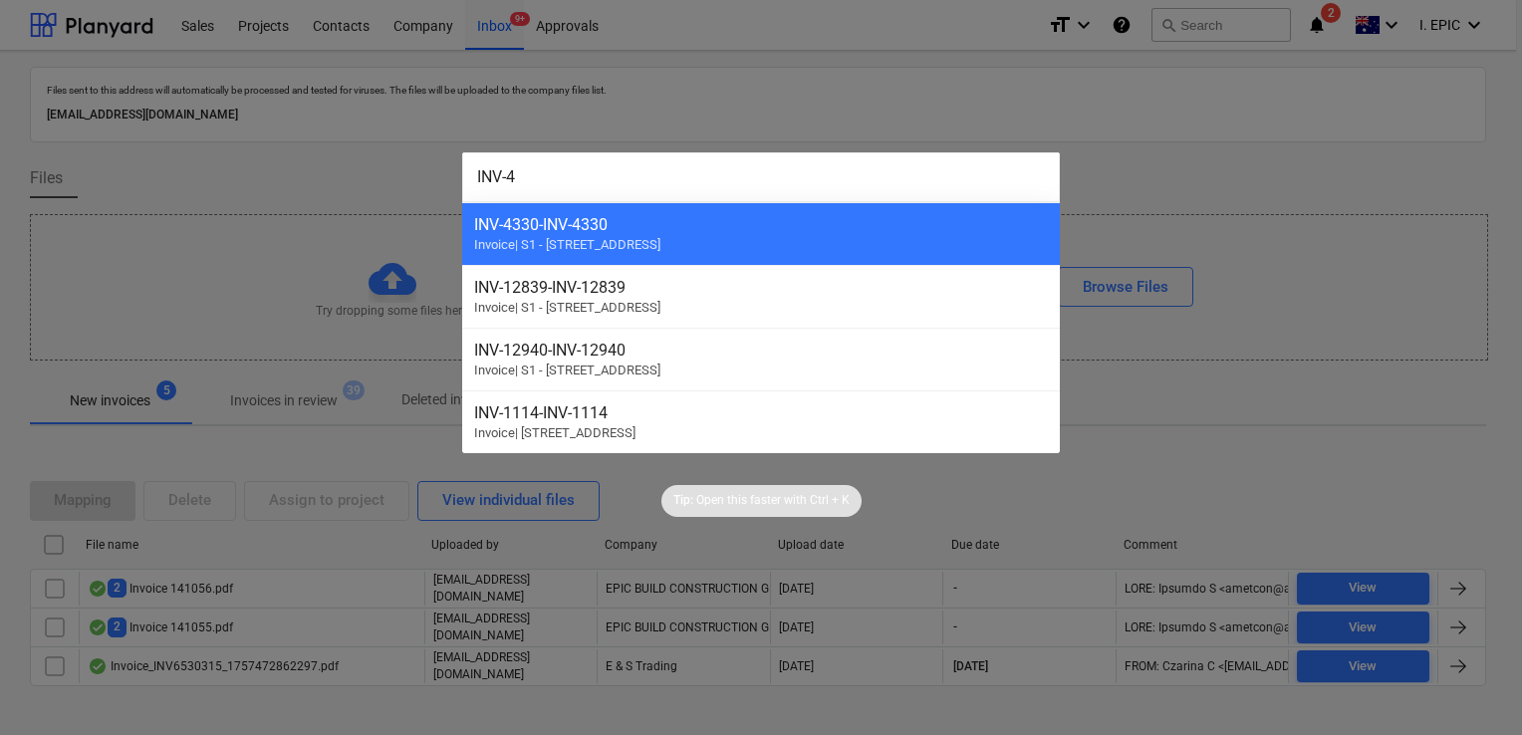
type input "INV-45"
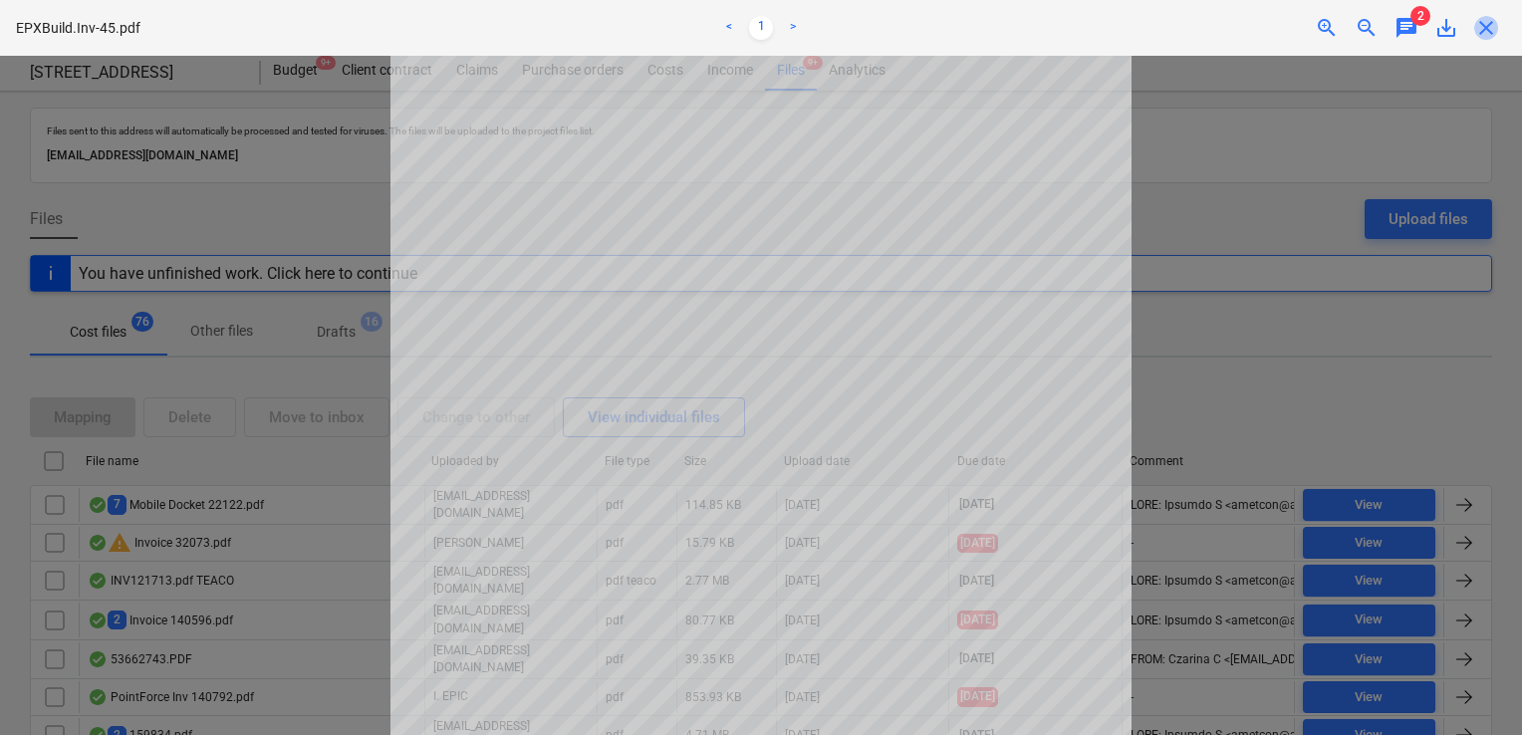
drag, startPoint x: 1497, startPoint y: 27, endPoint x: 1316, endPoint y: 171, distance: 231.7
click at [1497, 27] on span "close" at bounding box center [1486, 28] width 24 height 24
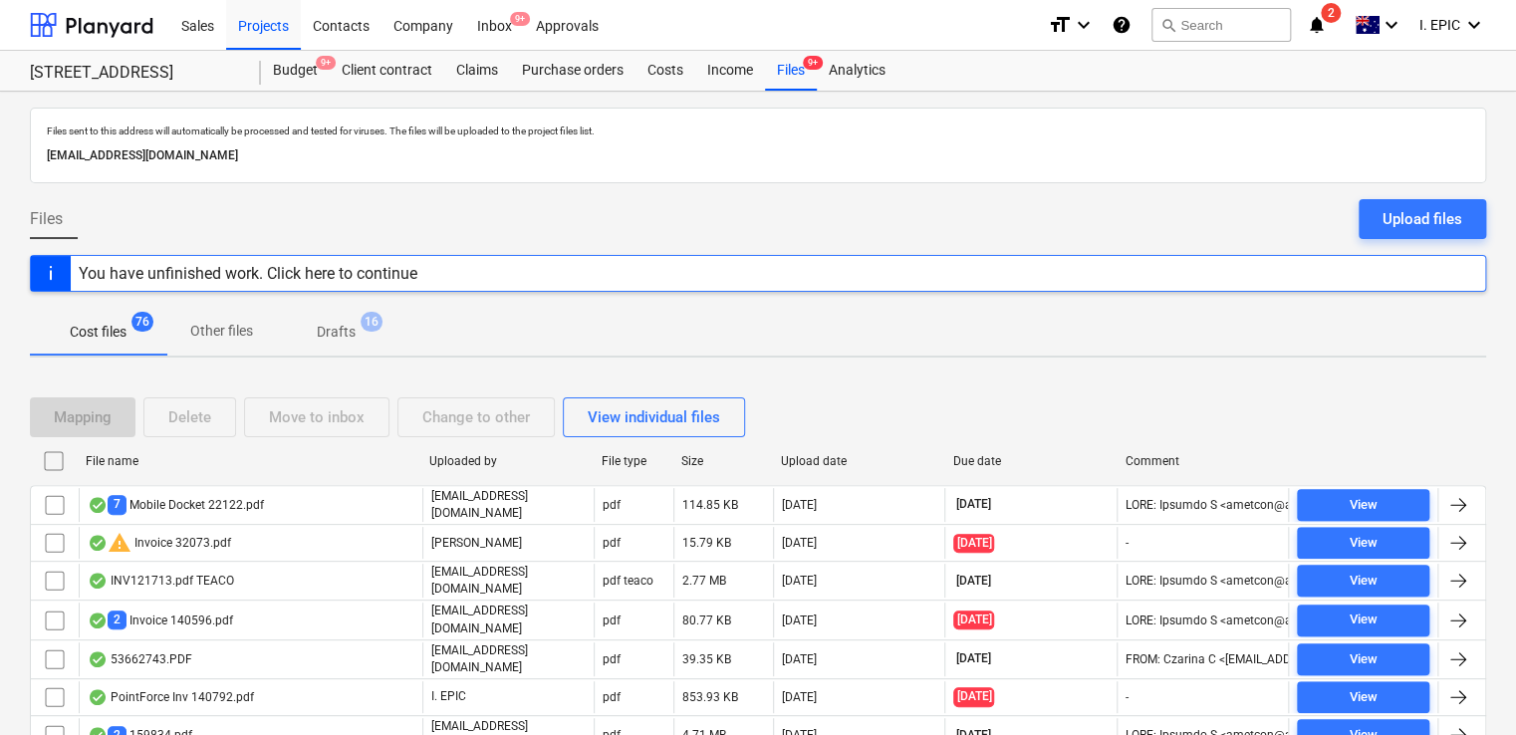
click at [356, 273] on div "You have unfinished work. Click here to continue" at bounding box center [248, 273] width 339 height 19
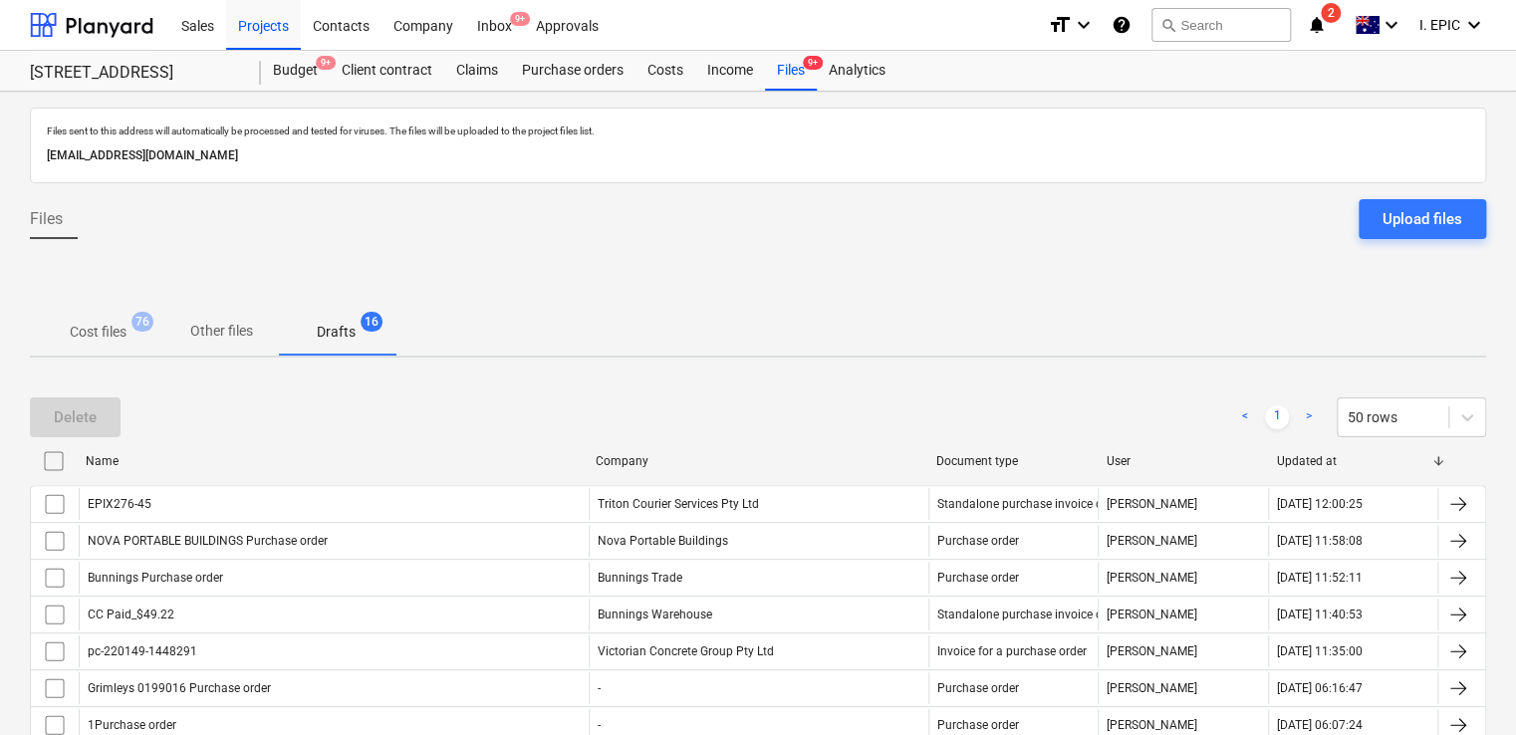
click at [359, 319] on span "Drafts 16" at bounding box center [336, 332] width 119 height 36
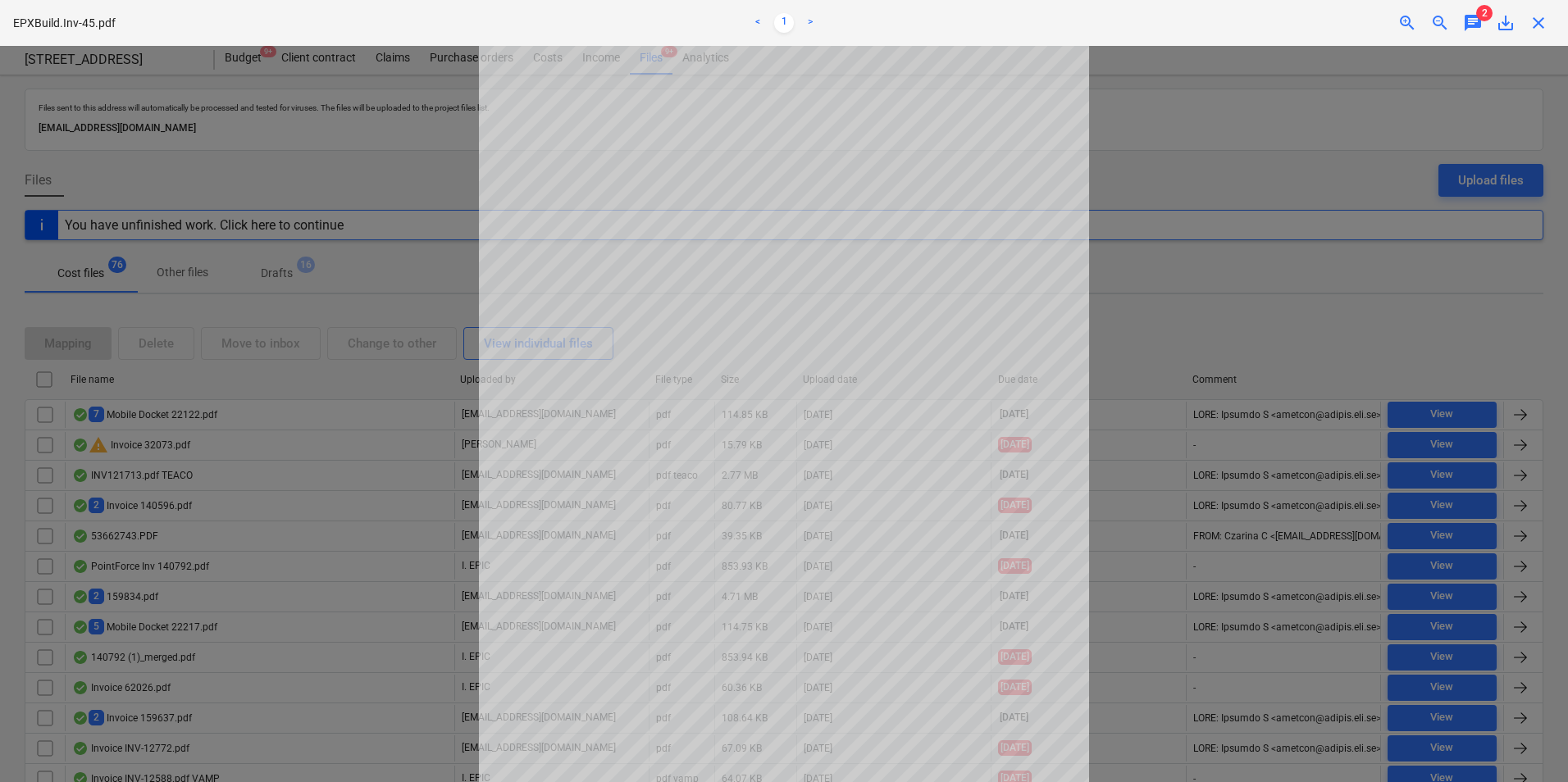
click at [1468, 21] on span "chat" at bounding box center [1473, 23] width 20 height 20
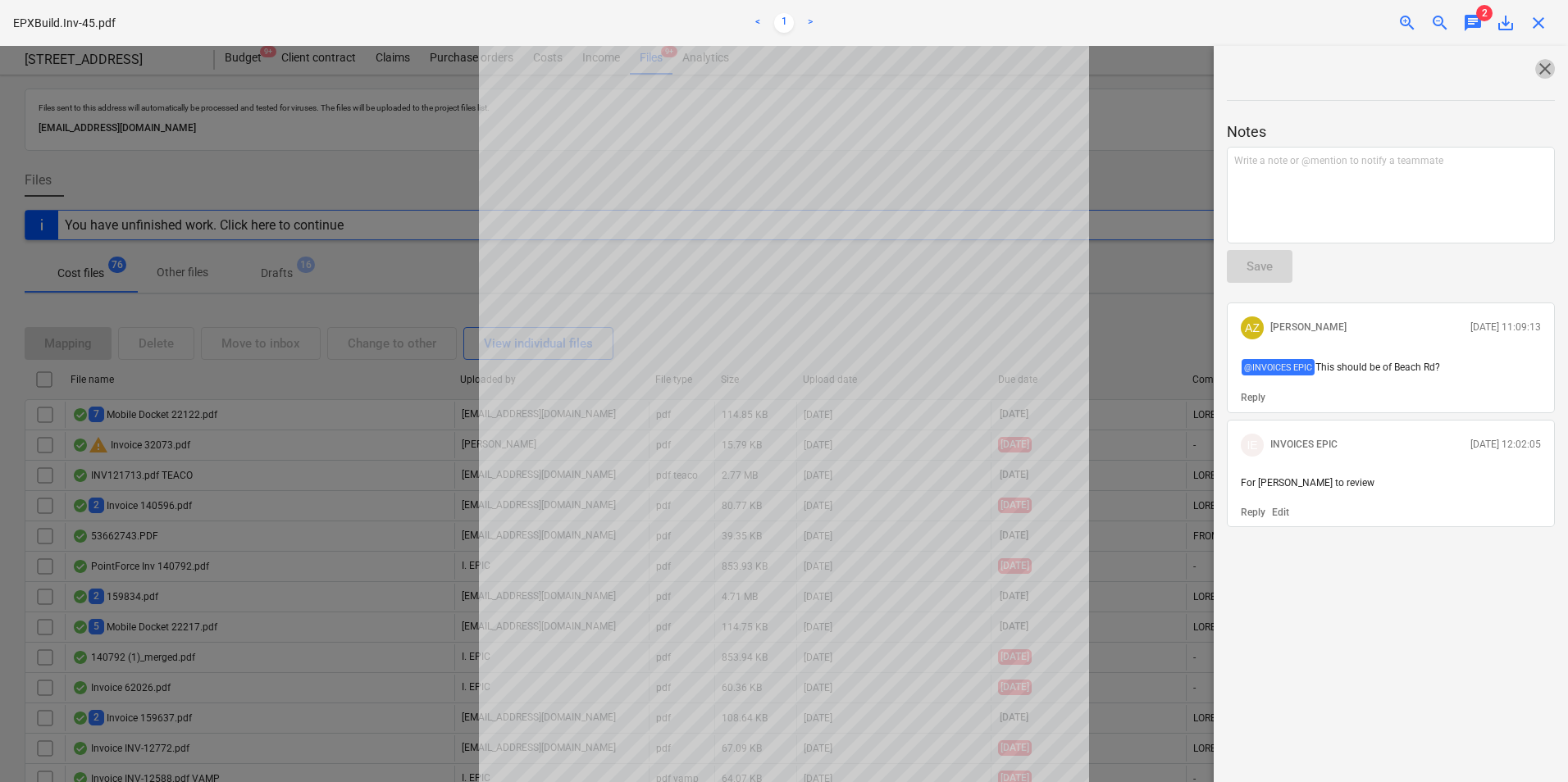
click at [1540, 65] on span "close" at bounding box center [1545, 69] width 20 height 20
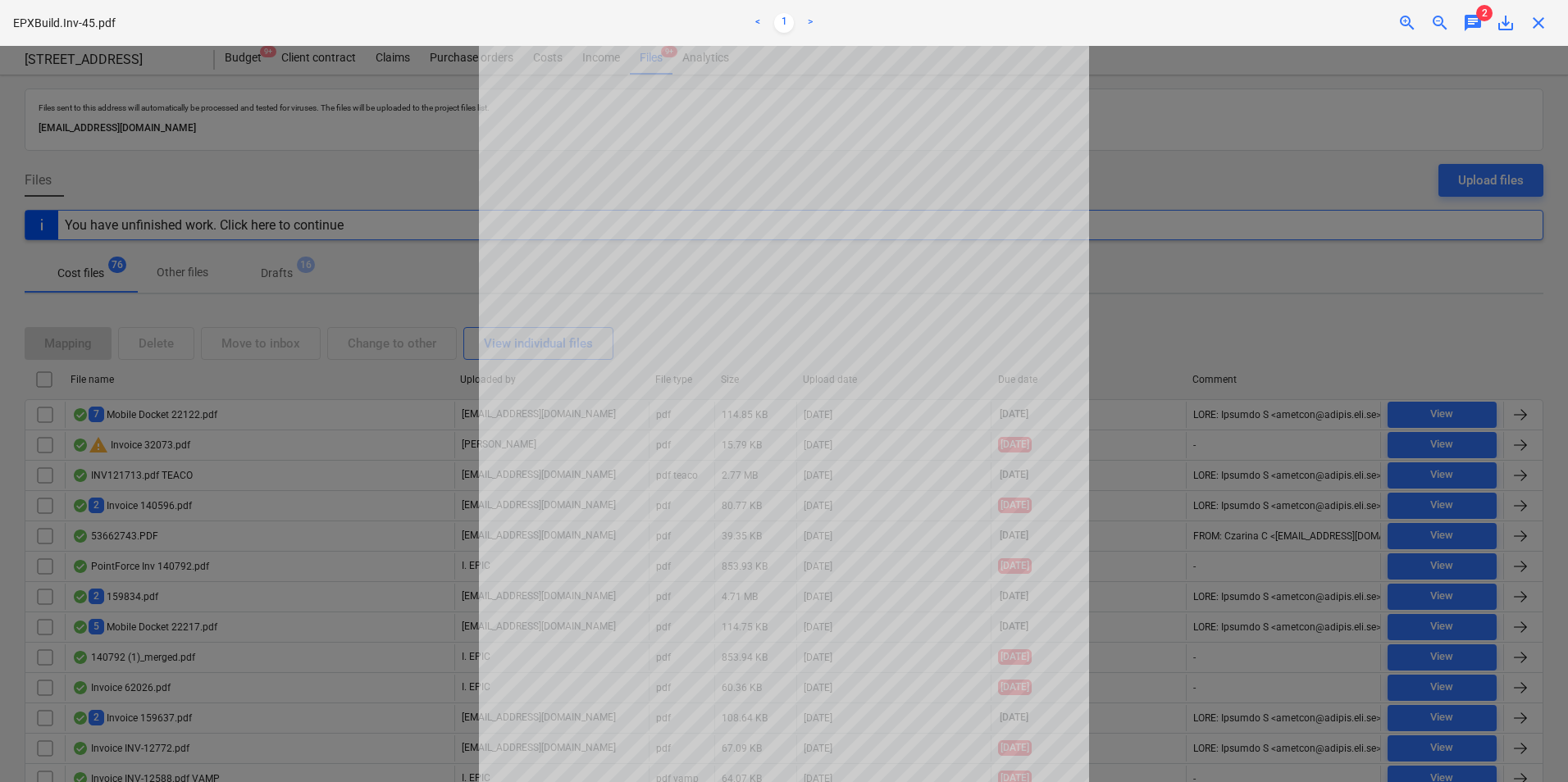
drag, startPoint x: 1537, startPoint y: 20, endPoint x: 1411, endPoint y: 89, distance: 143.7
click at [1537, 20] on span "close" at bounding box center [1538, 23] width 20 height 20
